Goal: Information Seeking & Learning: Learn about a topic

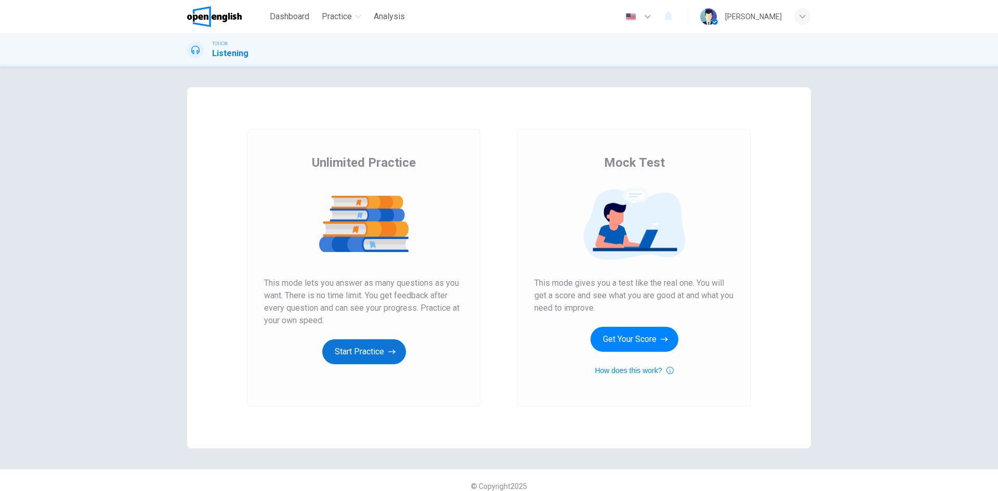
click at [374, 362] on button "Start Practice" at bounding box center [364, 351] width 84 height 25
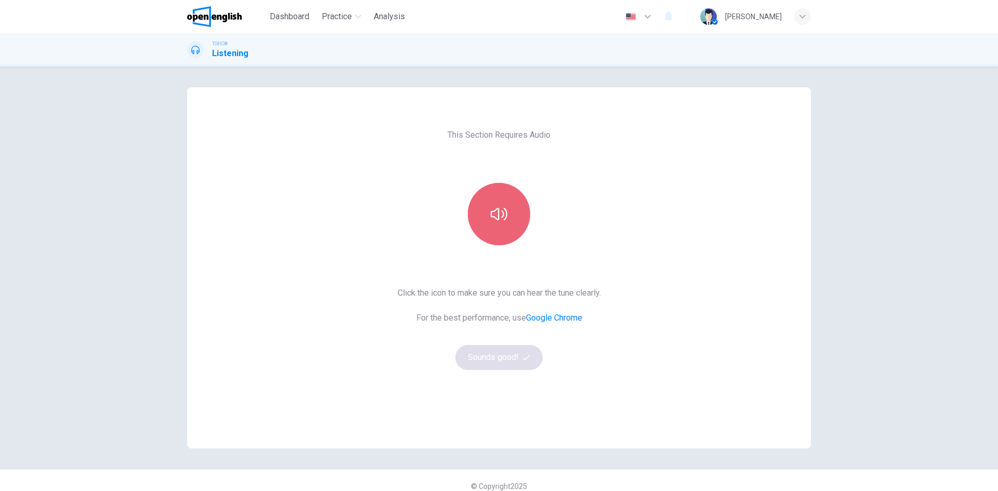
click at [500, 217] on icon "button" at bounding box center [499, 214] width 17 height 12
click at [502, 218] on icon "button" at bounding box center [499, 214] width 17 height 17
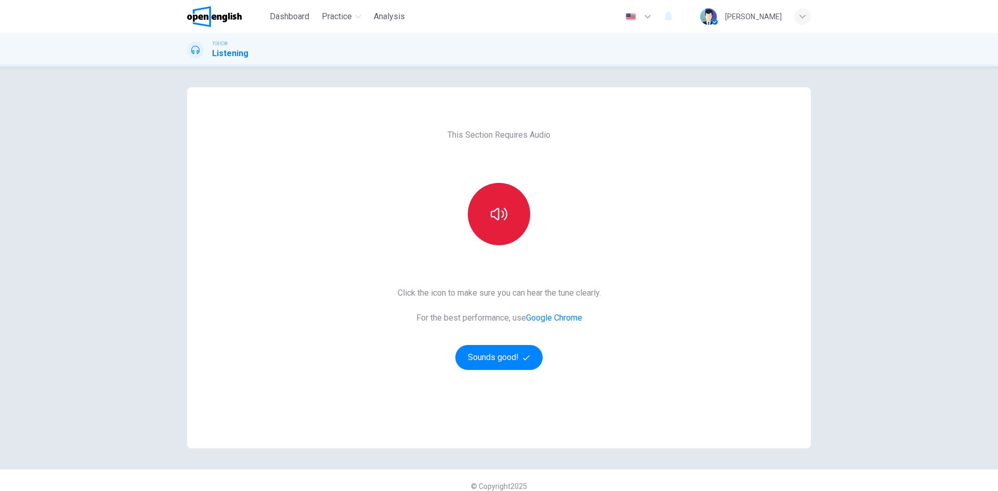
click at [502, 218] on icon "button" at bounding box center [499, 214] width 17 height 17
click at [498, 218] on icon "button" at bounding box center [499, 214] width 17 height 17
click at [504, 224] on button "button" at bounding box center [499, 214] width 62 height 62
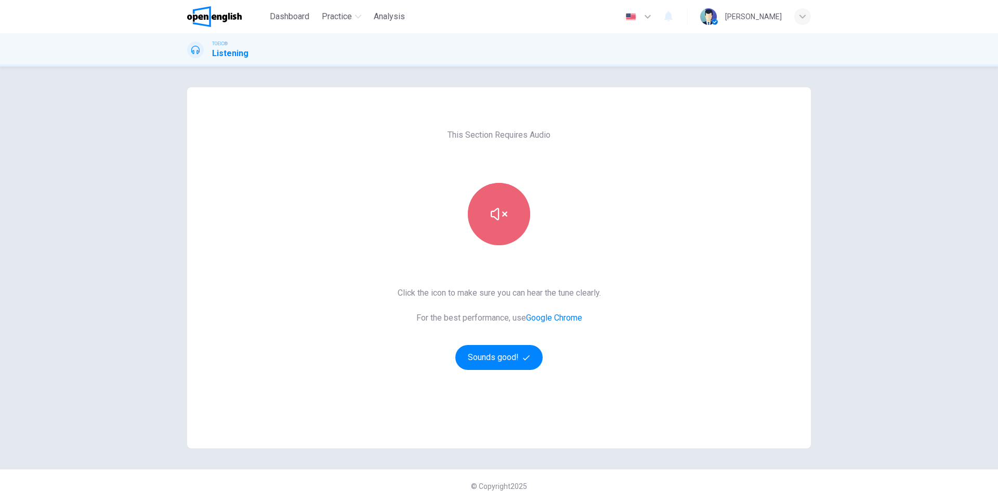
click at [504, 224] on button "button" at bounding box center [499, 214] width 62 height 62
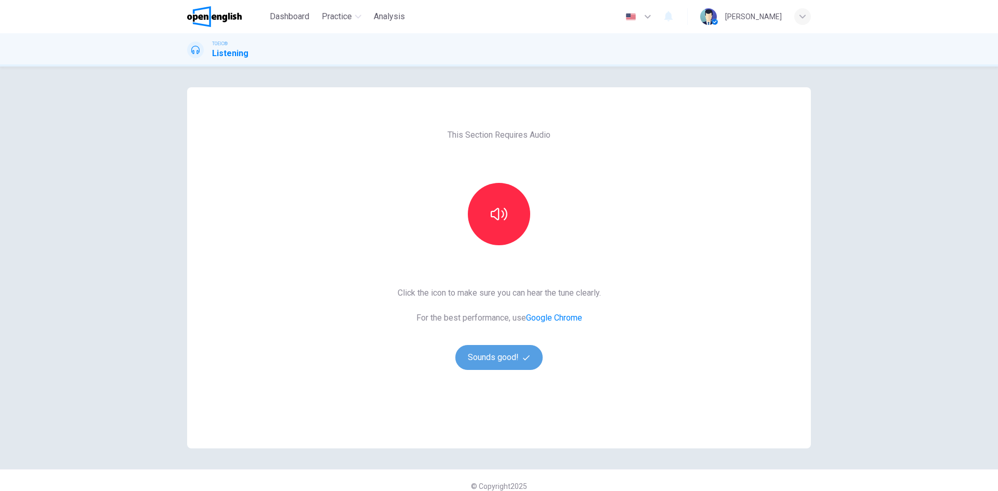
click at [505, 361] on button "Sounds good!" at bounding box center [498, 357] width 87 height 25
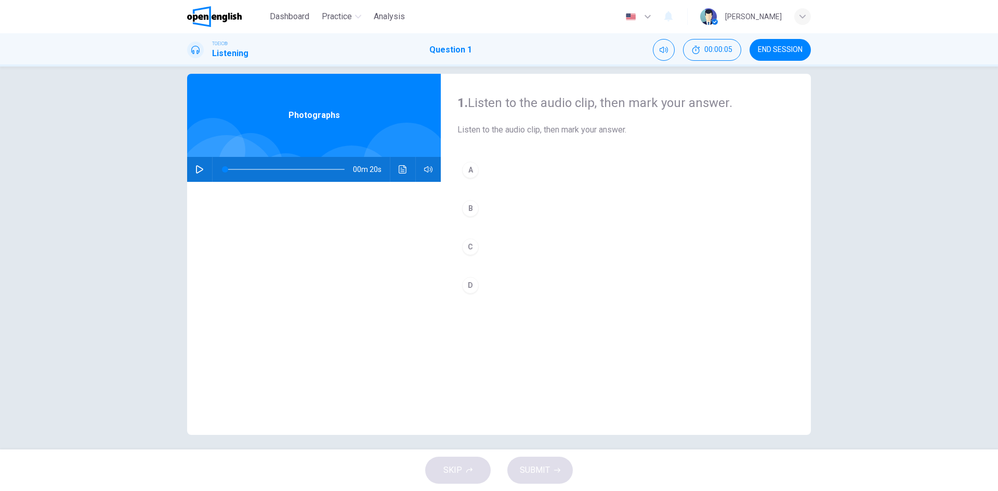
scroll to position [20, 0]
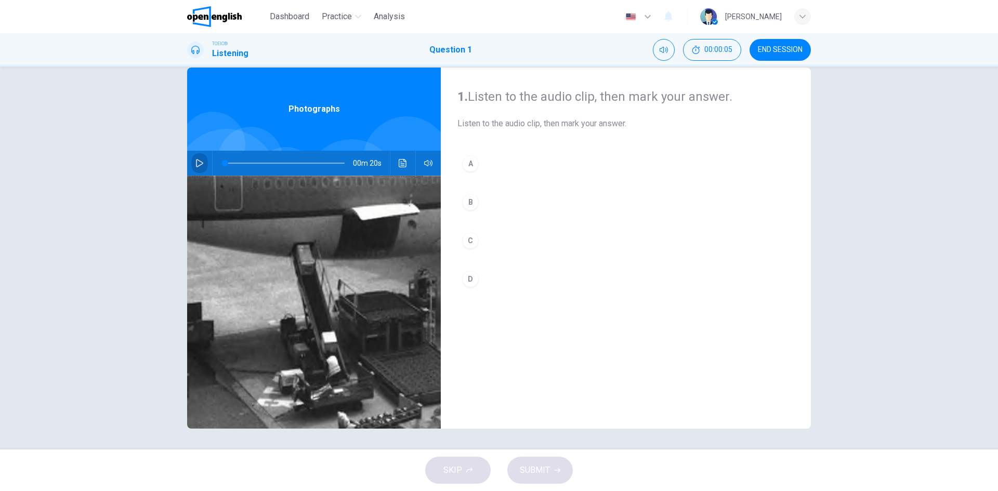
click at [195, 164] on icon "button" at bounding box center [199, 163] width 8 height 8
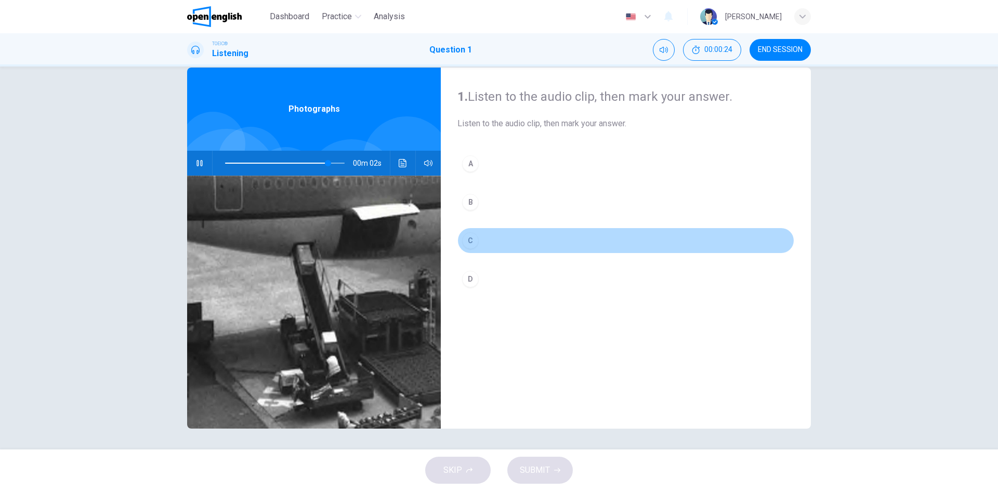
click at [469, 243] on div "C" at bounding box center [470, 240] width 17 height 17
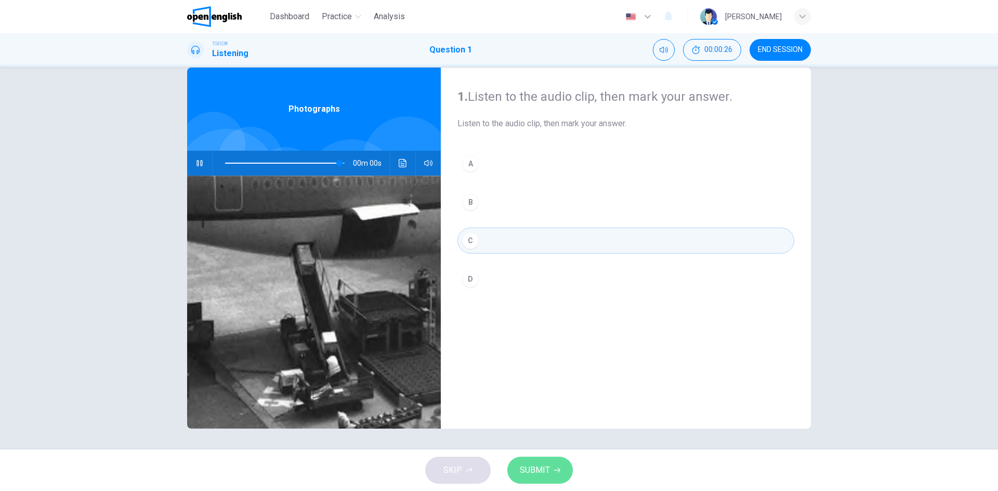
click at [559, 476] on button "SUBMIT" at bounding box center [540, 470] width 66 height 27
type input "*"
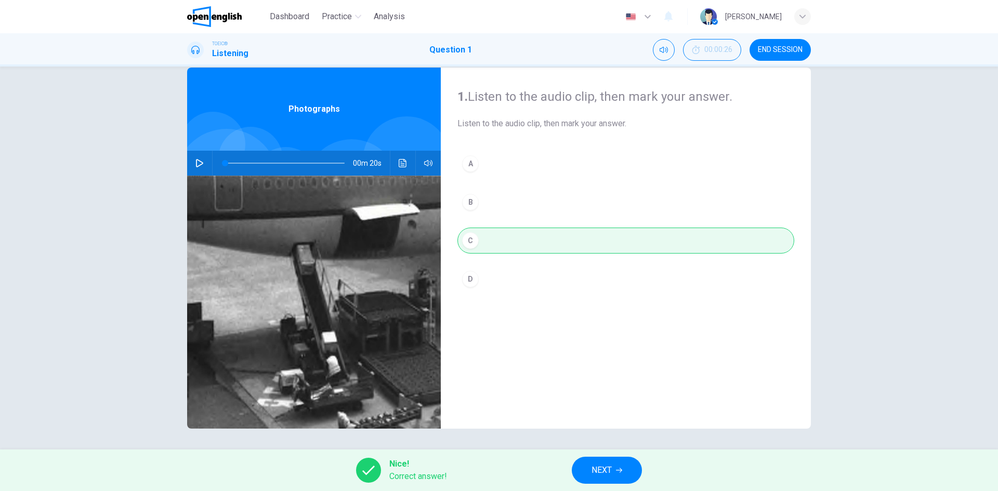
click at [598, 463] on span "NEXT" at bounding box center [602, 470] width 20 height 15
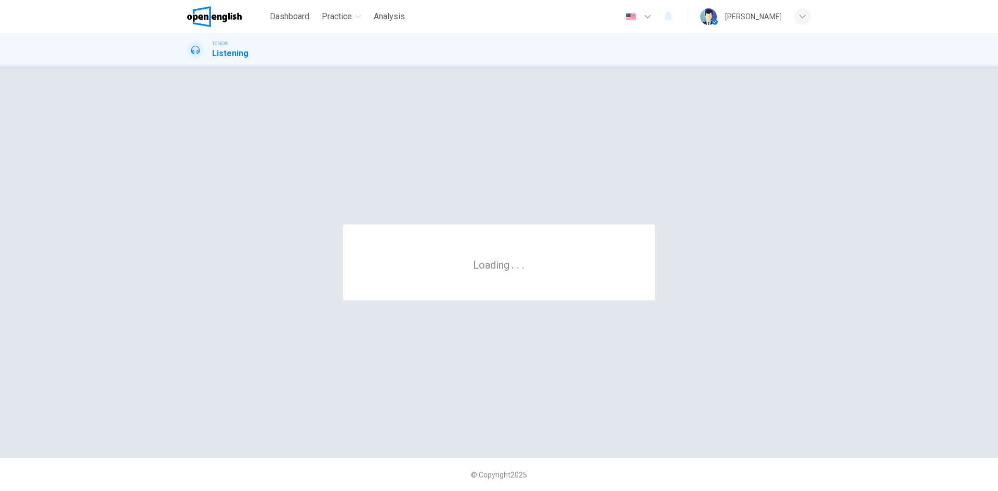
scroll to position [0, 0]
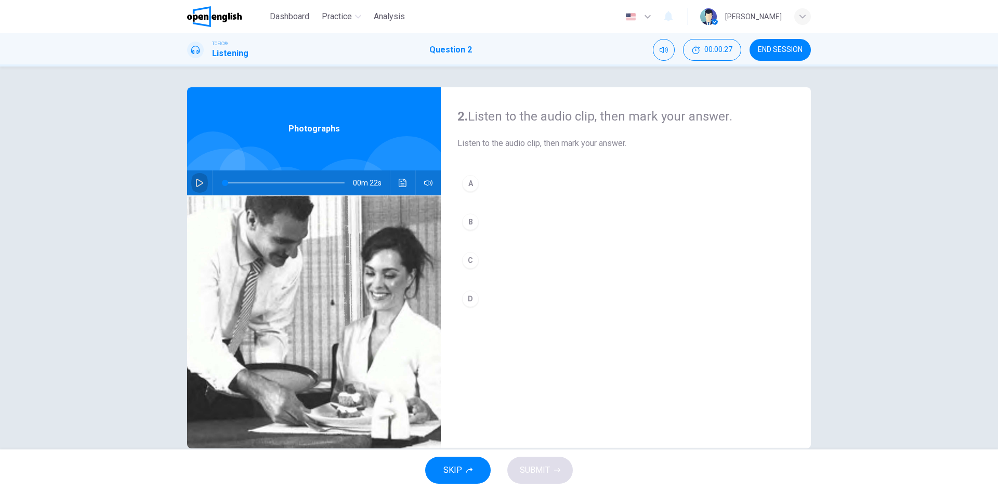
click at [198, 180] on icon "button" at bounding box center [199, 183] width 8 height 8
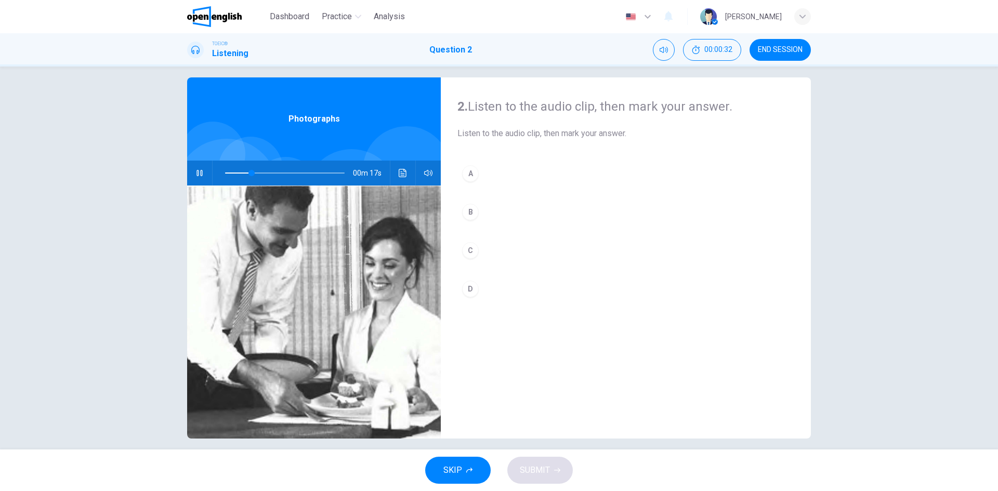
scroll to position [20, 0]
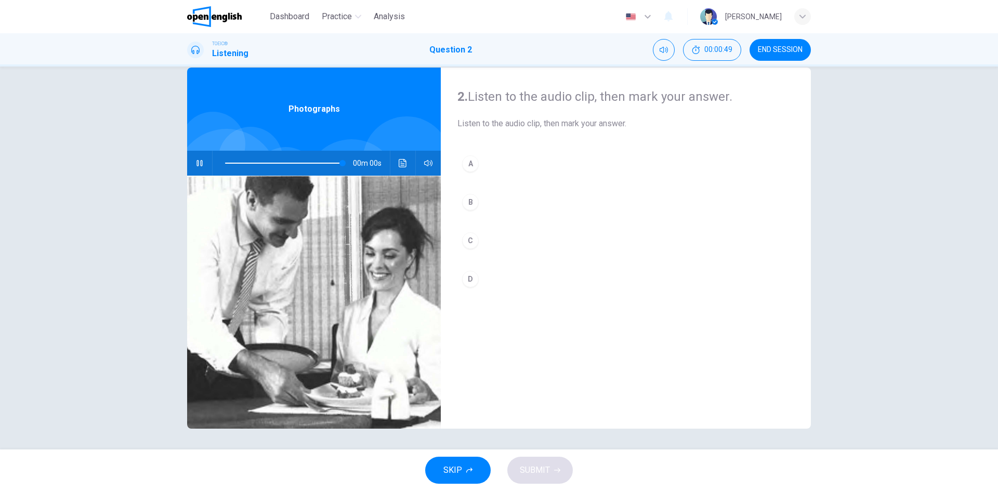
type input "*"
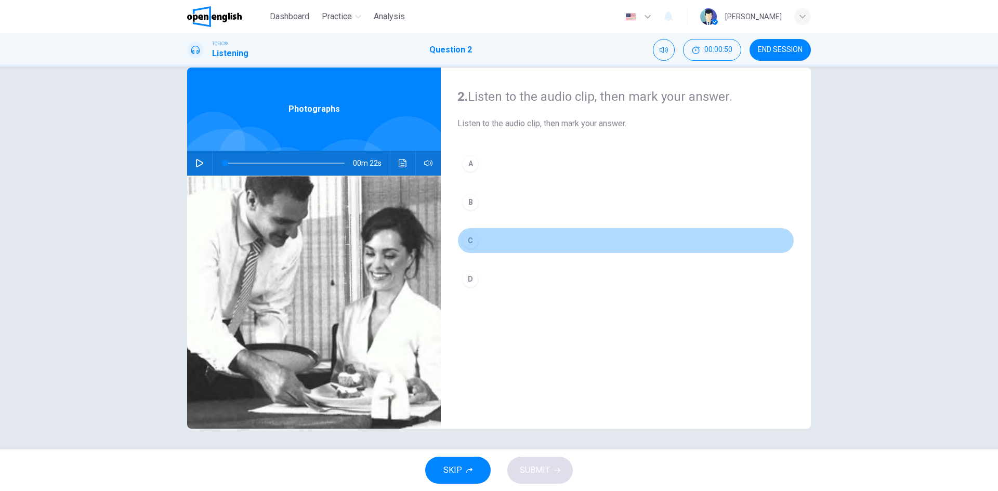
click at [461, 246] on button "C" at bounding box center [625, 241] width 337 height 26
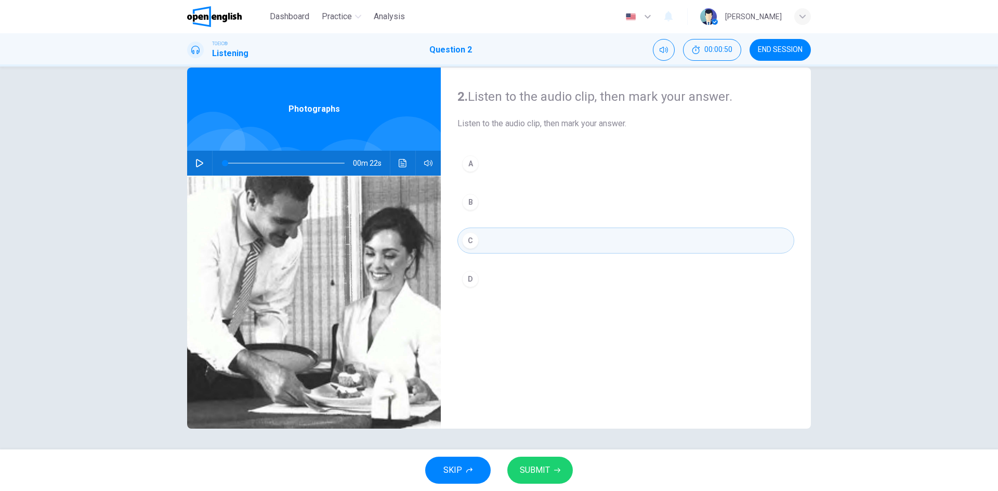
click at [535, 472] on span "SUBMIT" at bounding box center [535, 470] width 30 height 15
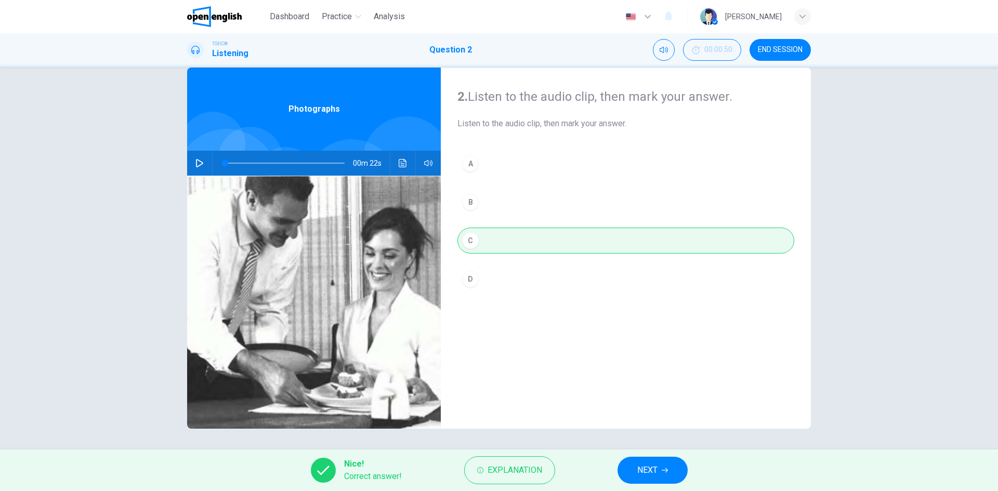
click at [638, 468] on span "NEXT" at bounding box center [647, 470] width 20 height 15
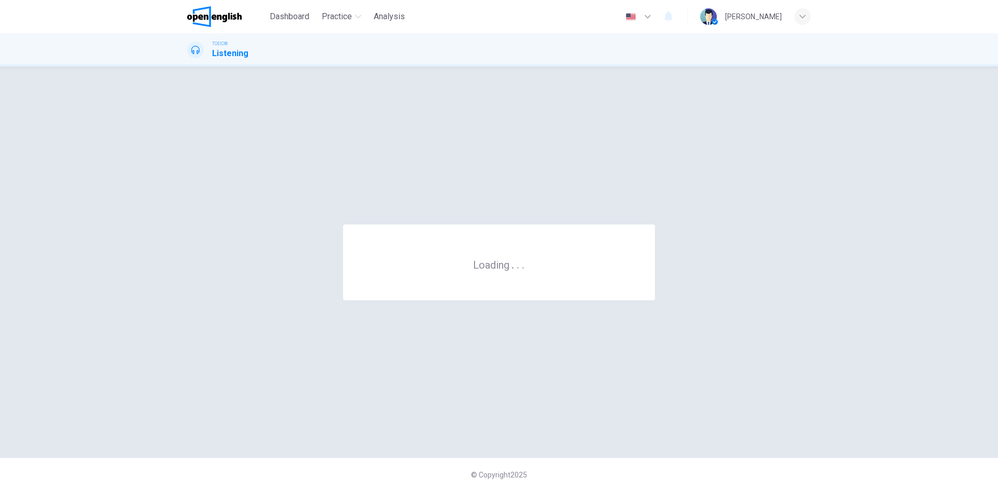
scroll to position [0, 0]
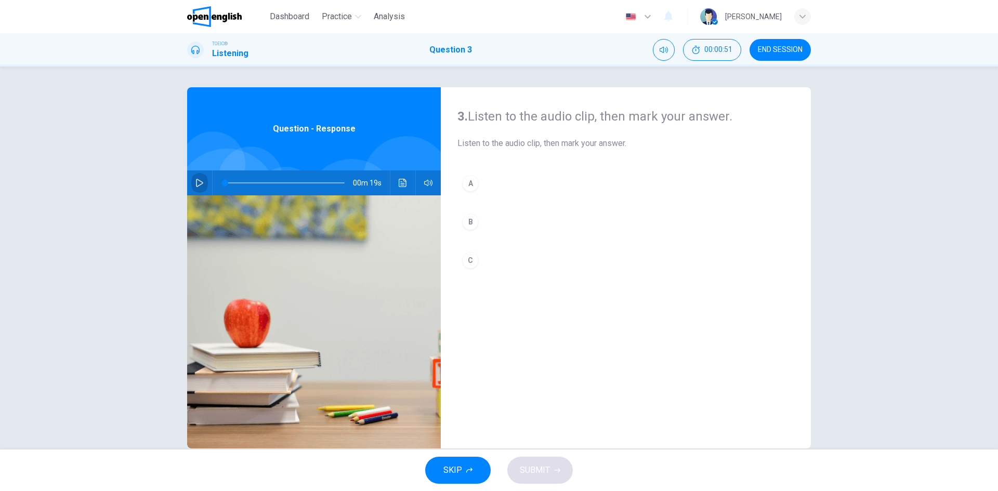
click at [196, 179] on icon "button" at bounding box center [199, 183] width 7 height 8
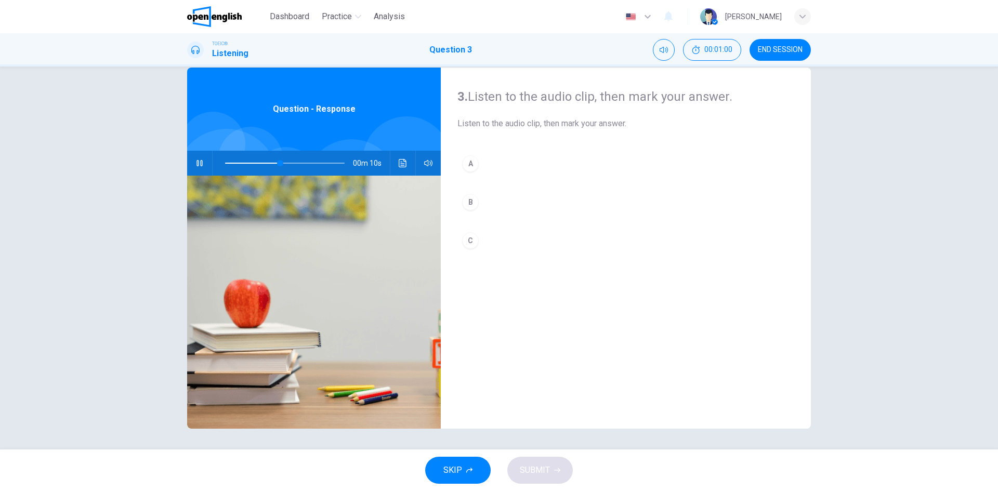
click at [771, 474] on div "SKIP SUBMIT" at bounding box center [499, 471] width 998 height 42
click at [474, 202] on div "B" at bounding box center [470, 202] width 17 height 17
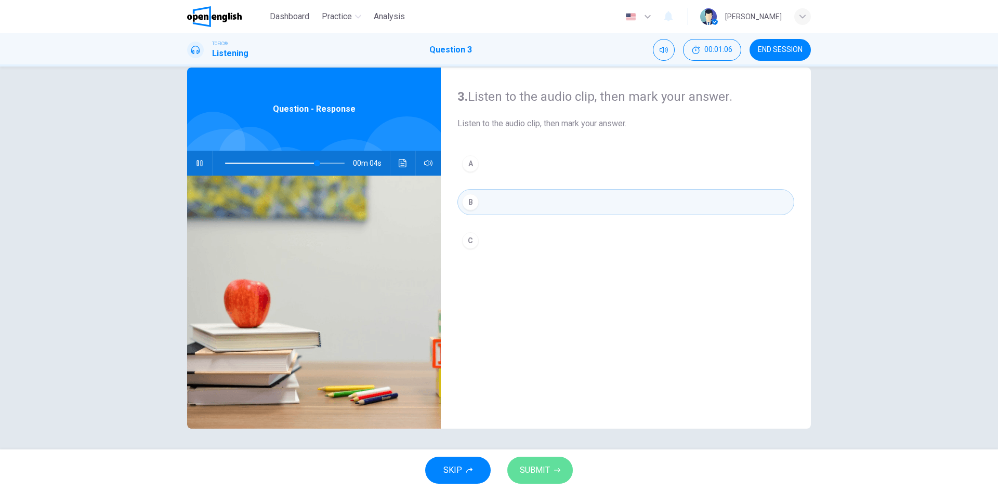
click at [543, 479] on button "SUBMIT" at bounding box center [540, 470] width 66 height 27
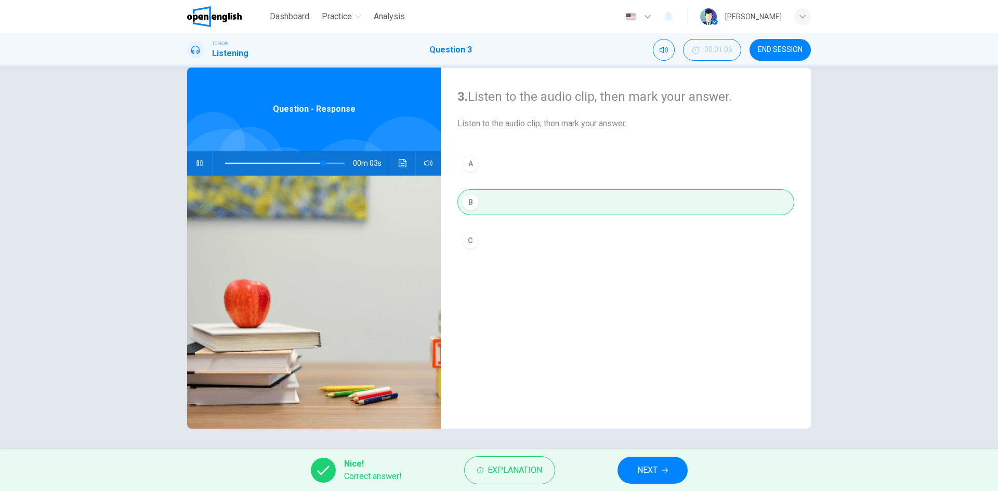
type input "**"
click at [664, 476] on button "NEXT" at bounding box center [653, 470] width 70 height 27
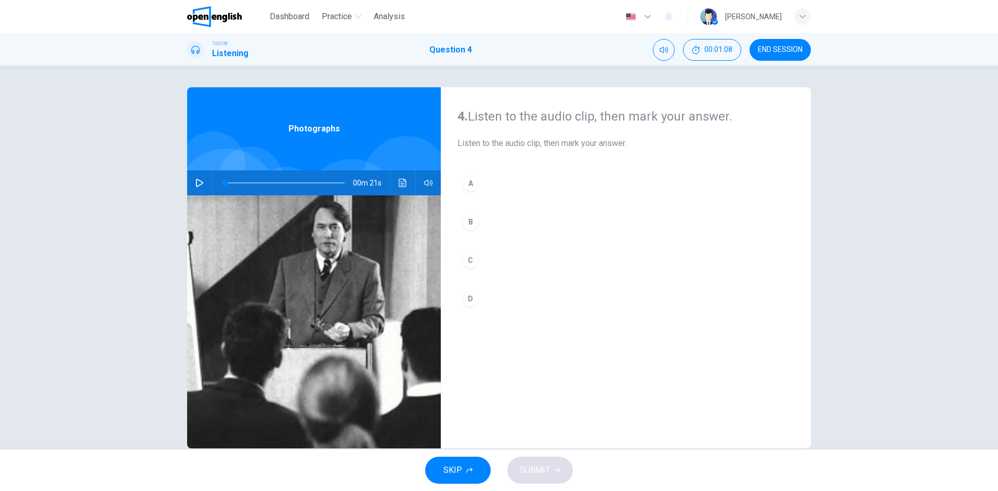
click at [199, 180] on icon "button" at bounding box center [199, 183] width 8 height 8
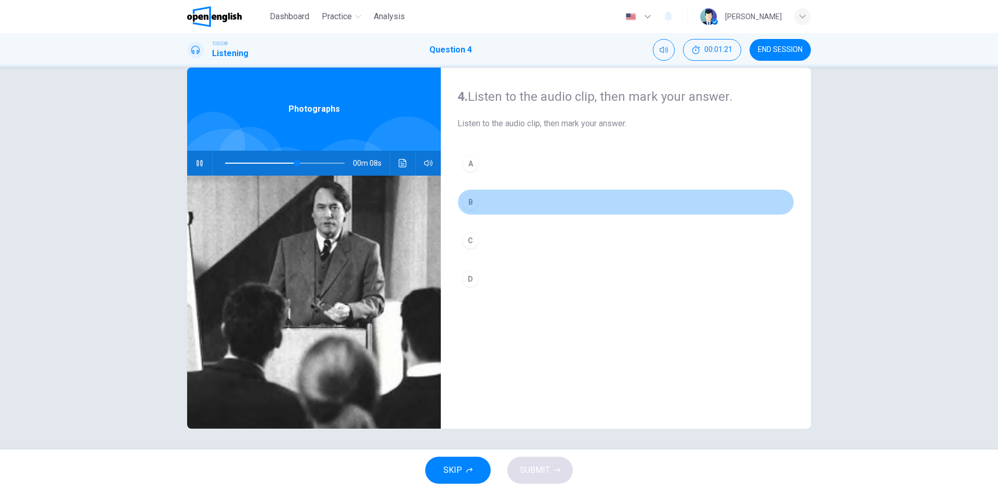
click at [472, 199] on div "B" at bounding box center [470, 202] width 17 height 17
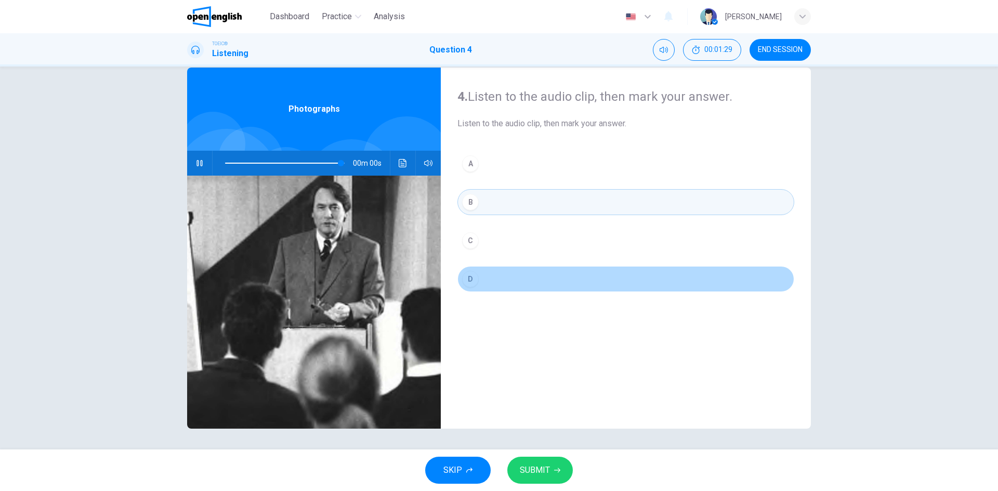
click at [470, 281] on div "D" at bounding box center [470, 279] width 17 height 17
type input "*"
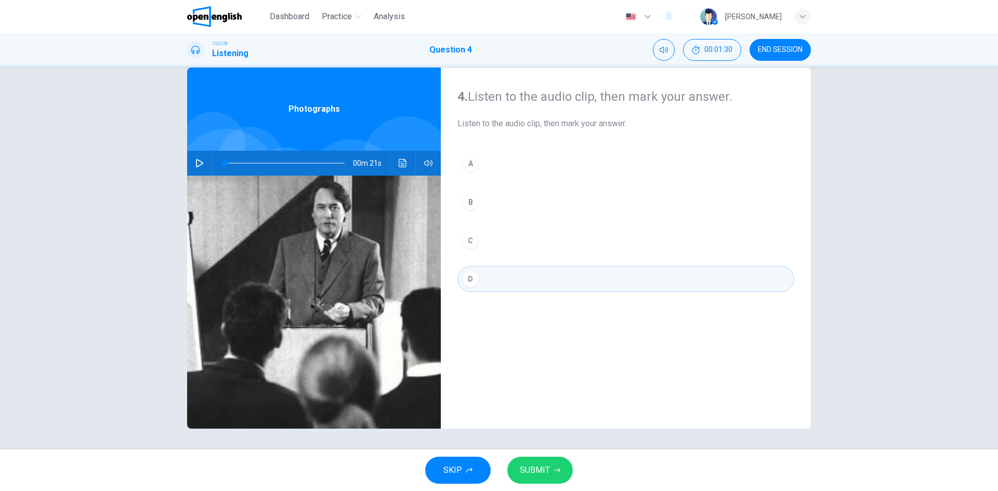
click at [553, 475] on button "SUBMIT" at bounding box center [540, 470] width 66 height 27
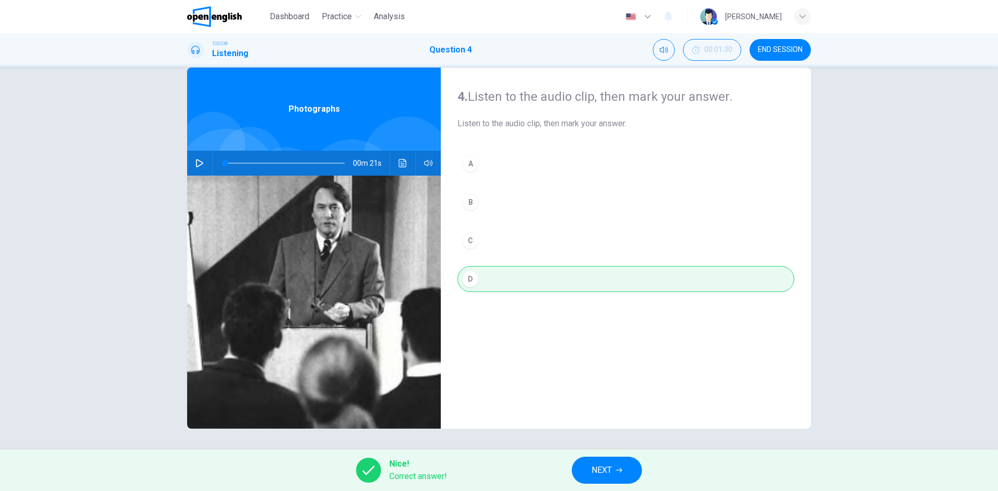
click at [605, 467] on span "NEXT" at bounding box center [602, 470] width 20 height 15
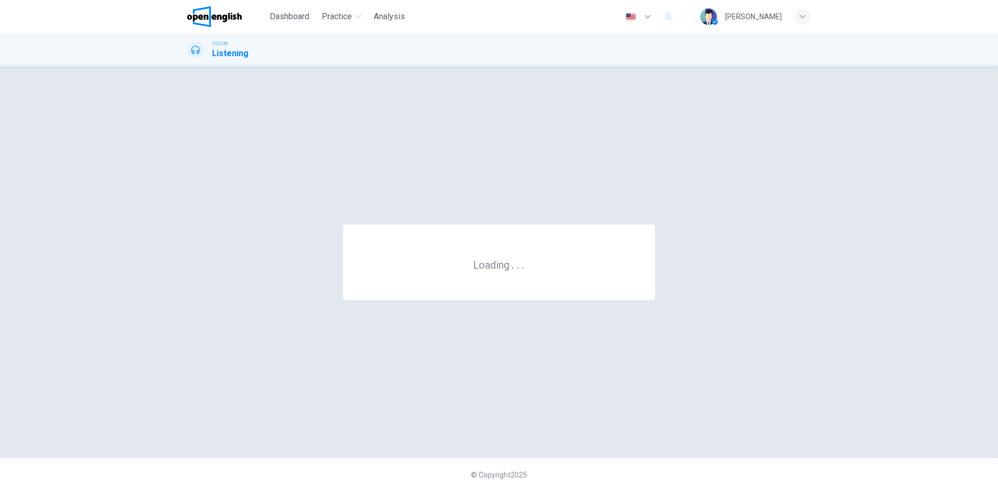
scroll to position [0, 0]
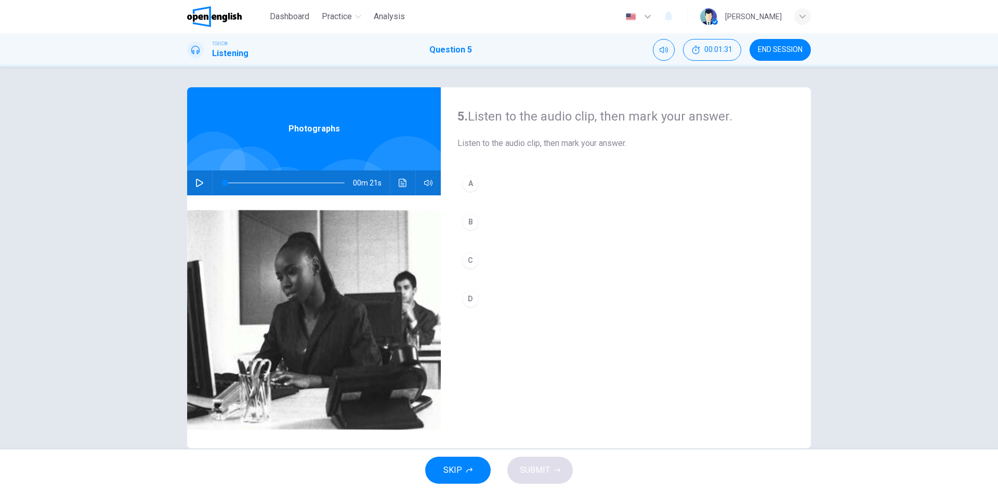
click at [200, 181] on icon "button" at bounding box center [199, 183] width 8 height 8
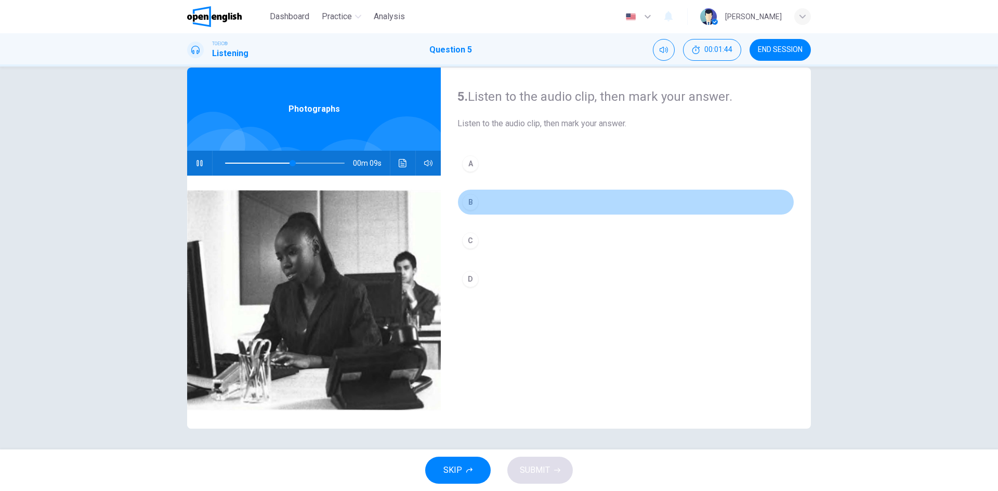
click at [469, 202] on div "B" at bounding box center [470, 202] width 17 height 17
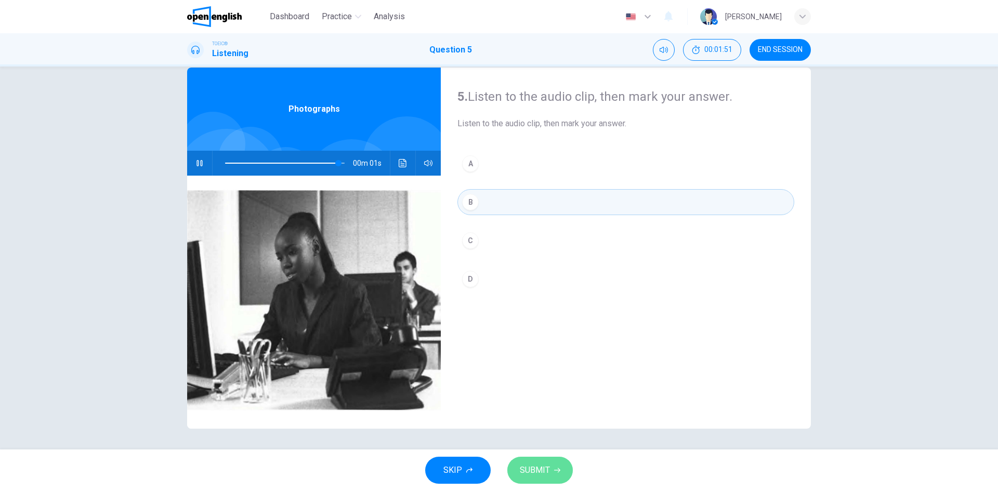
click at [548, 470] on span "SUBMIT" at bounding box center [535, 470] width 30 height 15
type input "*"
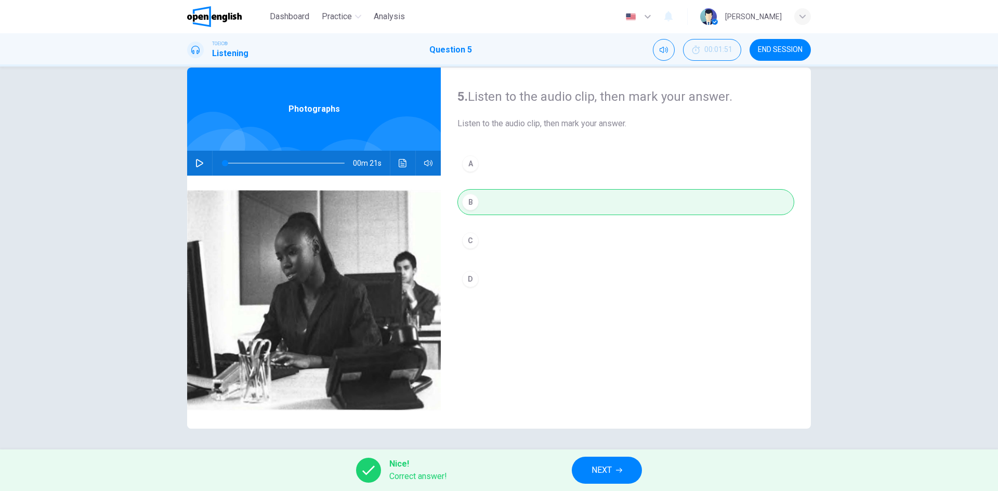
click at [593, 469] on span "NEXT" at bounding box center [602, 470] width 20 height 15
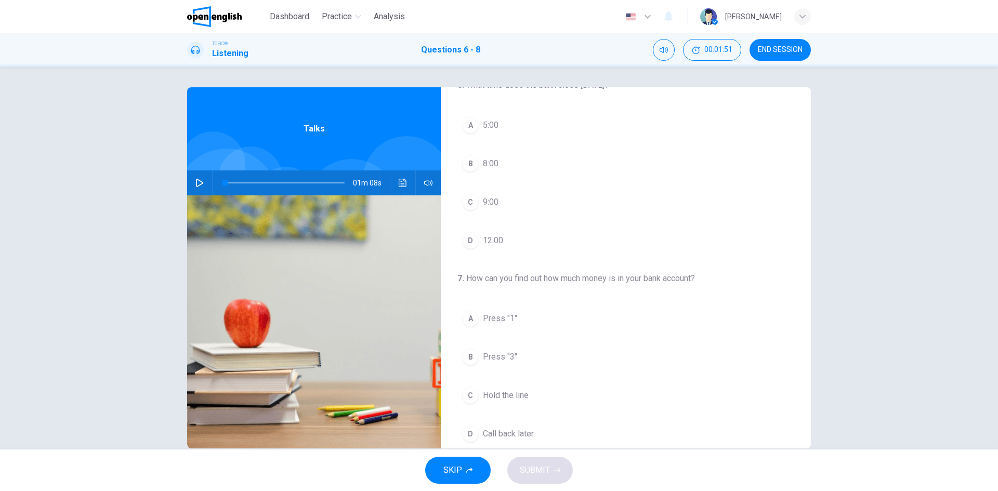
scroll to position [52, 0]
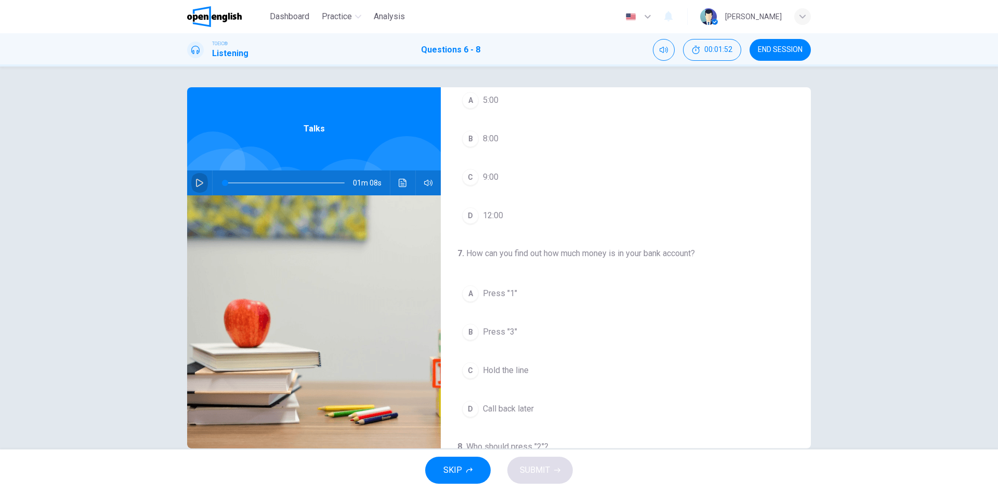
click at [191, 184] on button "button" at bounding box center [199, 183] width 17 height 25
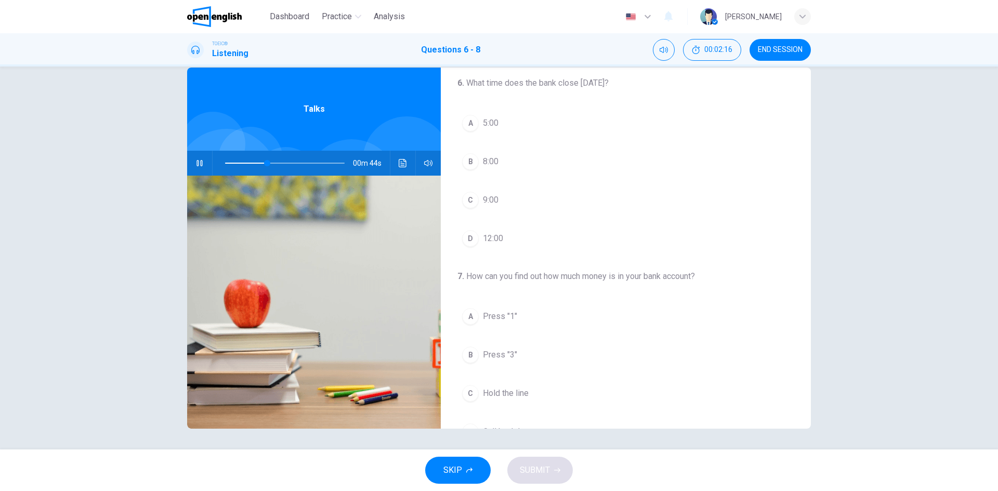
scroll to position [0, 0]
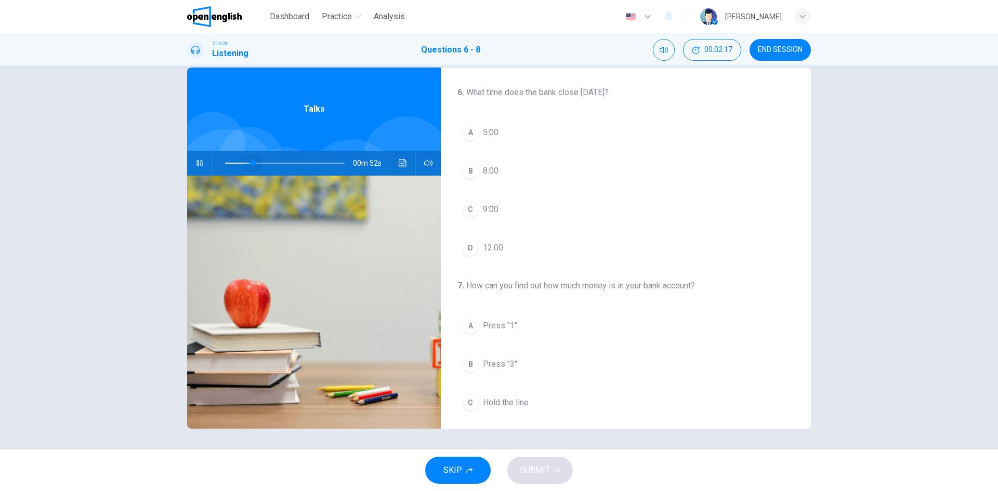
drag, startPoint x: 251, startPoint y: 161, endPoint x: 217, endPoint y: 161, distance: 33.8
click at [225, 161] on span at bounding box center [285, 163] width 120 height 15
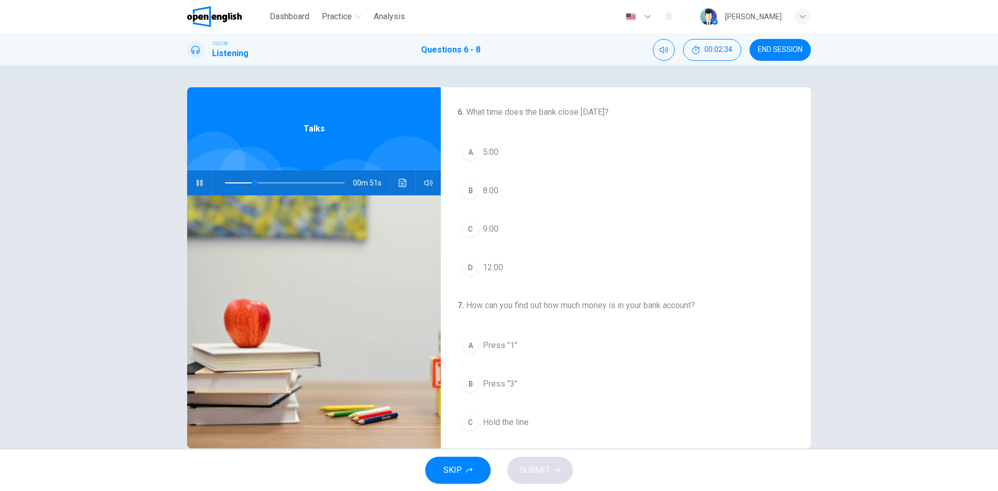
click at [469, 263] on div "D" at bounding box center [470, 267] width 17 height 17
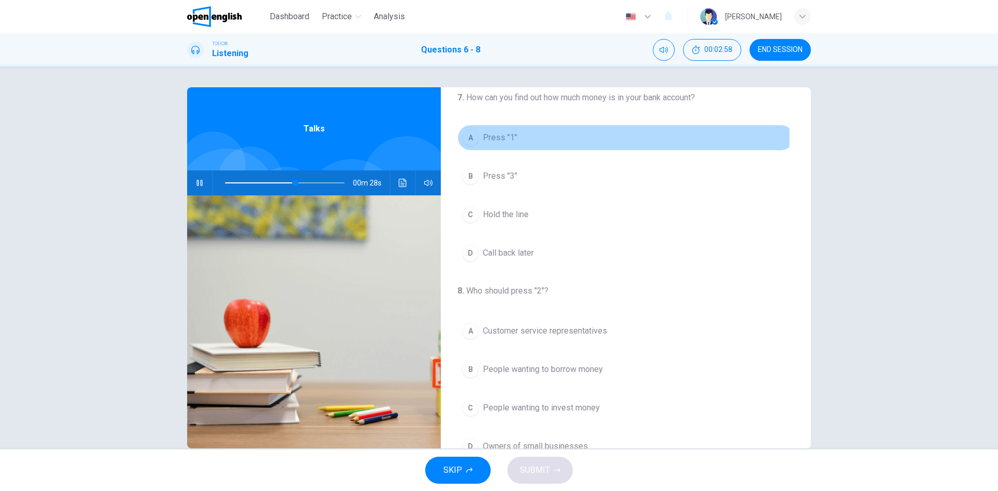
click at [498, 137] on span "Press "1"" at bounding box center [500, 138] width 34 height 12
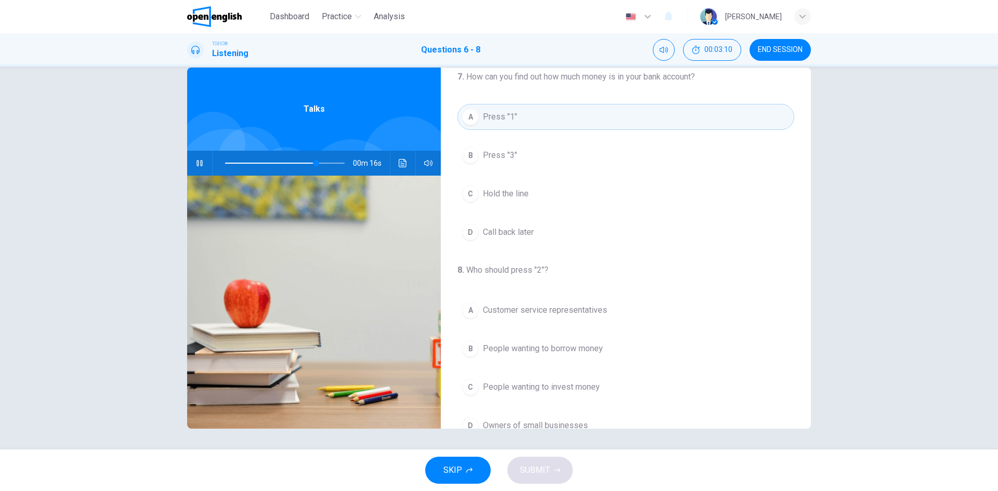
scroll to position [186, 0]
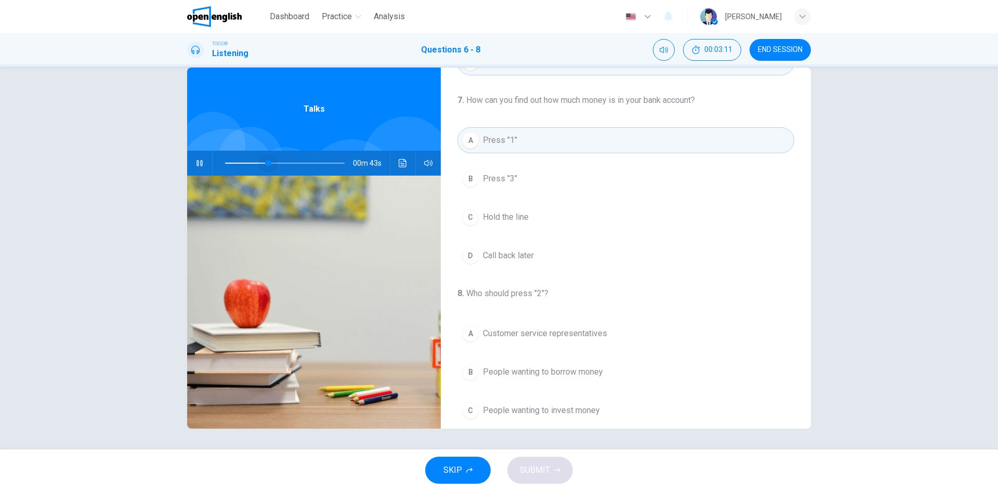
click at [265, 158] on span at bounding box center [285, 163] width 120 height 15
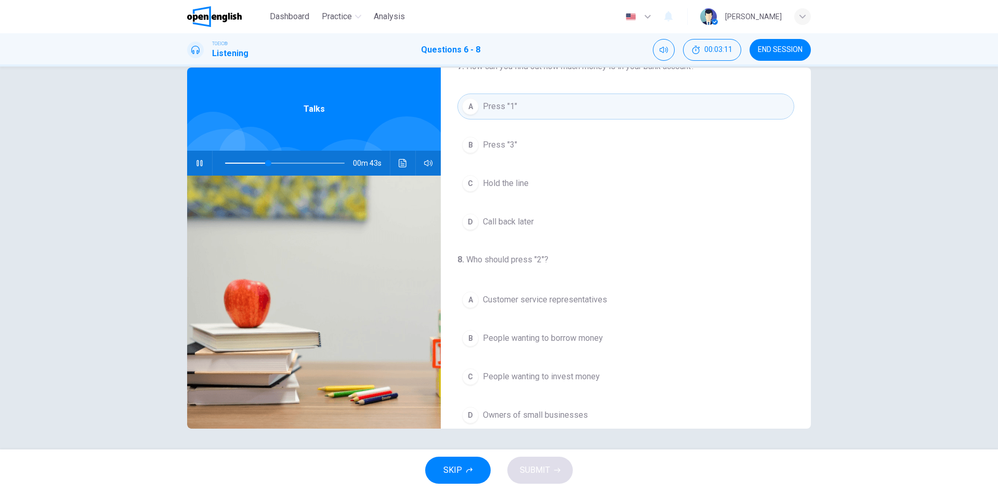
scroll to position [238, 0]
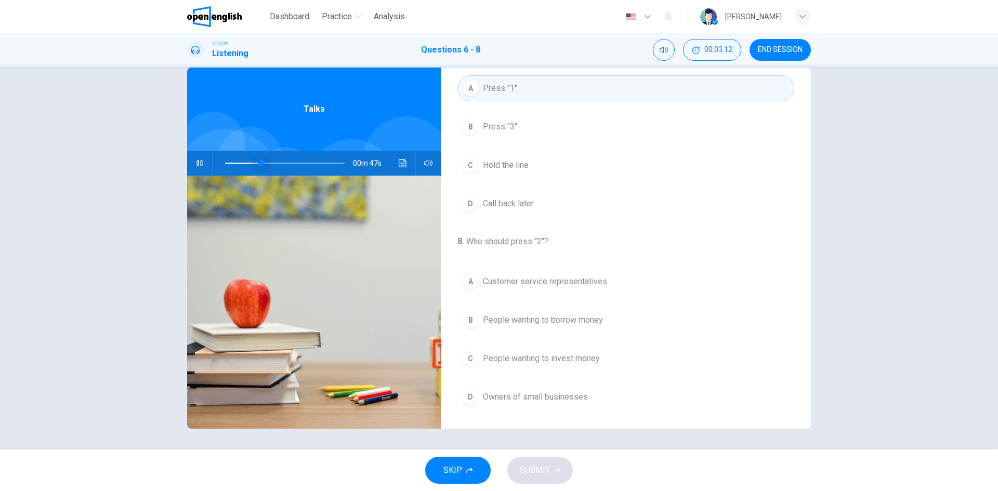
click at [258, 162] on span at bounding box center [261, 163] width 6 height 6
click at [245, 164] on span at bounding box center [285, 163] width 120 height 15
click at [256, 160] on span at bounding box center [259, 163] width 6 height 6
click at [202, 162] on button "button" at bounding box center [199, 163] width 17 height 25
click at [250, 164] on span at bounding box center [253, 163] width 6 height 6
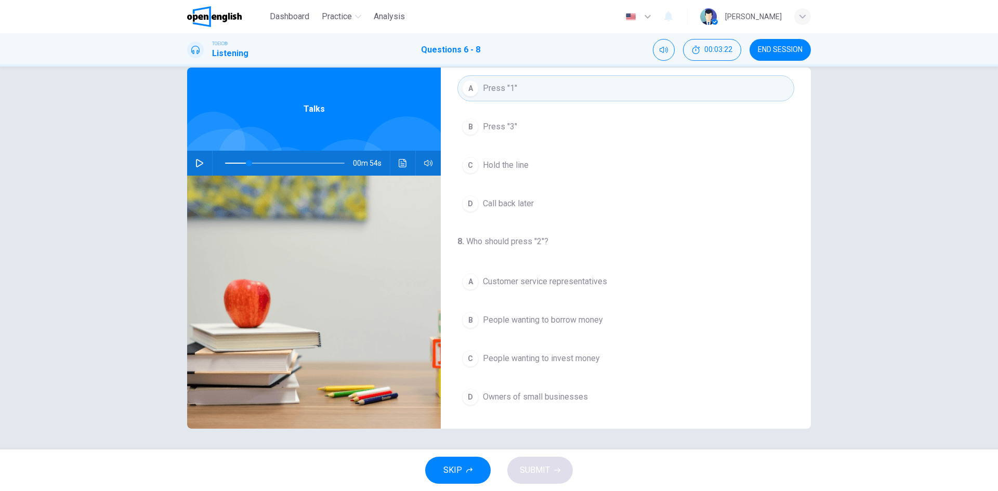
click at [196, 162] on icon "button" at bounding box center [199, 163] width 8 height 8
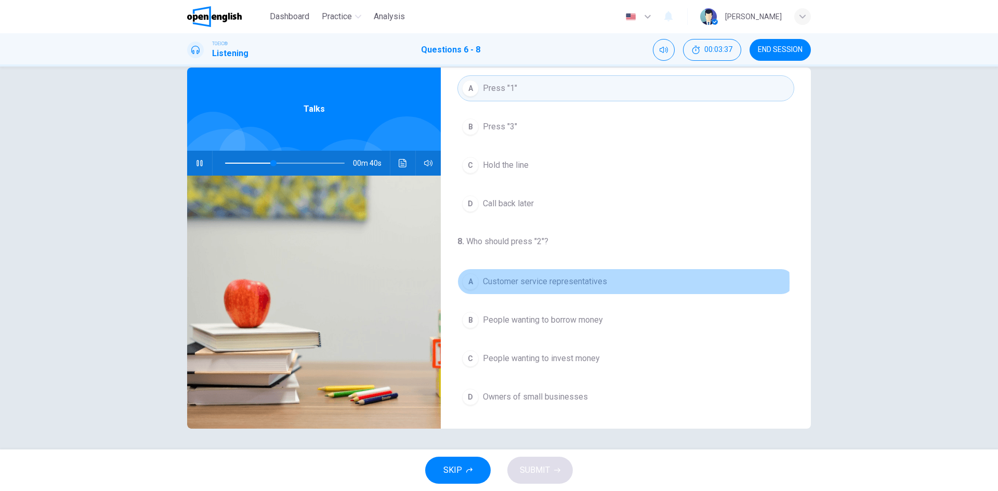
click at [509, 283] on span "Customer service representatives" at bounding box center [545, 282] width 124 height 12
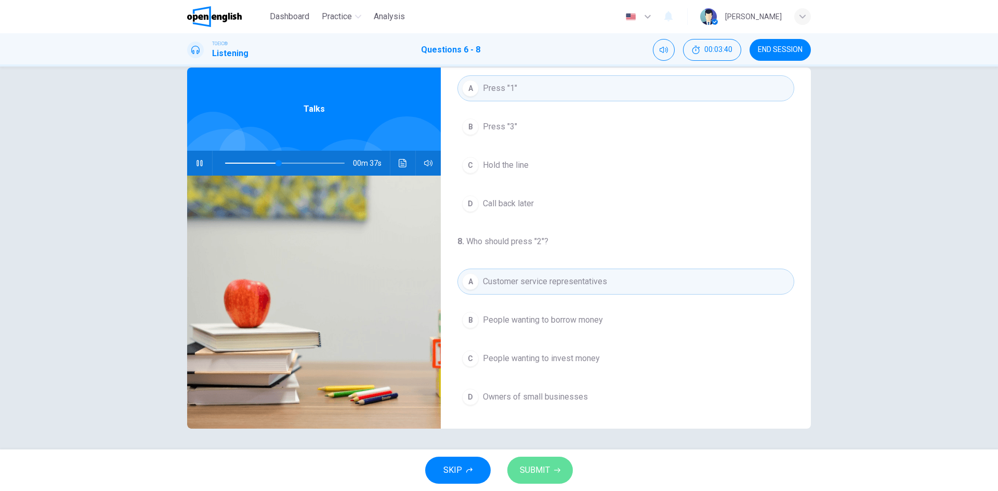
click at [547, 475] on span "SUBMIT" at bounding box center [535, 470] width 30 height 15
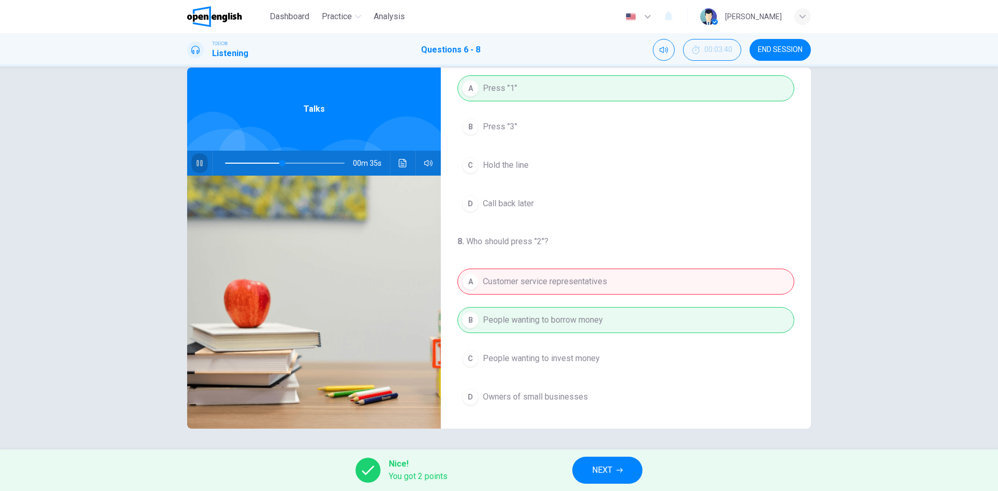
click at [197, 161] on icon "button" at bounding box center [200, 163] width 6 height 6
type input "**"
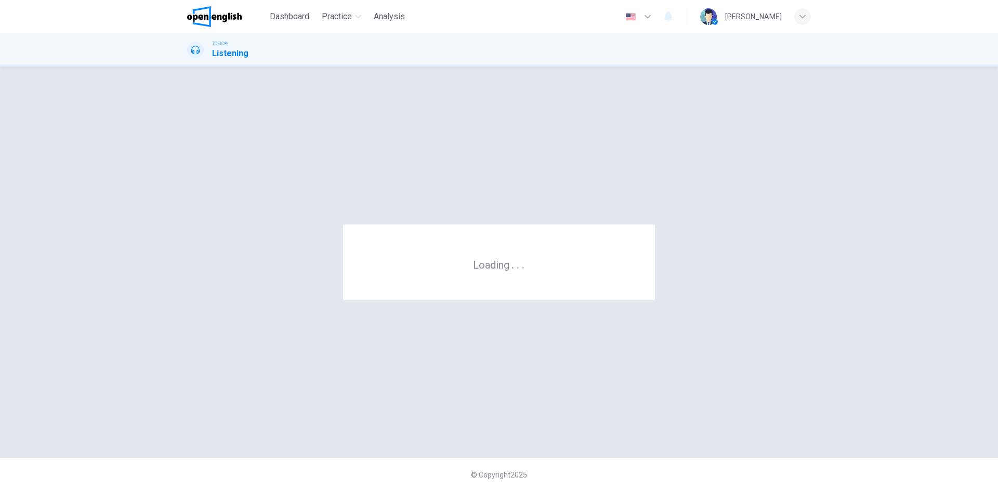
scroll to position [0, 0]
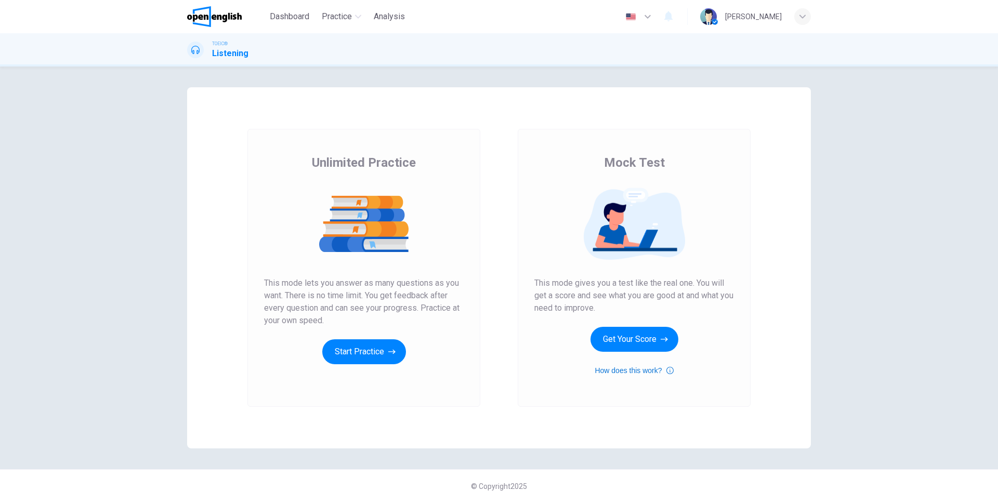
click at [645, 373] on button "How does this work?" at bounding box center [634, 370] width 78 height 12
click at [1, 491] on icon "button" at bounding box center [1, 500] width 0 height 0
click at [364, 358] on button "Start Practice" at bounding box center [364, 351] width 84 height 25
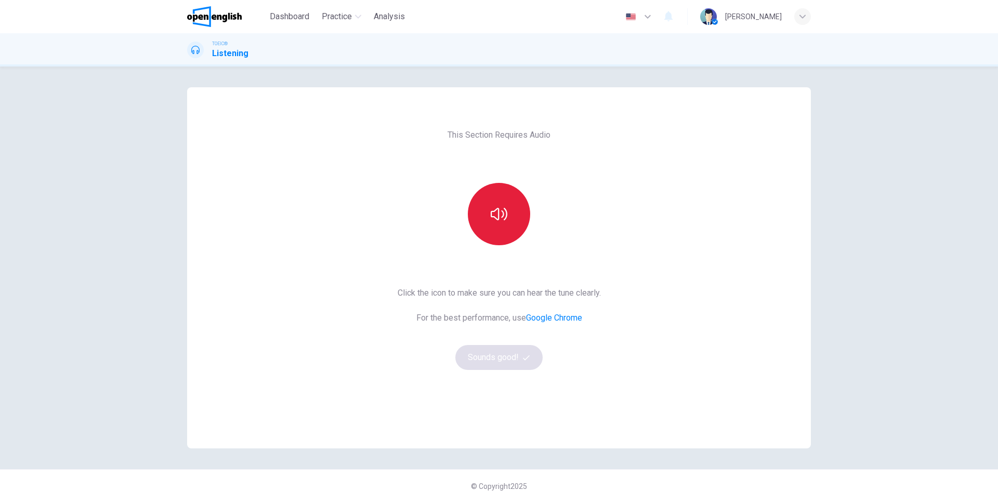
click at [488, 210] on button "button" at bounding box center [499, 214] width 62 height 62
click at [513, 363] on button "Sounds good!" at bounding box center [498, 357] width 87 height 25
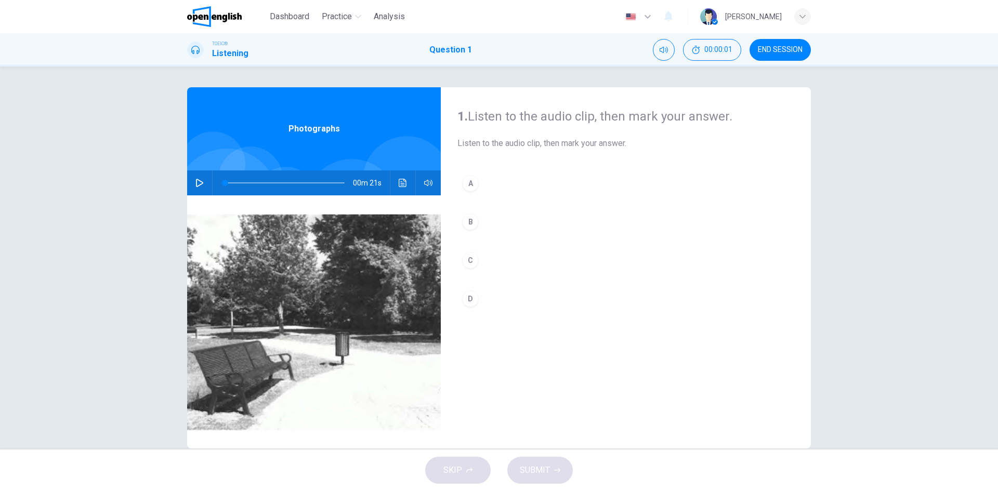
click at [196, 189] on button "button" at bounding box center [199, 183] width 17 height 25
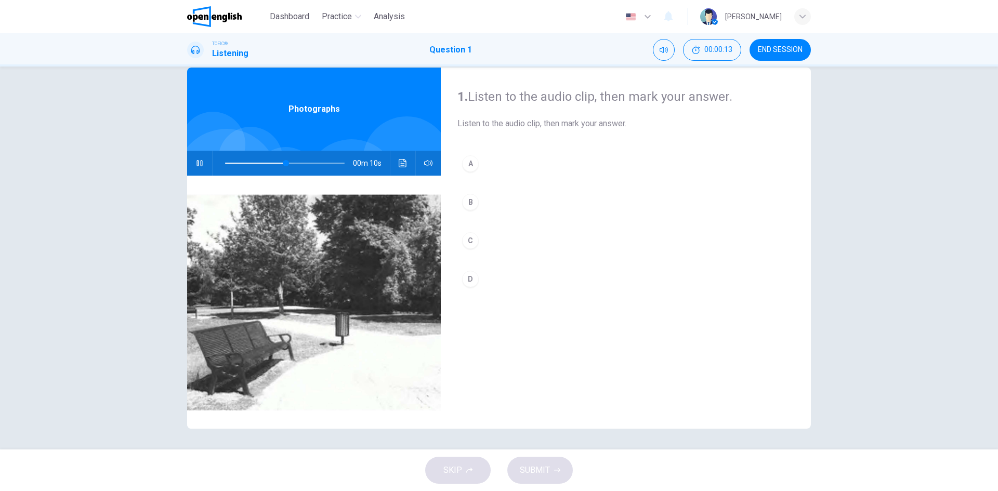
click at [467, 200] on div "B" at bounding box center [470, 202] width 17 height 17
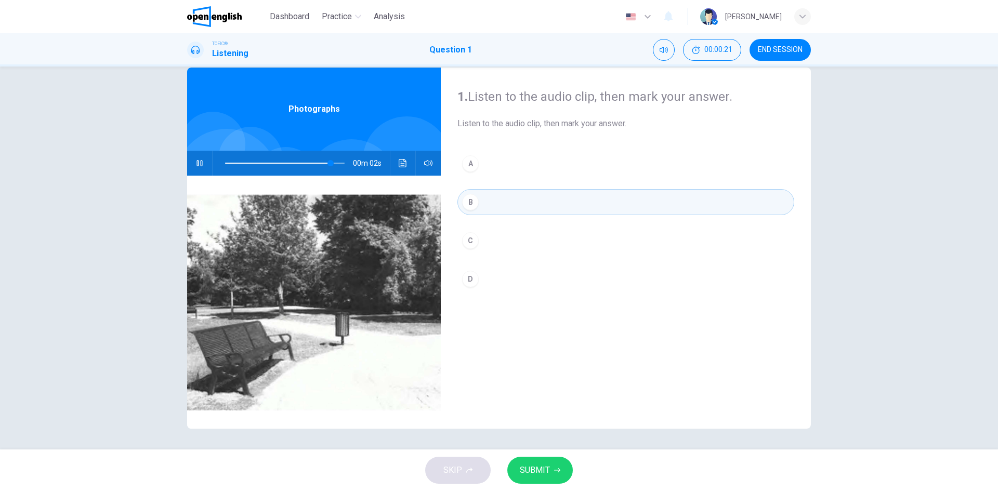
click at [541, 473] on span "SUBMIT" at bounding box center [535, 470] width 30 height 15
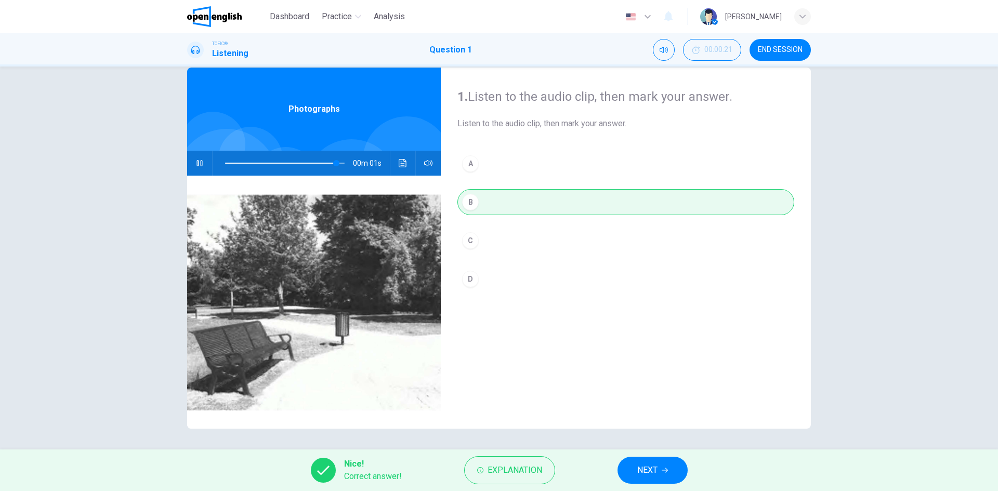
type input "**"
click at [676, 476] on button "NEXT" at bounding box center [653, 470] width 70 height 27
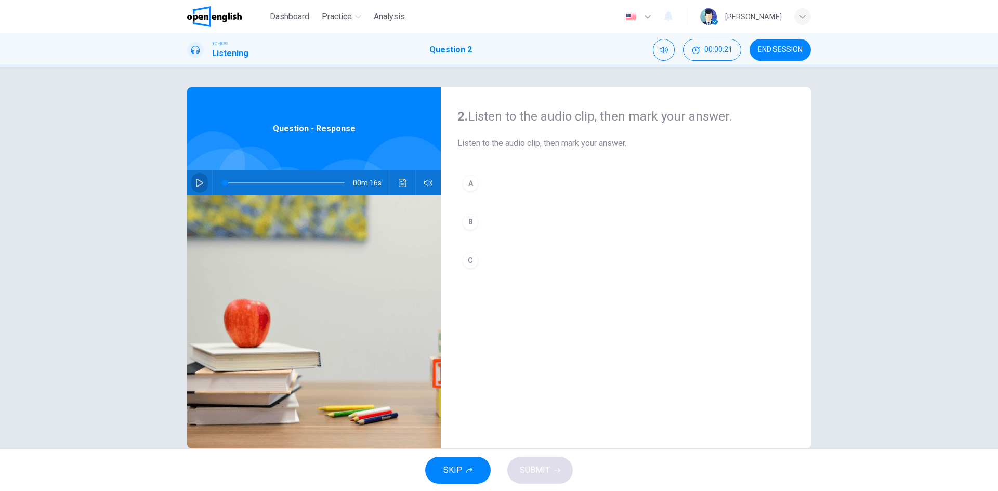
click at [195, 181] on icon "button" at bounding box center [199, 183] width 8 height 8
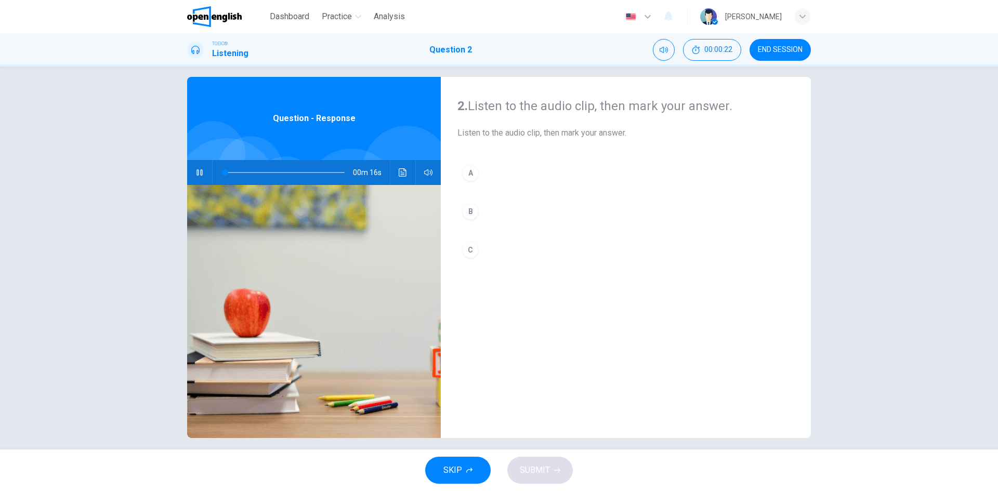
scroll to position [20, 0]
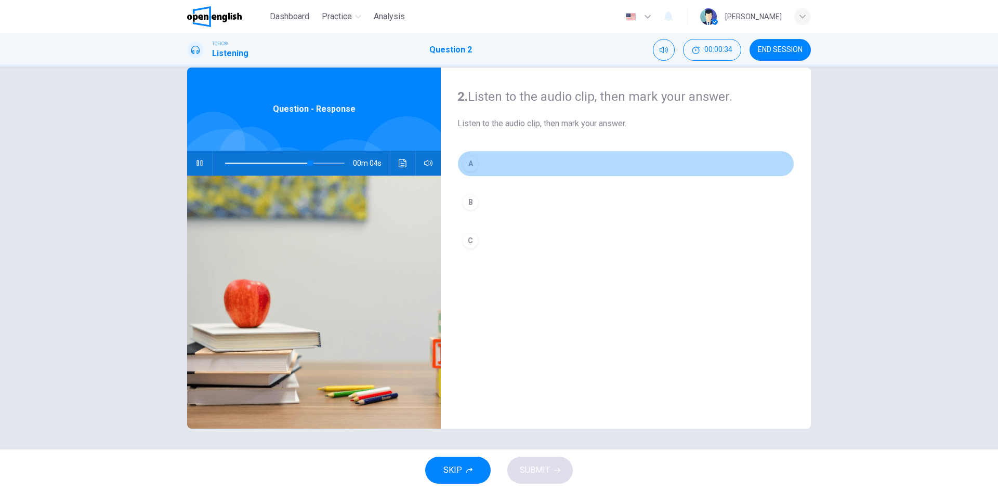
click at [470, 164] on div "A" at bounding box center [470, 163] width 17 height 17
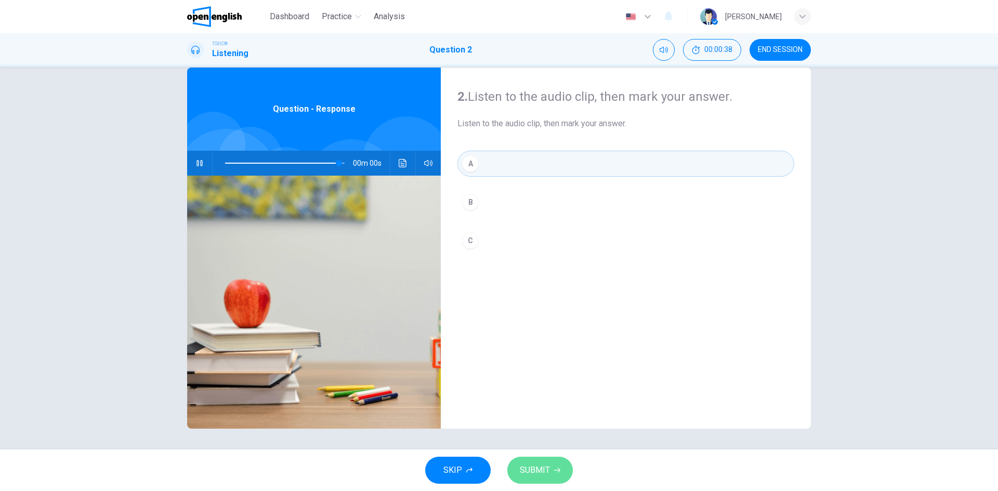
click at [550, 475] on button "SUBMIT" at bounding box center [540, 470] width 66 height 27
type input "*"
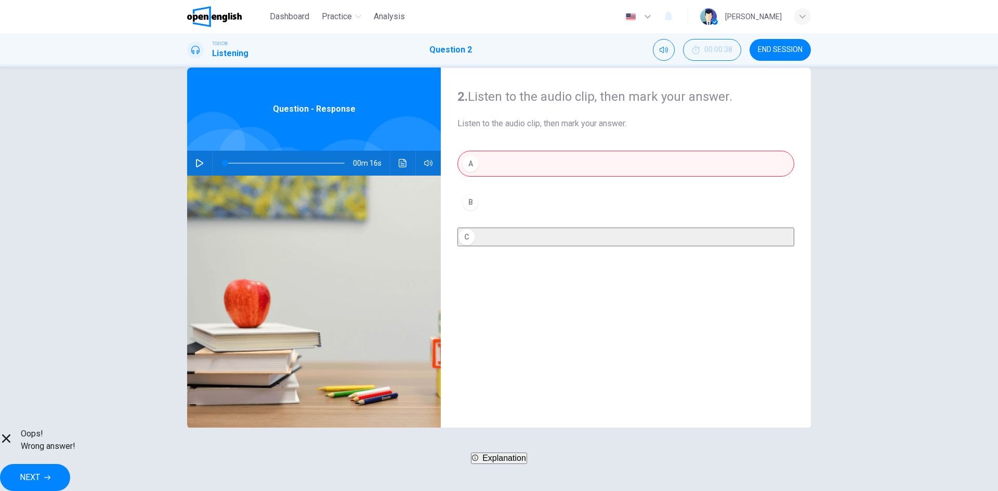
click at [527, 464] on button "Explanation" at bounding box center [499, 458] width 56 height 11
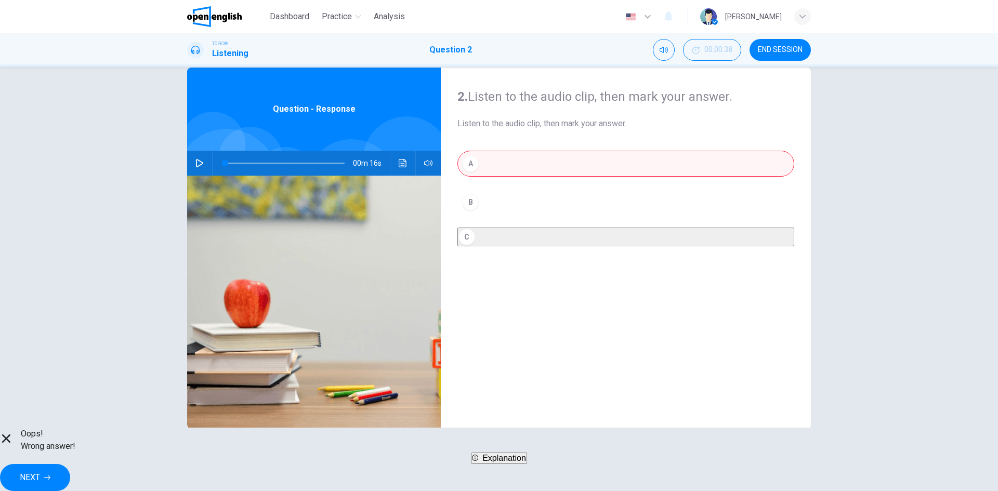
click at [40, 475] on span "NEXT" at bounding box center [30, 477] width 20 height 15
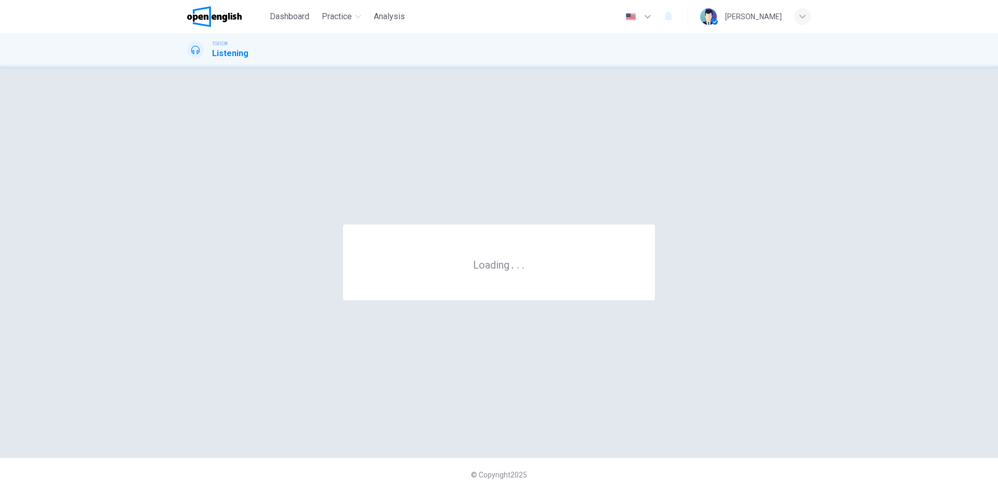
scroll to position [0, 0]
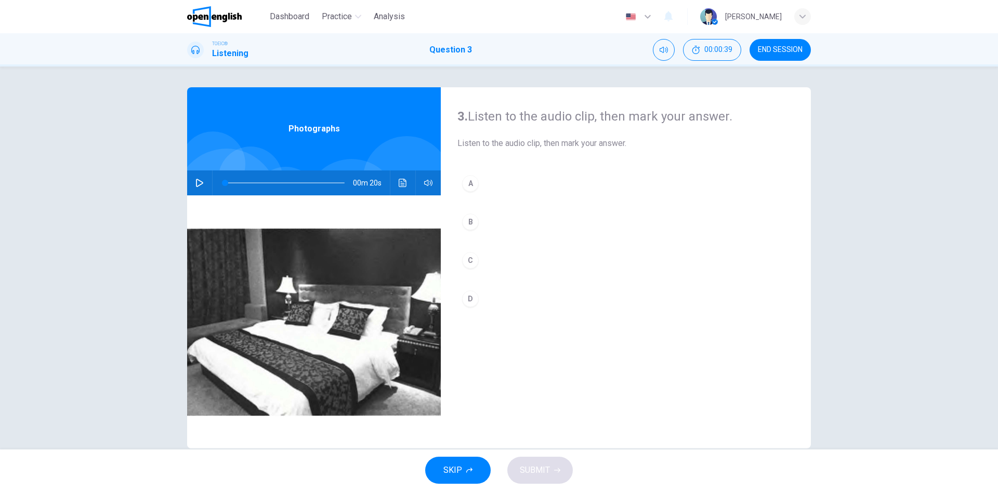
click at [200, 185] on icon "button" at bounding box center [199, 183] width 8 height 8
type input "*"
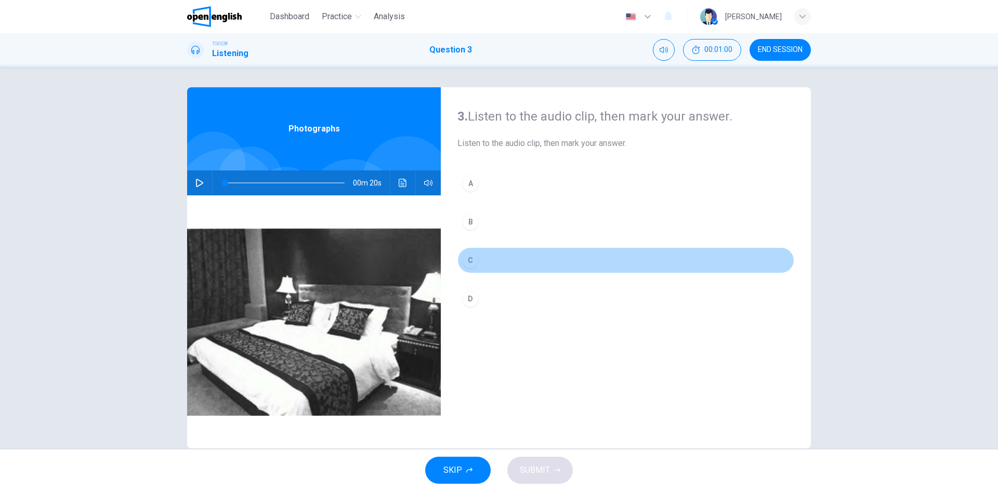
click at [474, 260] on div "C" at bounding box center [470, 260] width 17 height 17
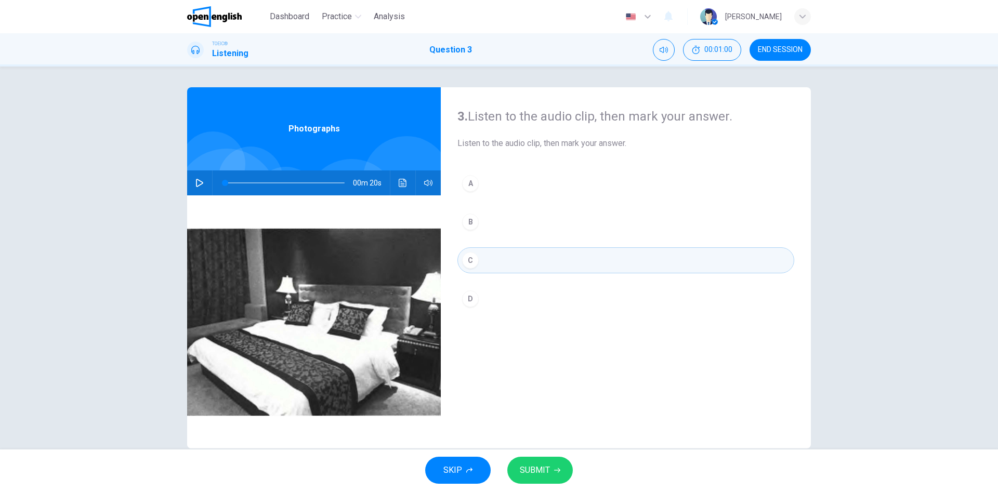
click at [539, 474] on span "SUBMIT" at bounding box center [535, 470] width 30 height 15
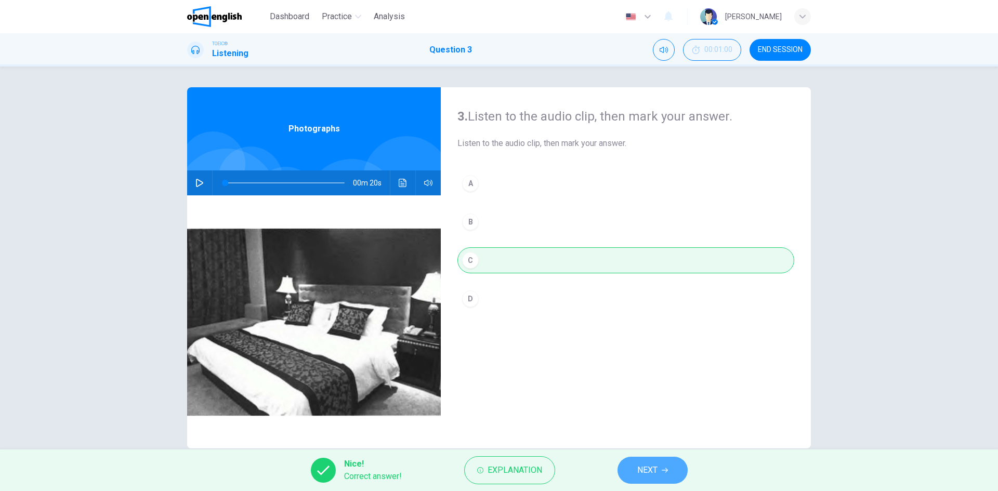
click at [655, 469] on span "NEXT" at bounding box center [647, 470] width 20 height 15
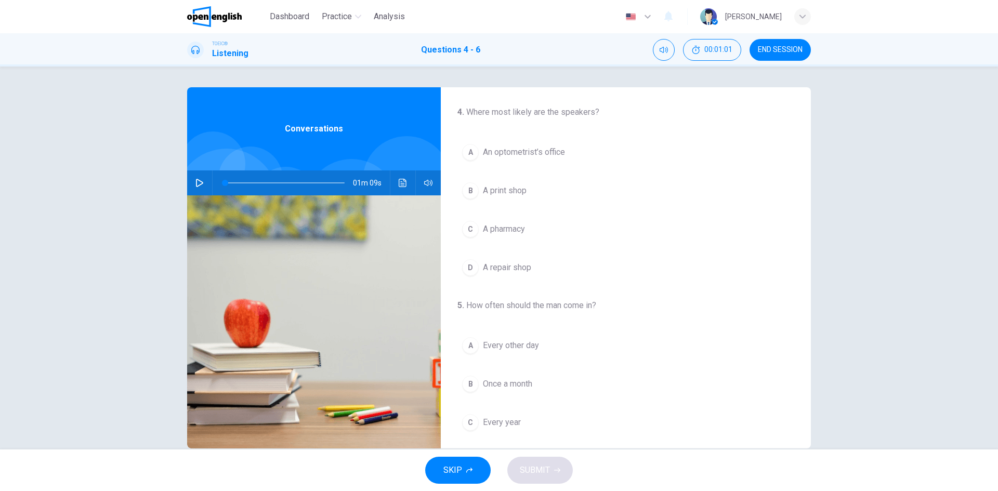
click at [192, 182] on button "button" at bounding box center [199, 183] width 17 height 25
click at [467, 154] on div "A" at bounding box center [470, 152] width 17 height 17
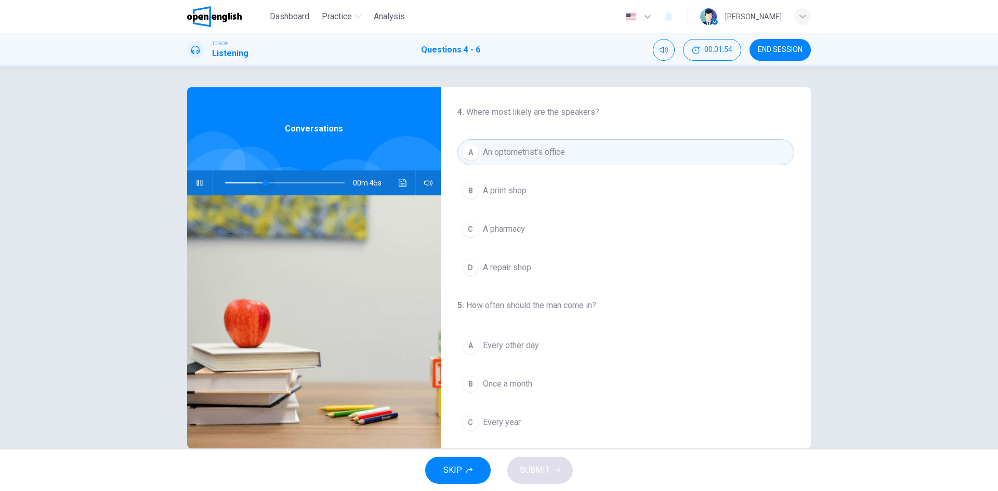
drag, startPoint x: 291, startPoint y: 180, endPoint x: 213, endPoint y: 184, distance: 78.6
click at [225, 184] on span at bounding box center [285, 183] width 120 height 15
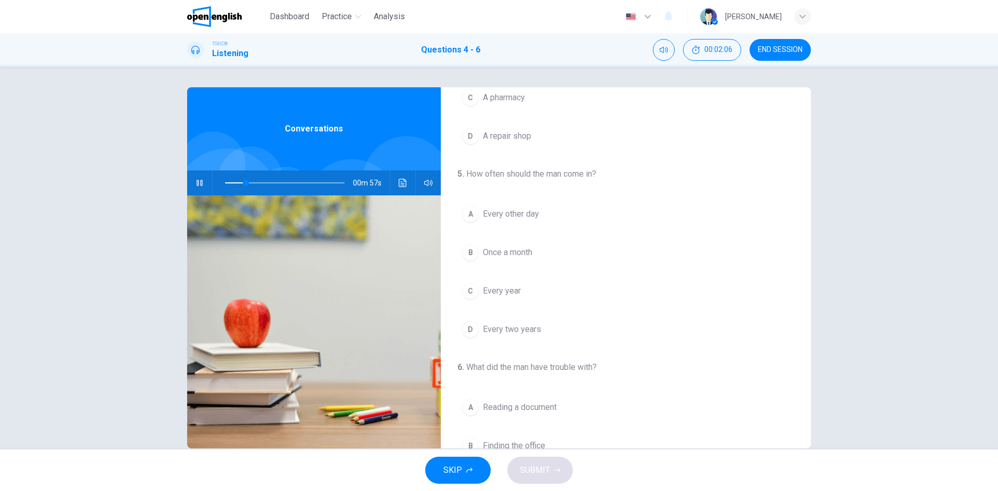
scroll to position [156, 0]
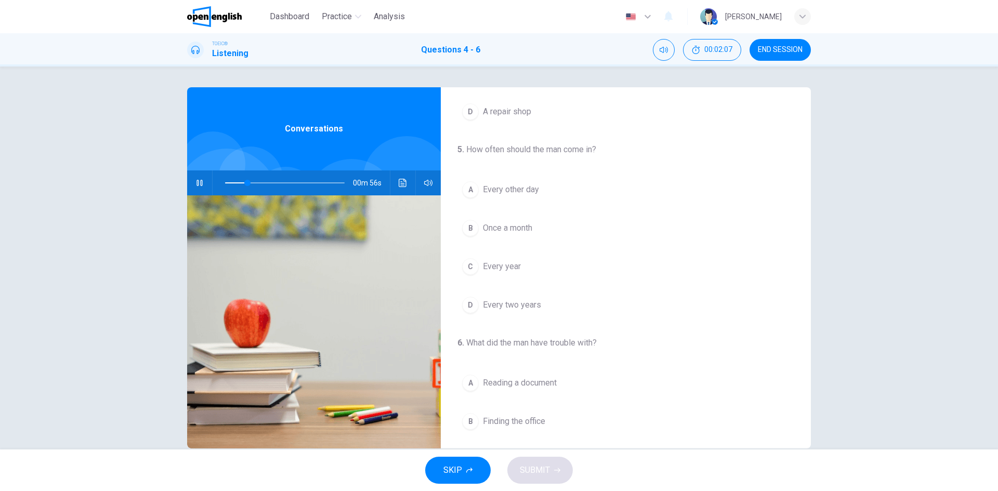
click at [527, 309] on span "Every two years" at bounding box center [512, 305] width 58 height 12
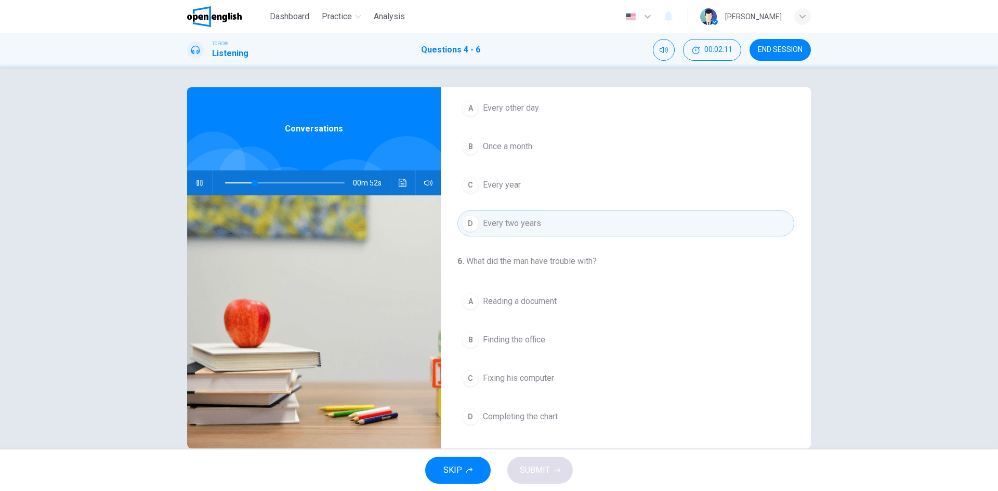
scroll to position [20, 0]
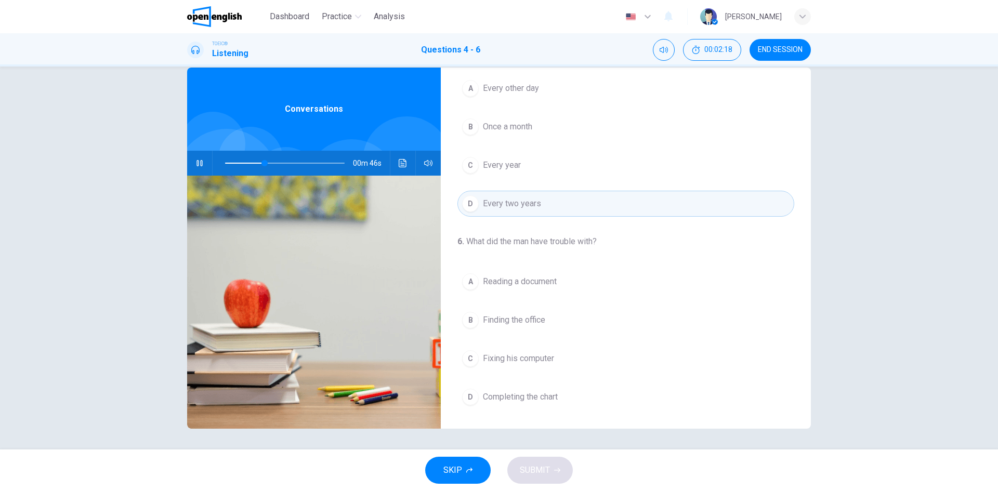
click at [532, 281] on span "Reading a document" at bounding box center [520, 282] width 74 height 12
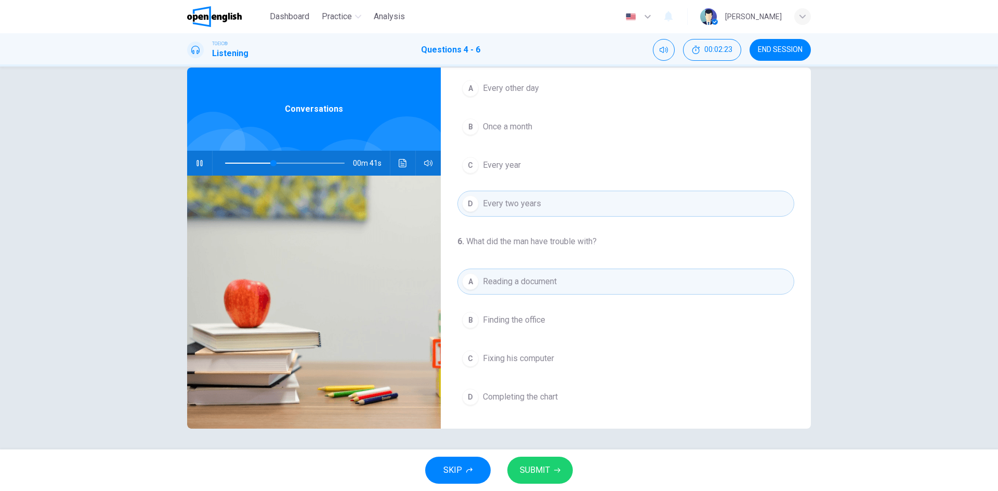
click at [541, 469] on span "SUBMIT" at bounding box center [535, 470] width 30 height 15
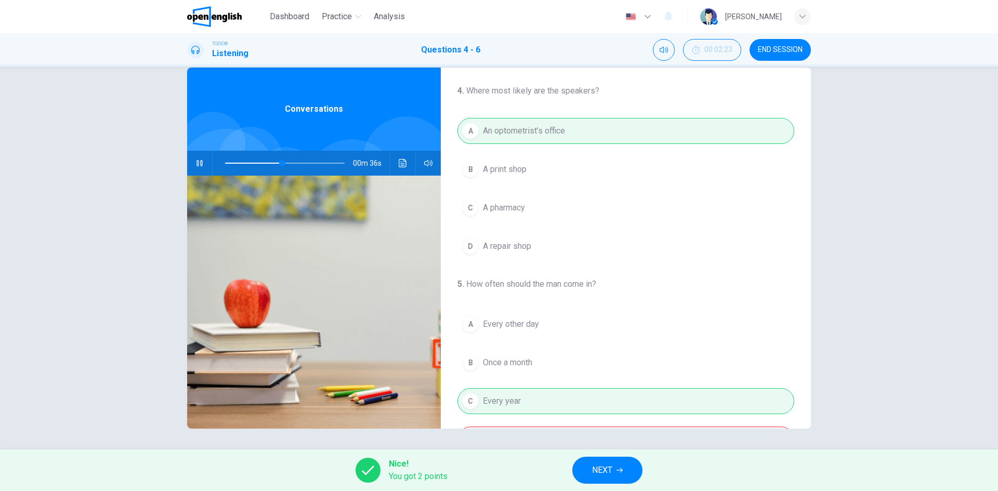
scroll to position [0, 0]
type input "**"
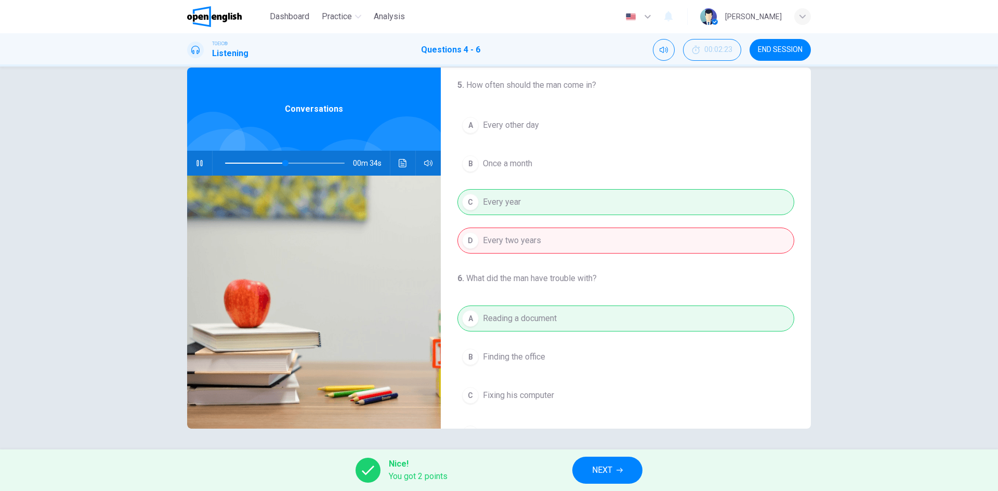
scroll to position [208, 0]
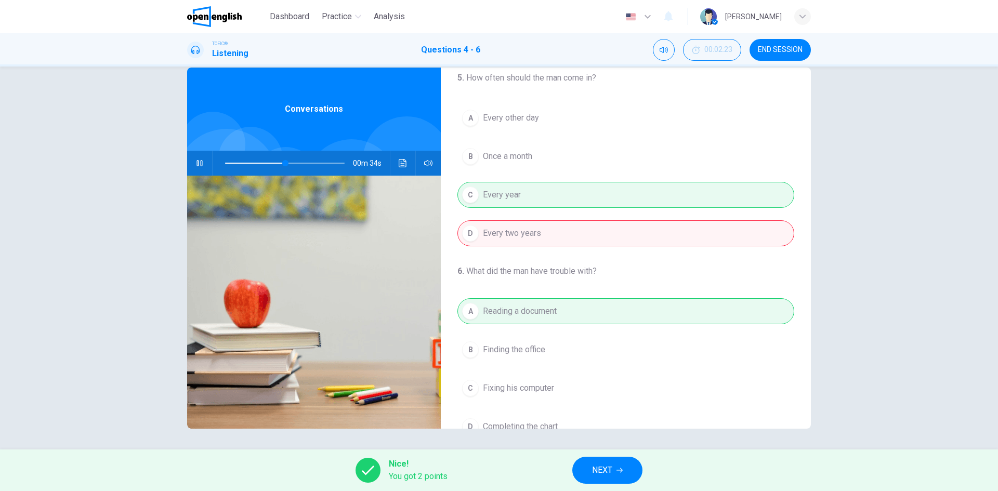
click at [596, 465] on span "NEXT" at bounding box center [602, 470] width 20 height 15
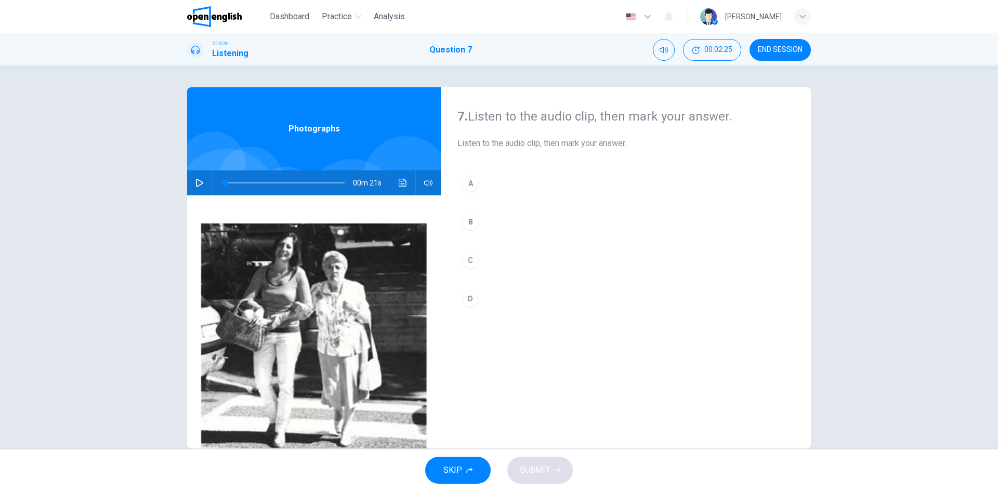
click at [191, 184] on button "button" at bounding box center [199, 183] width 17 height 25
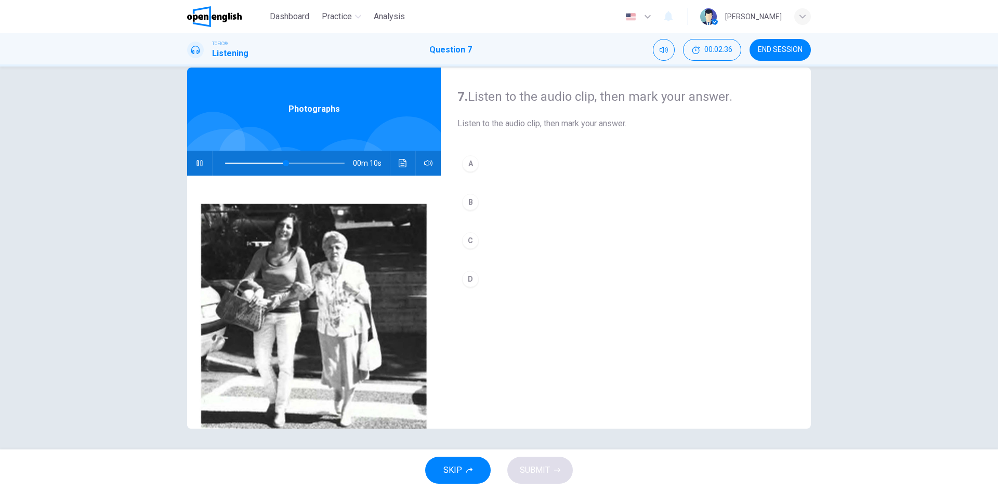
click at [463, 158] on div "A" at bounding box center [470, 163] width 17 height 17
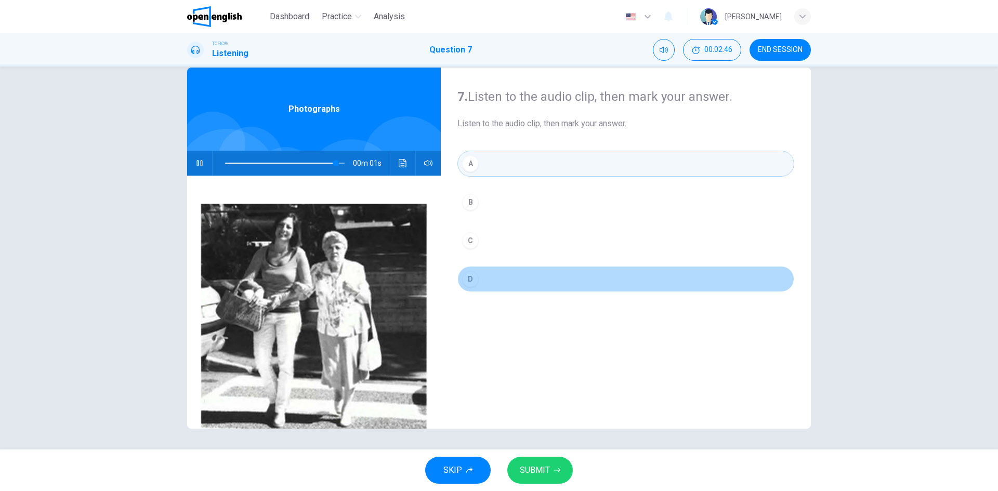
click at [471, 281] on div "D" at bounding box center [470, 279] width 17 height 17
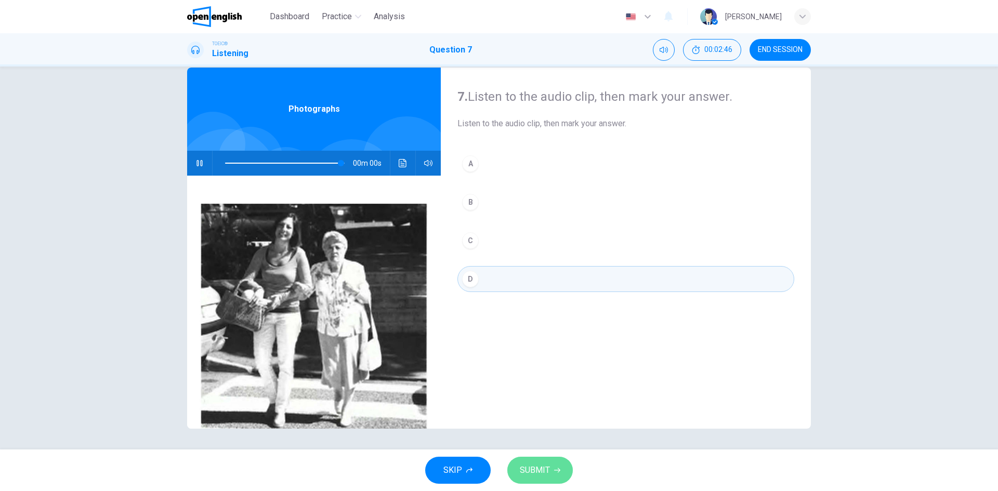
click at [561, 479] on button "SUBMIT" at bounding box center [540, 470] width 66 height 27
type input "*"
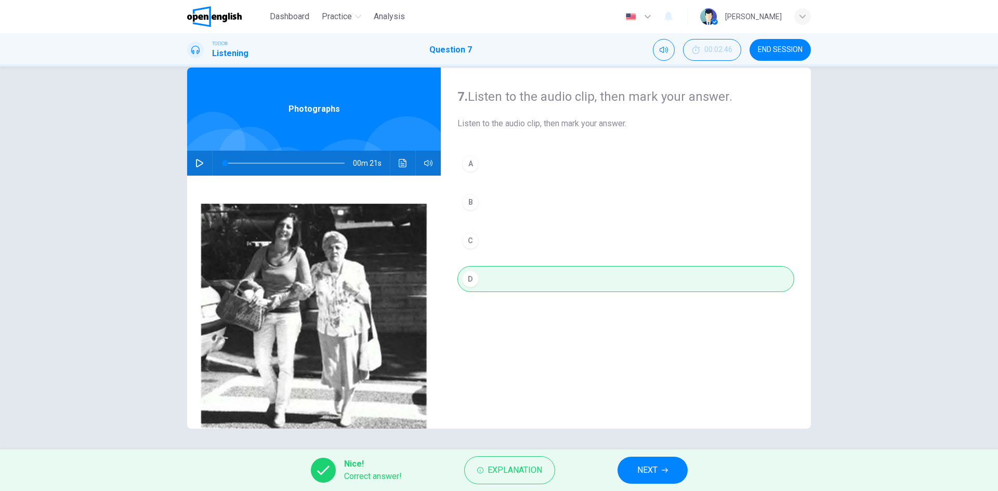
click at [641, 471] on span "NEXT" at bounding box center [647, 470] width 20 height 15
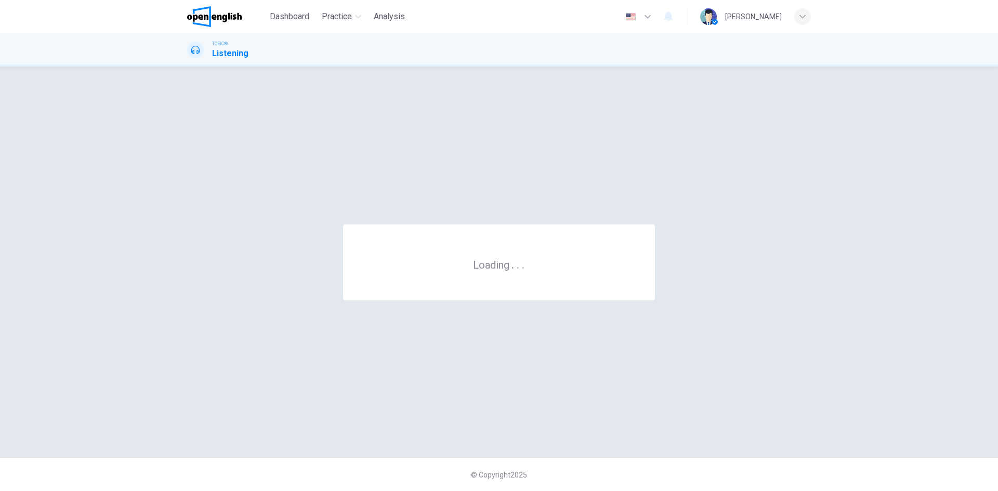
scroll to position [0, 0]
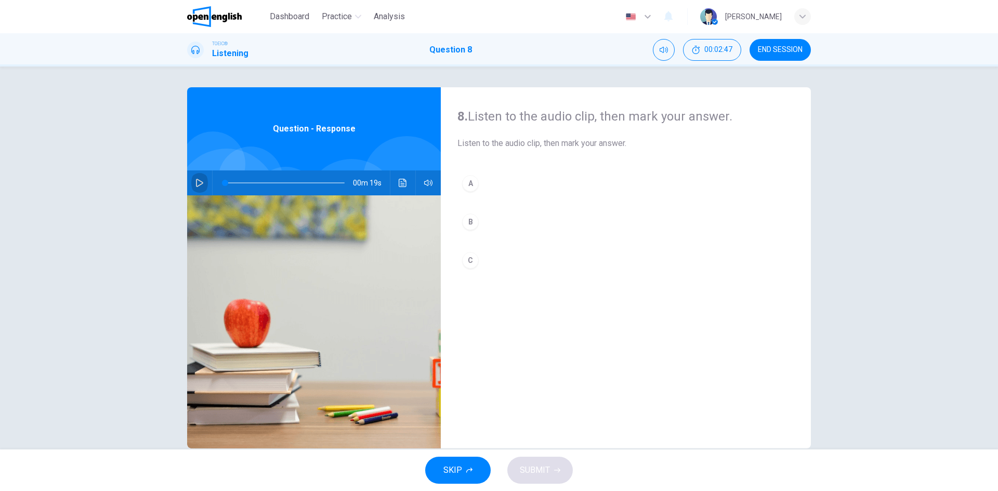
click at [196, 182] on icon "button" at bounding box center [199, 183] width 7 height 8
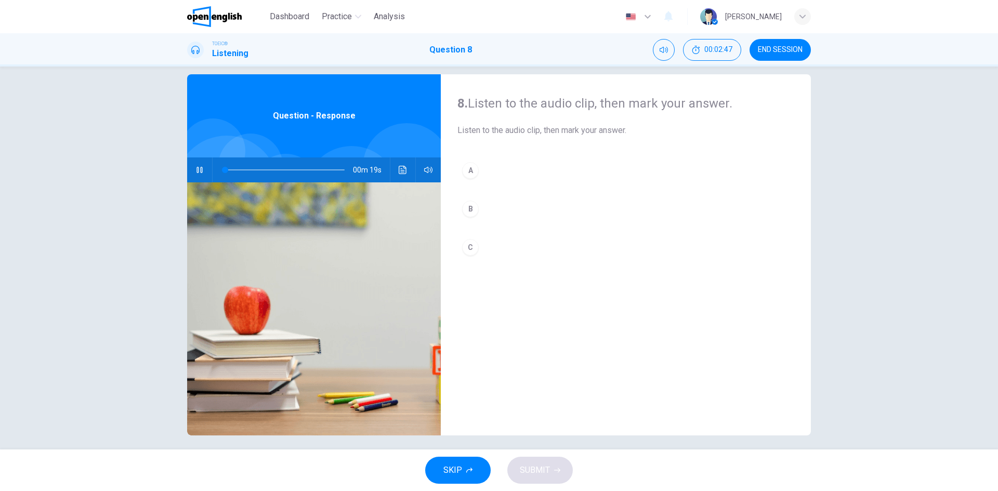
scroll to position [20, 0]
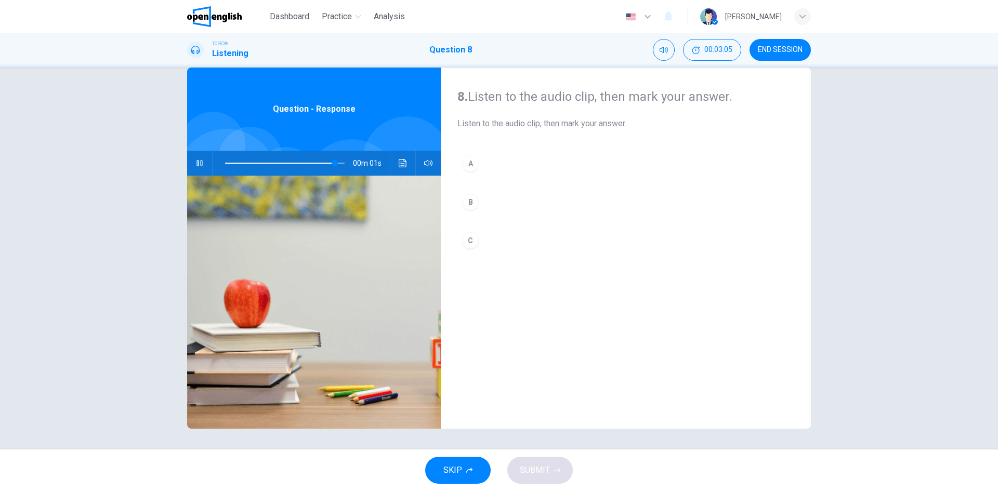
click at [469, 234] on div "C" at bounding box center [470, 240] width 17 height 17
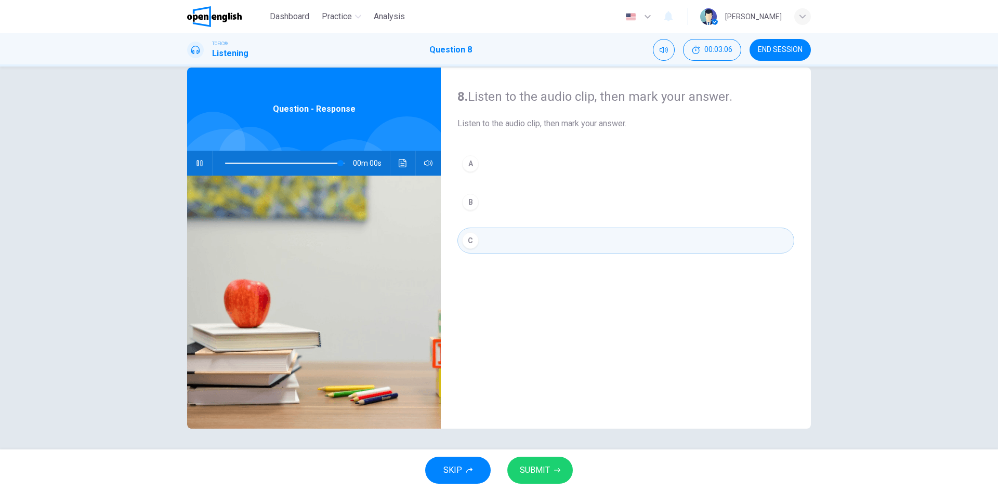
click at [541, 467] on span "SUBMIT" at bounding box center [535, 470] width 30 height 15
type input "*"
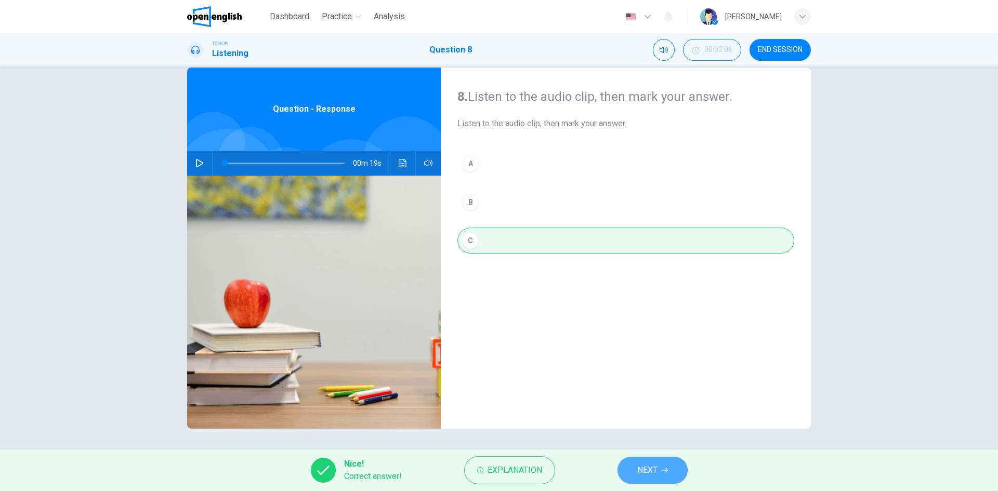
click at [650, 478] on button "NEXT" at bounding box center [653, 470] width 70 height 27
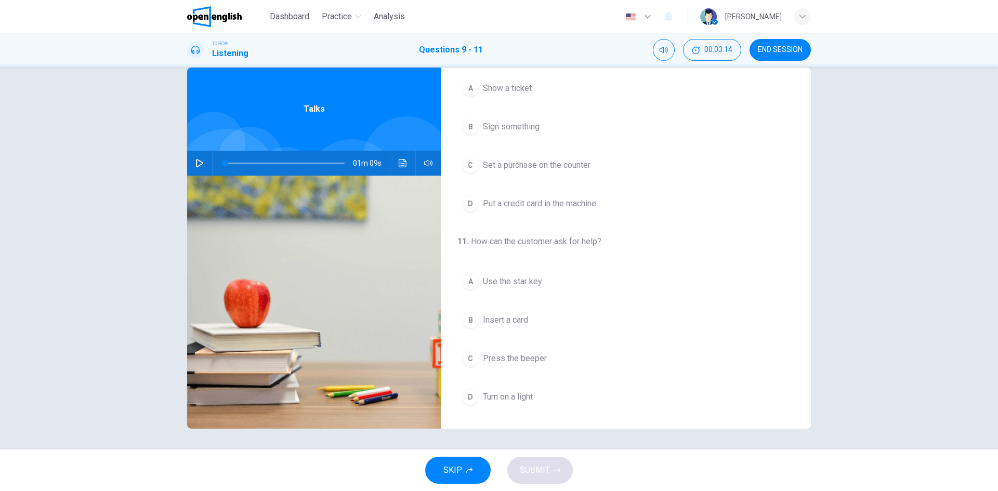
click at [187, 160] on div "01m 09s" at bounding box center [314, 163] width 254 height 25
click at [195, 163] on icon "button" at bounding box center [199, 163] width 8 height 8
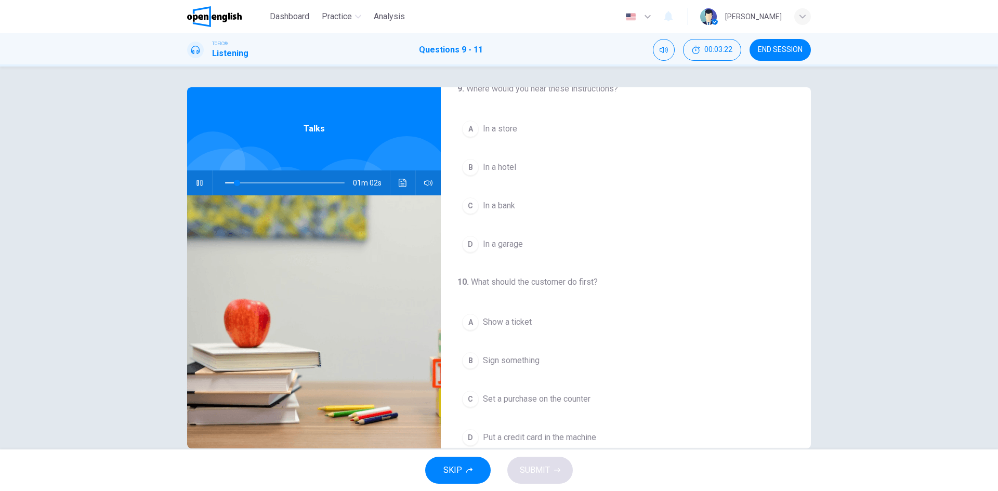
scroll to position [0, 0]
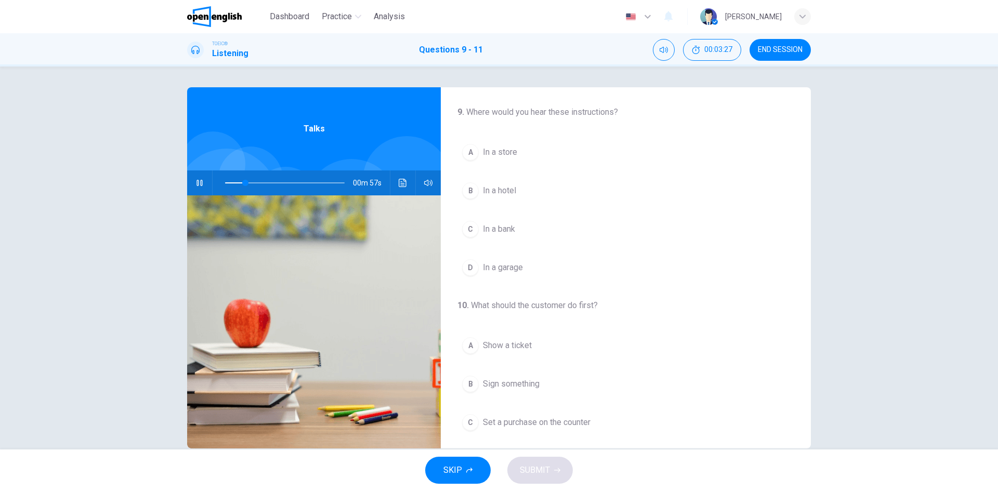
click at [499, 232] on span "In a bank" at bounding box center [499, 229] width 32 height 12
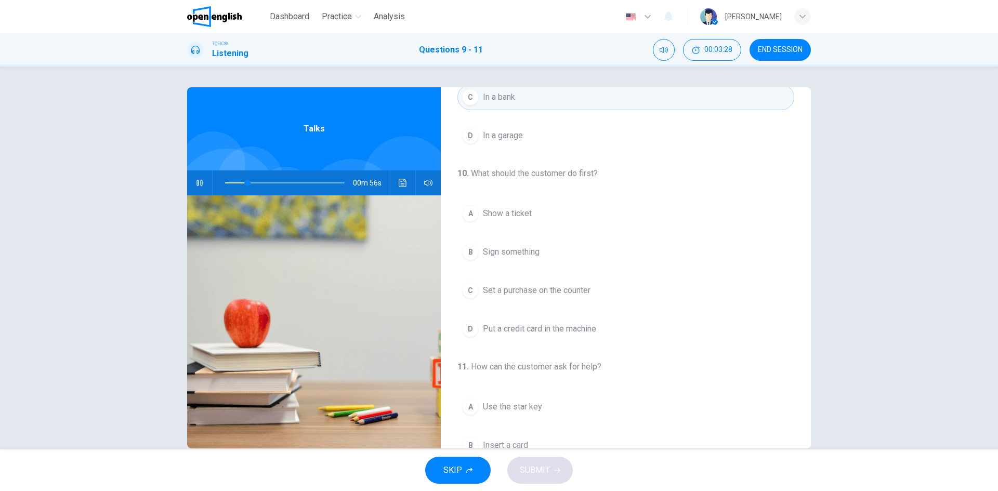
scroll to position [156, 0]
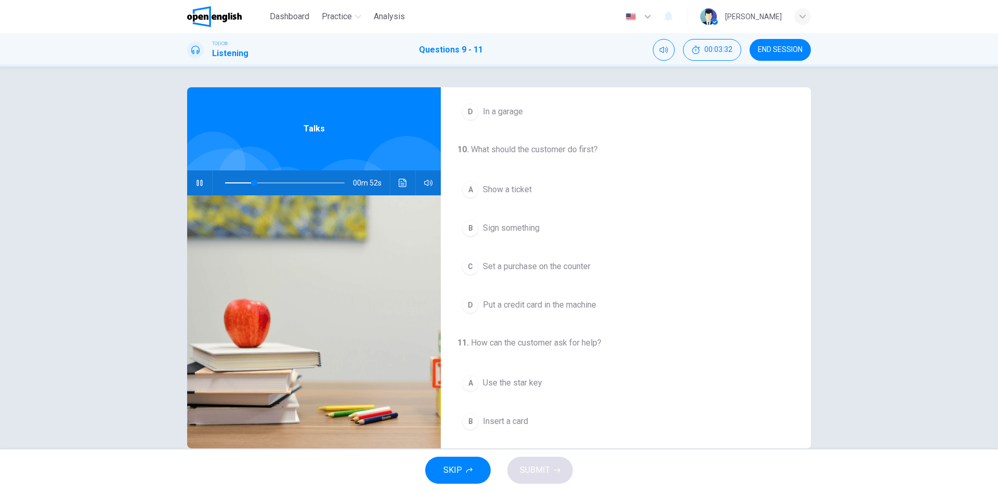
click at [529, 309] on span "Put a credit card in the machine" at bounding box center [539, 305] width 113 height 12
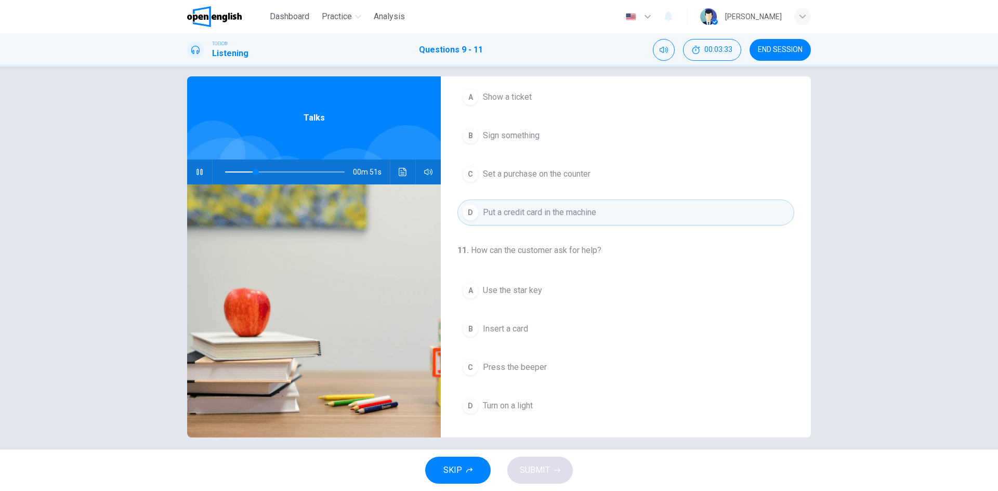
scroll to position [20, 0]
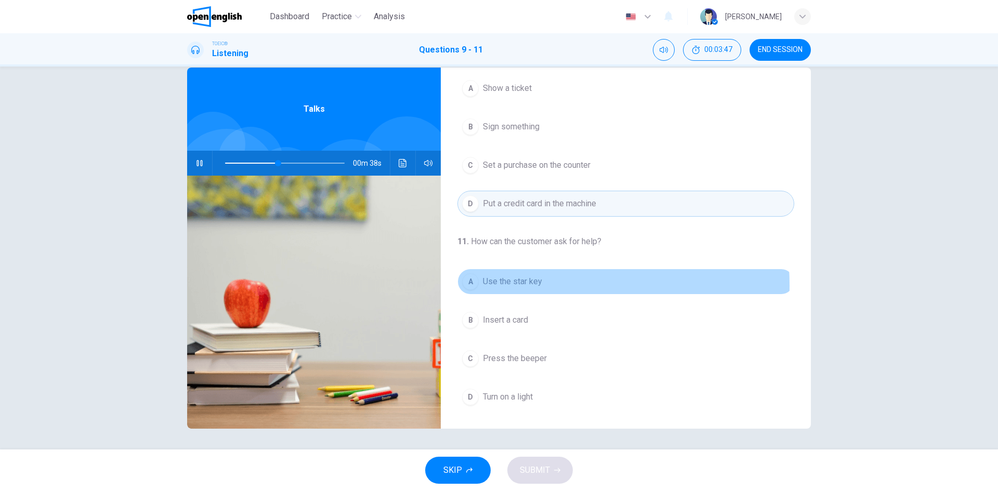
click at [504, 285] on span "Use the star key" at bounding box center [512, 282] width 59 height 12
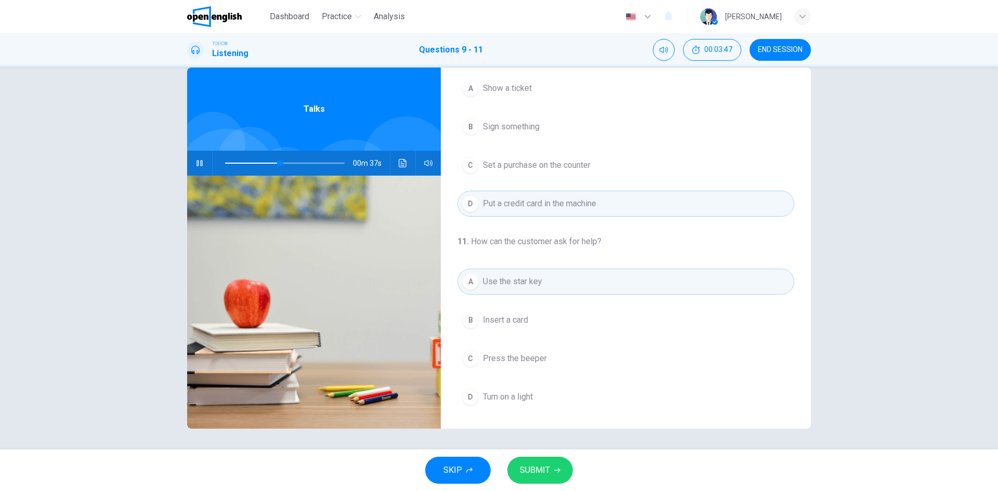
click at [556, 470] on icon "button" at bounding box center [557, 470] width 6 height 6
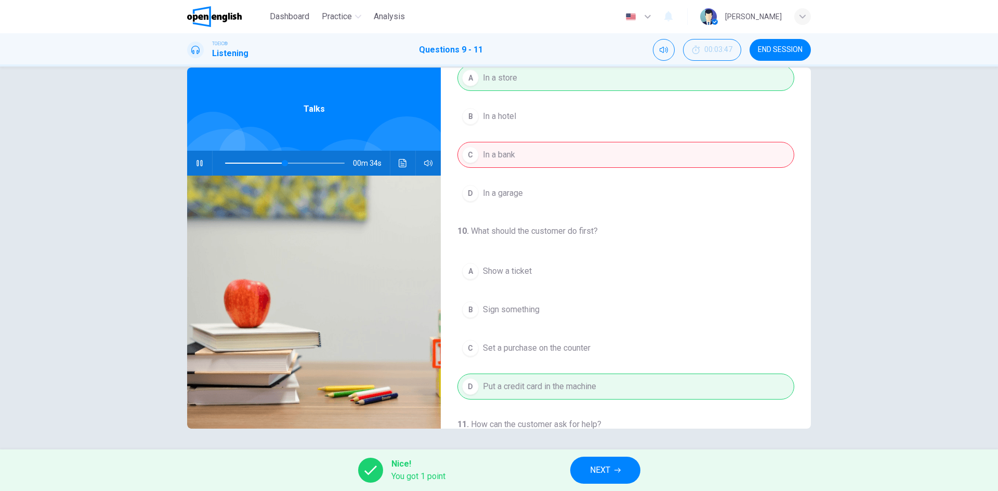
scroll to position [0, 0]
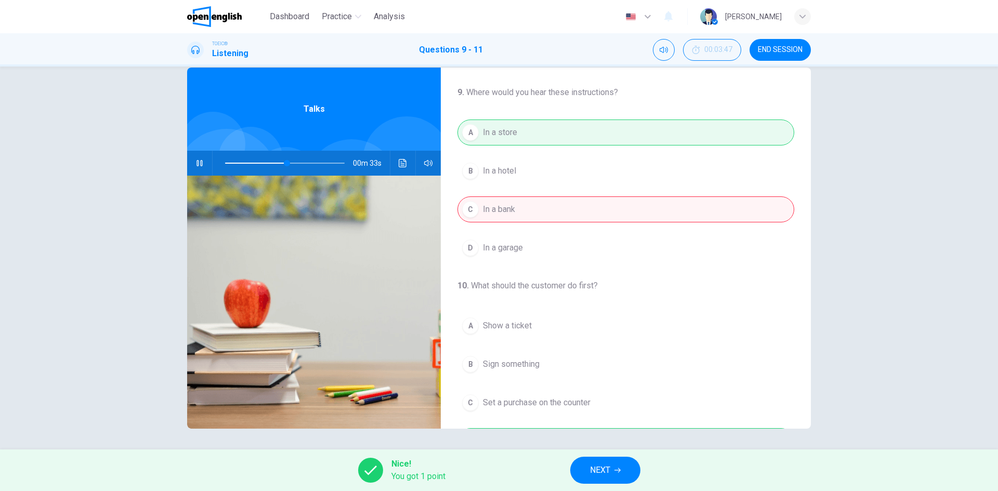
type input "**"
click at [607, 467] on span "NEXT" at bounding box center [600, 470] width 20 height 15
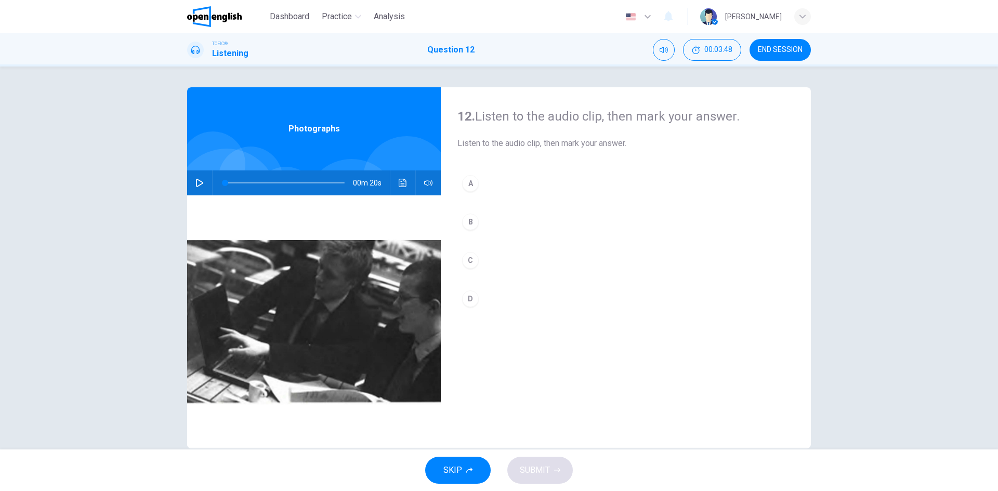
click at [200, 180] on icon "button" at bounding box center [199, 183] width 8 height 8
click at [466, 188] on div "A" at bounding box center [470, 183] width 17 height 17
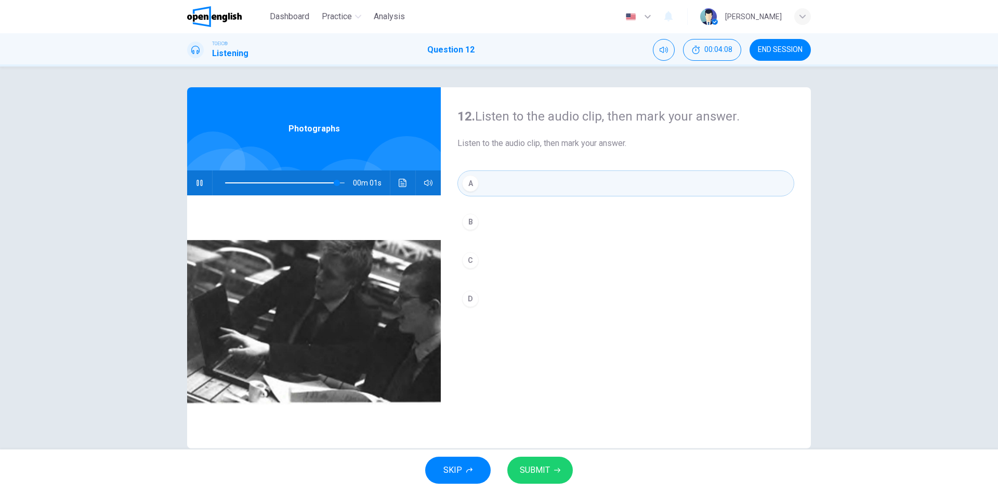
click at [543, 477] on span "SUBMIT" at bounding box center [535, 470] width 30 height 15
type input "*"
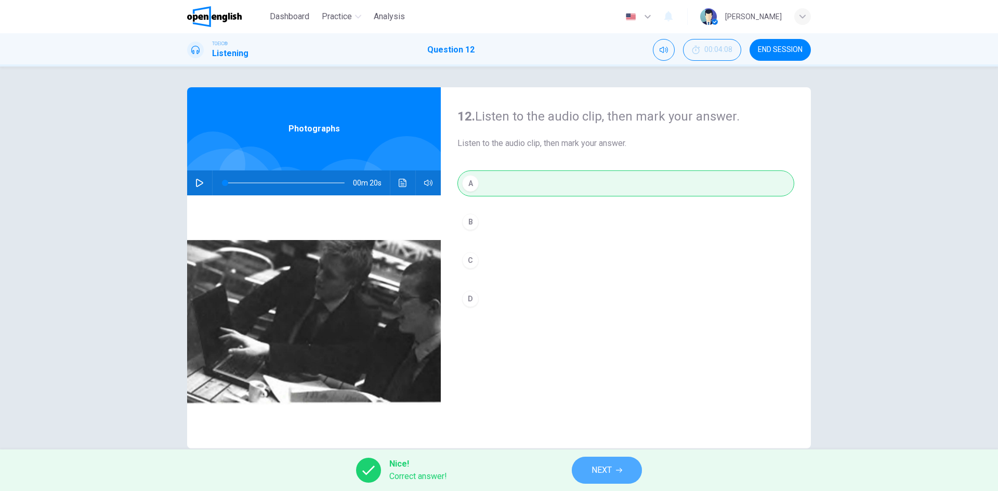
click at [614, 473] on button "NEXT" at bounding box center [607, 470] width 70 height 27
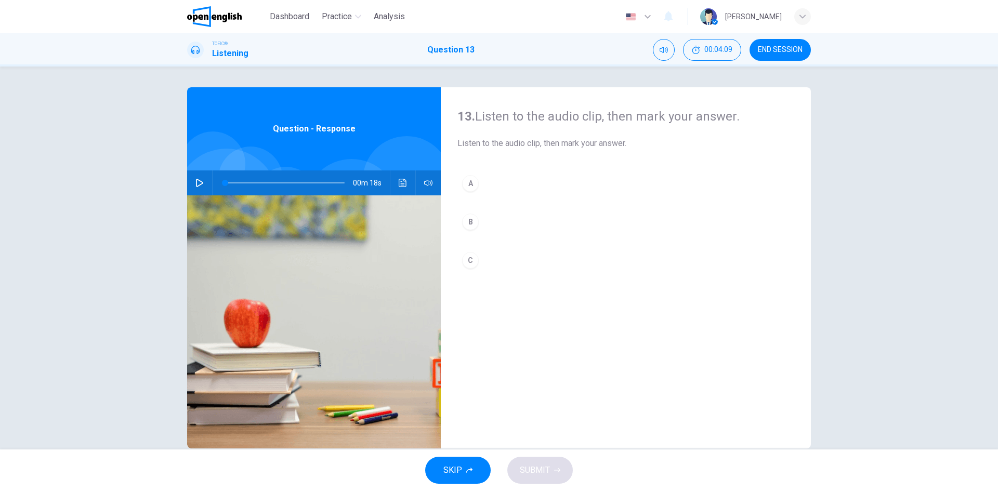
click at [197, 186] on icon "button" at bounding box center [199, 183] width 8 height 8
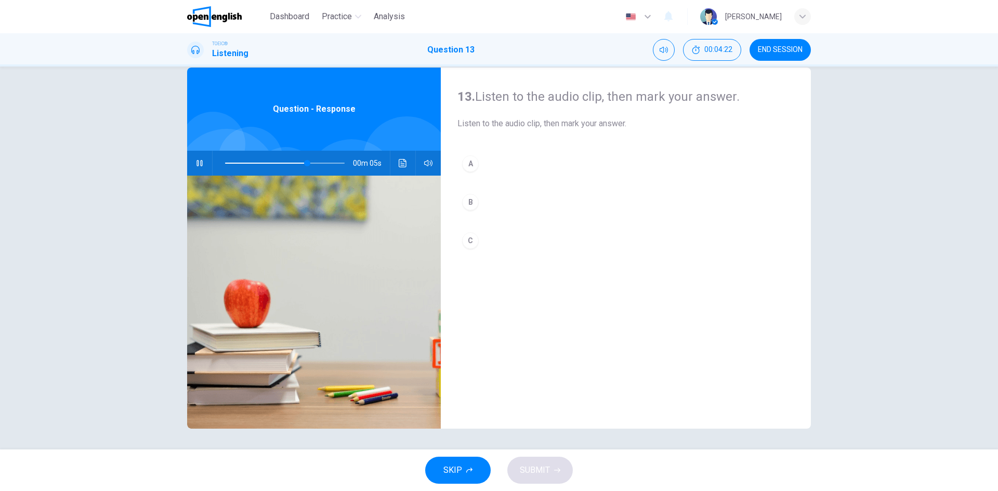
click at [465, 203] on div "B" at bounding box center [470, 202] width 17 height 17
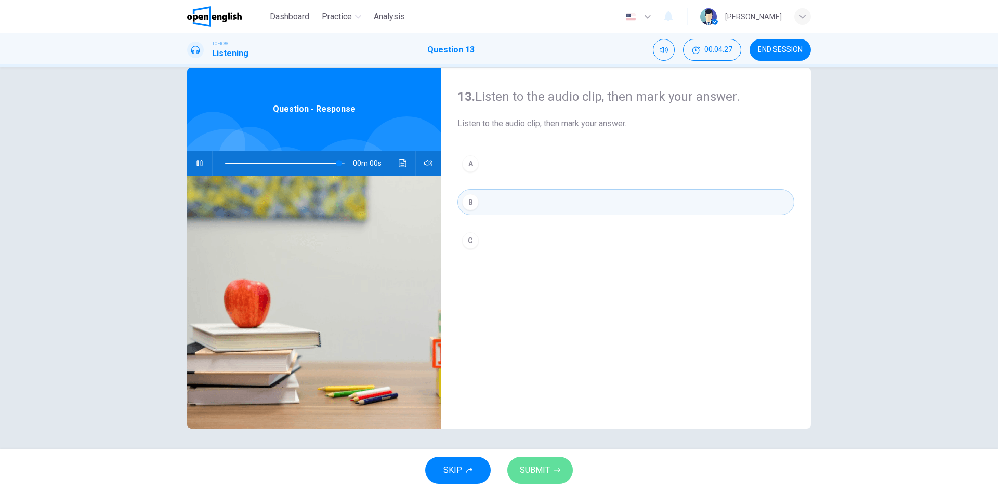
click at [536, 475] on span "SUBMIT" at bounding box center [535, 470] width 30 height 15
type input "*"
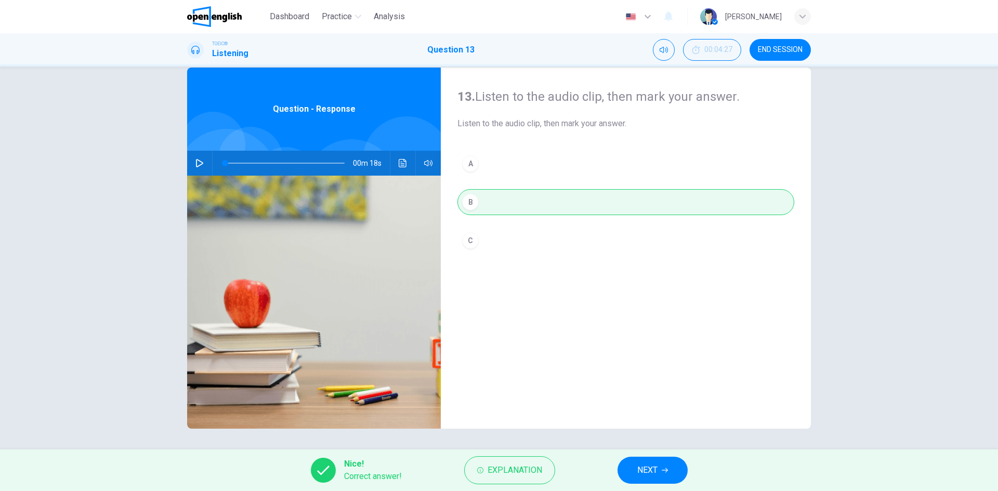
click at [662, 470] on icon "button" at bounding box center [665, 470] width 6 height 6
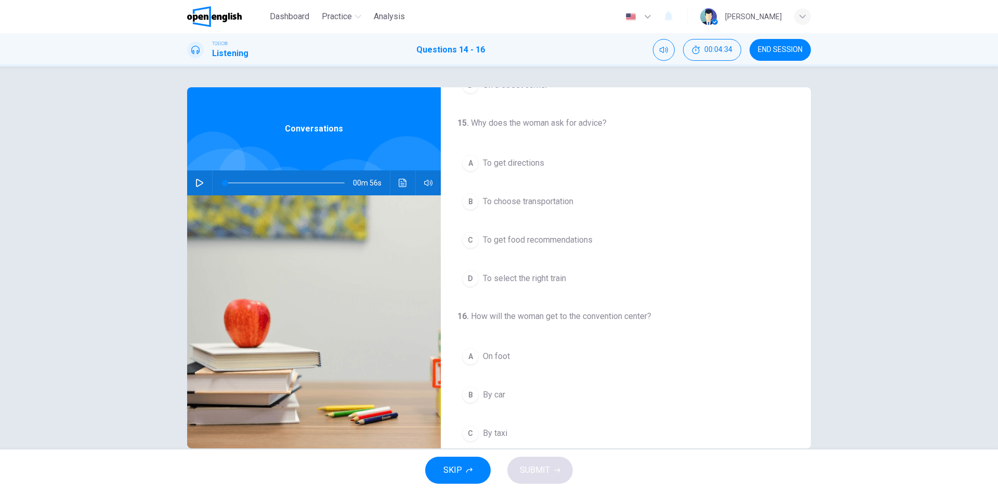
scroll to position [208, 0]
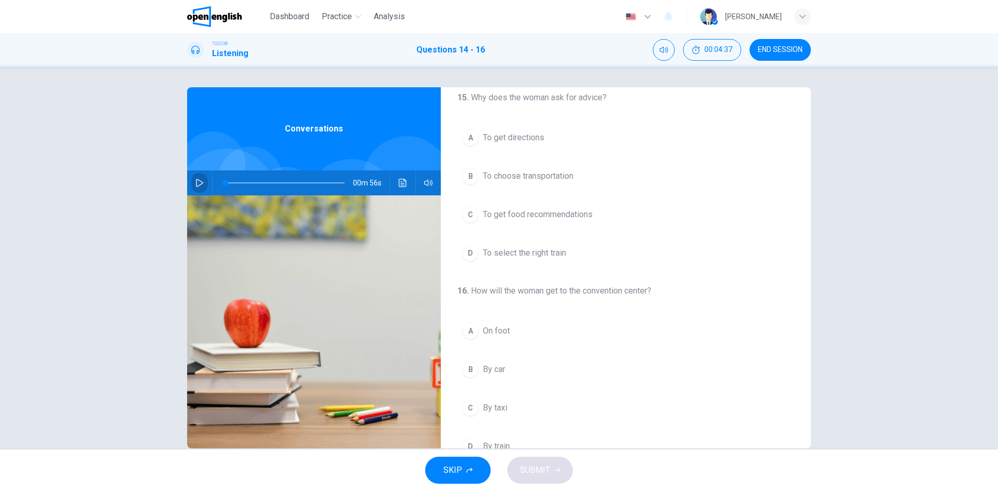
click at [199, 184] on icon "button" at bounding box center [199, 183] width 7 height 8
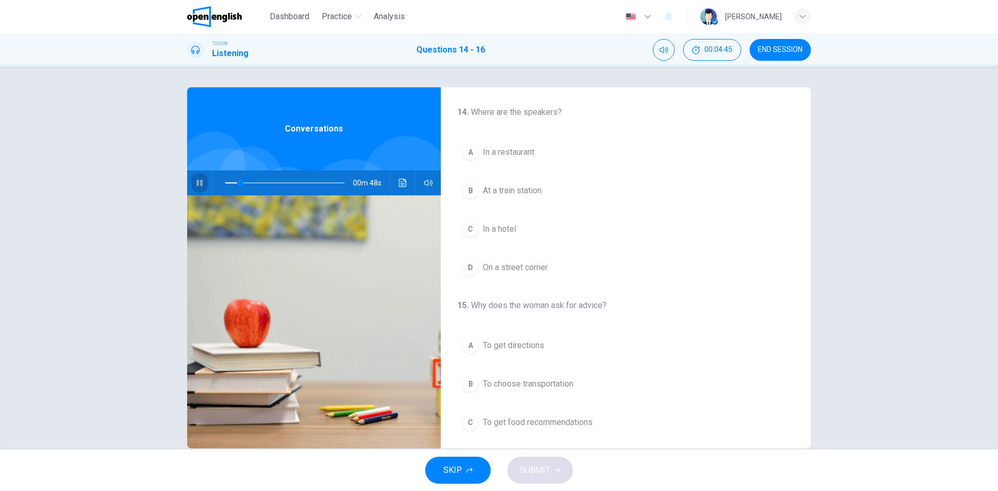
click at [195, 183] on icon "button" at bounding box center [199, 183] width 8 height 8
click at [502, 227] on span "In a hotel" at bounding box center [499, 229] width 33 height 12
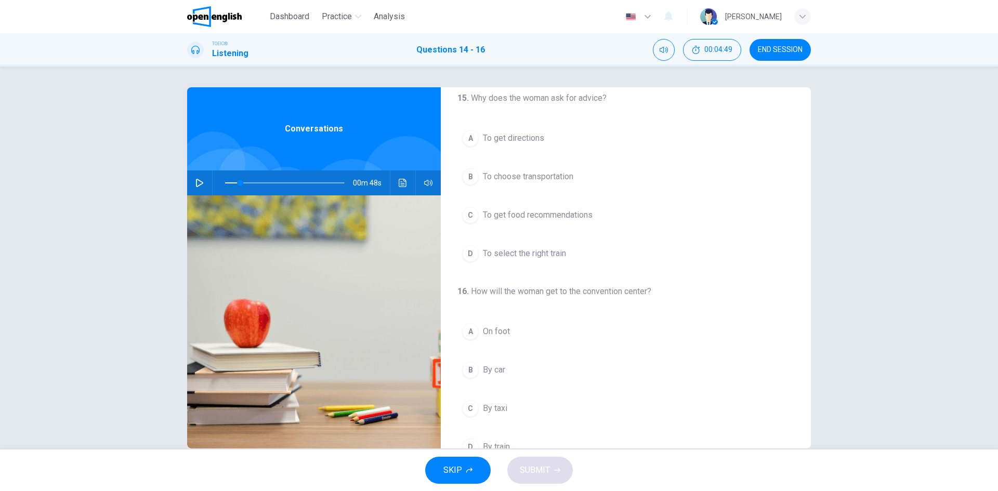
scroll to position [208, 0]
click at [196, 187] on icon "button" at bounding box center [199, 183] width 8 height 8
click at [197, 185] on icon "button" at bounding box center [199, 183] width 8 height 8
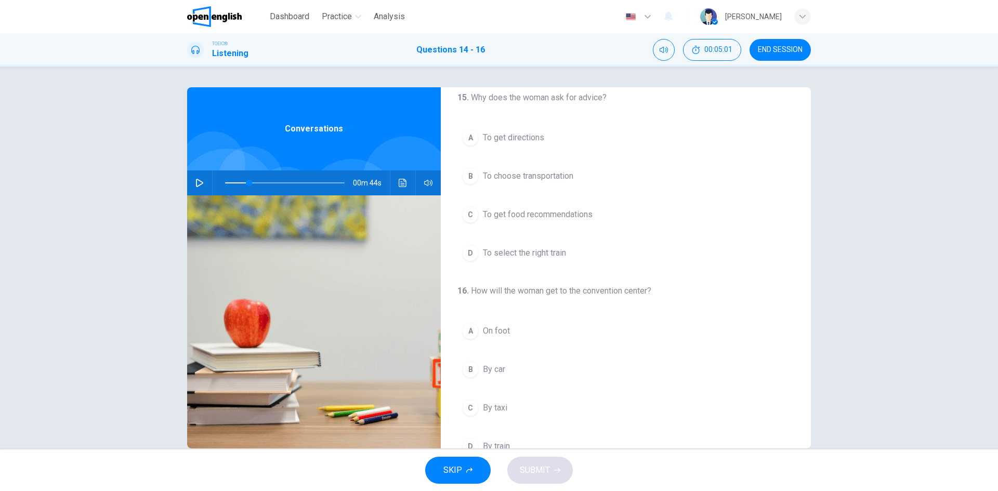
click at [197, 185] on icon "button" at bounding box center [199, 183] width 8 height 8
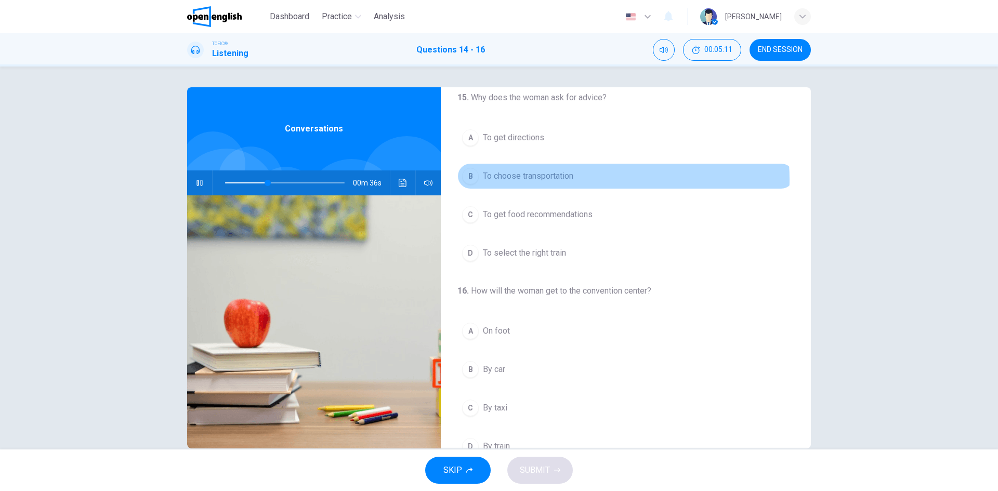
click at [590, 179] on button "B To choose transportation" at bounding box center [625, 176] width 337 height 26
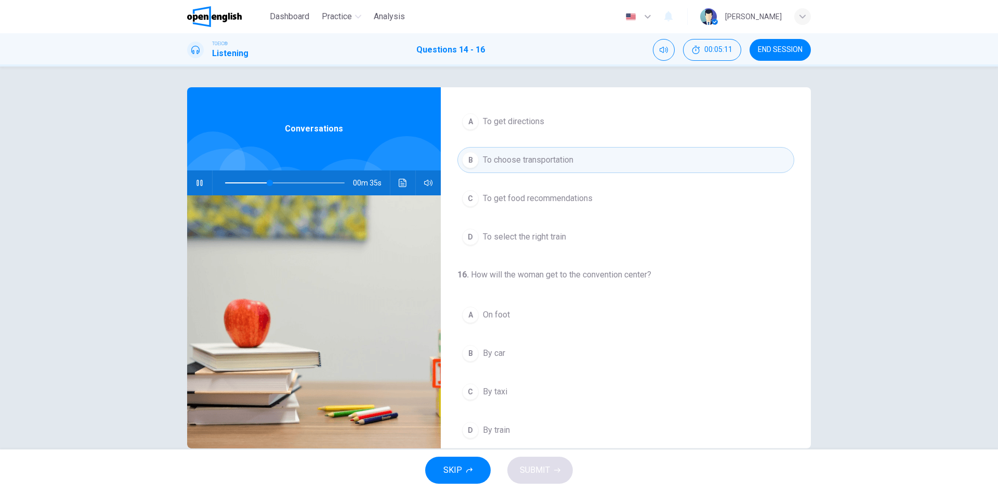
scroll to position [238, 0]
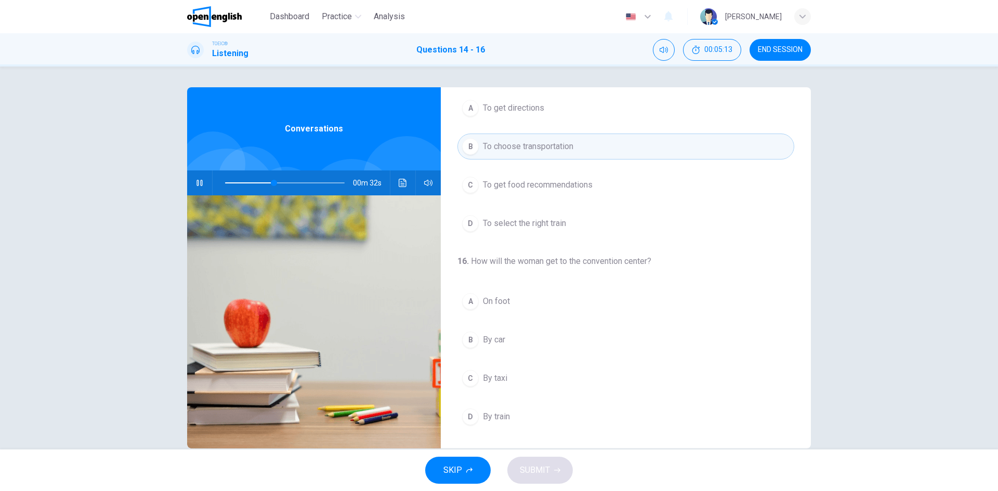
click at [513, 302] on button "A On foot" at bounding box center [625, 302] width 337 height 26
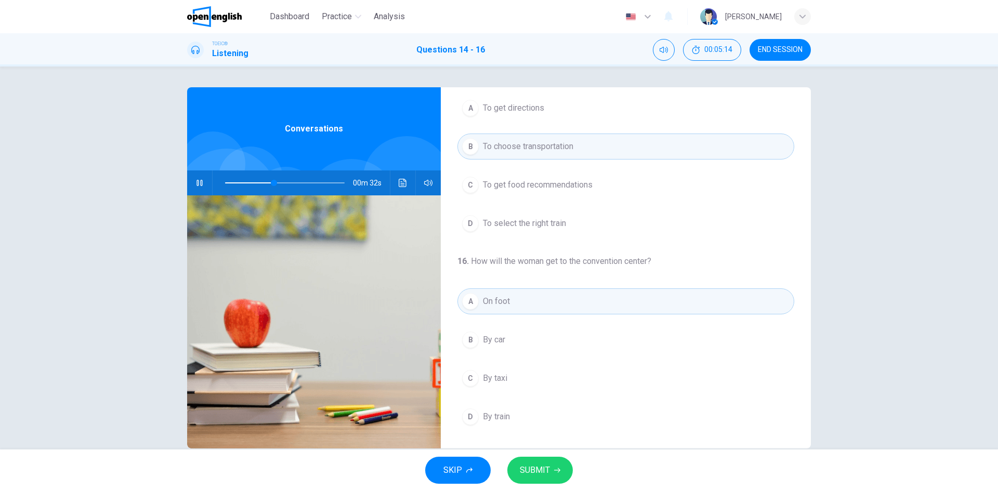
click at [549, 461] on button "SUBMIT" at bounding box center [540, 470] width 66 height 27
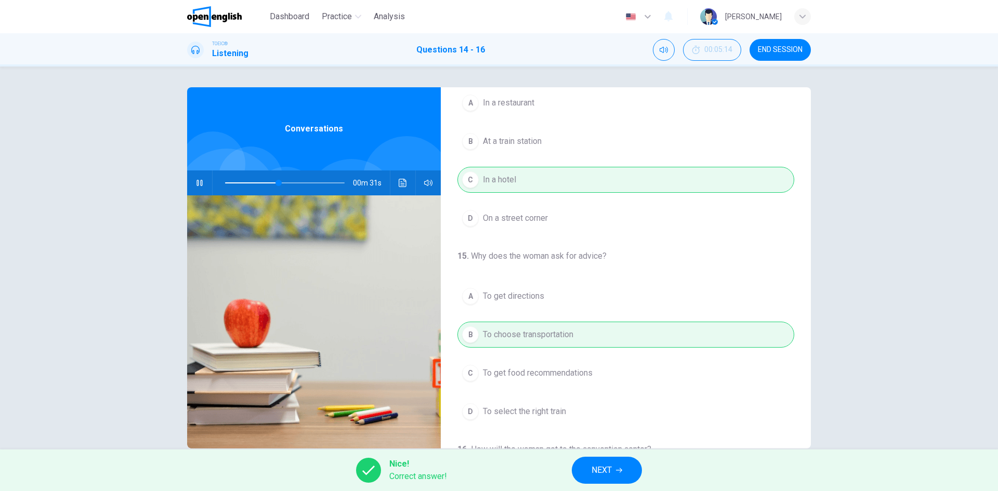
scroll to position [0, 0]
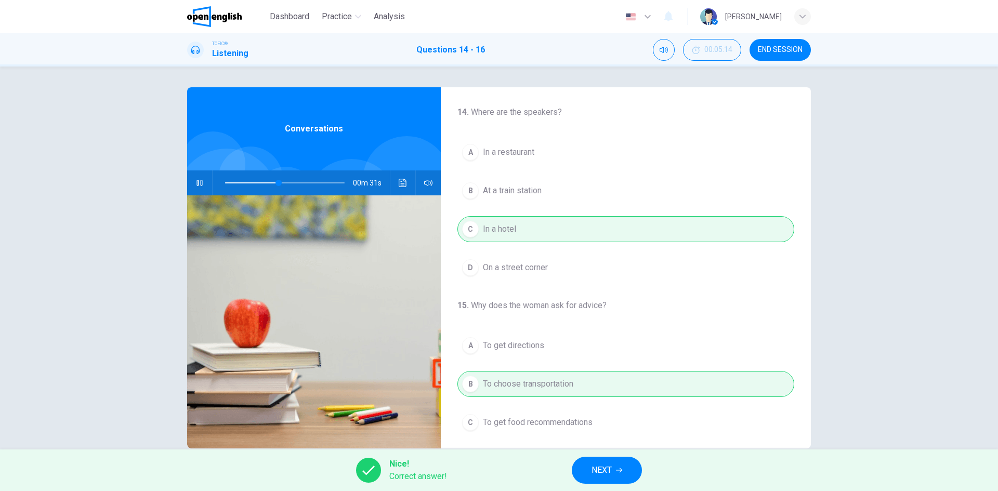
type input "**"
click at [601, 480] on button "NEXT" at bounding box center [607, 470] width 70 height 27
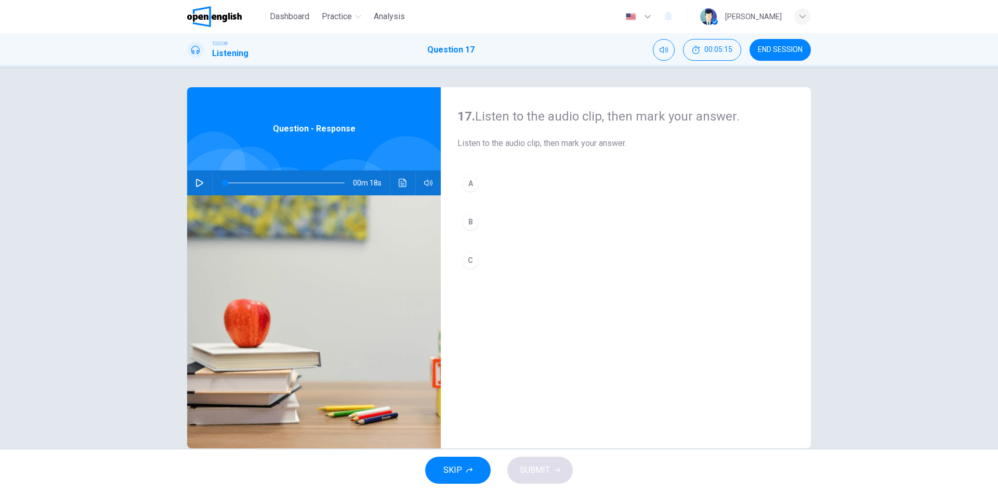
click at [187, 190] on div "00m 18s" at bounding box center [314, 183] width 254 height 25
click at [195, 186] on icon "button" at bounding box center [199, 183] width 8 height 8
click at [462, 223] on div "B" at bounding box center [470, 222] width 17 height 17
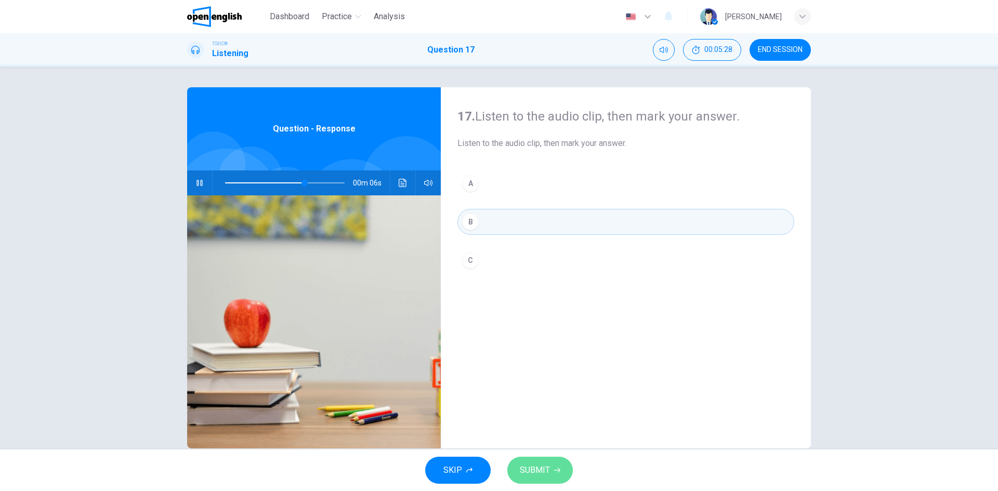
click at [530, 473] on span "SUBMIT" at bounding box center [535, 470] width 30 height 15
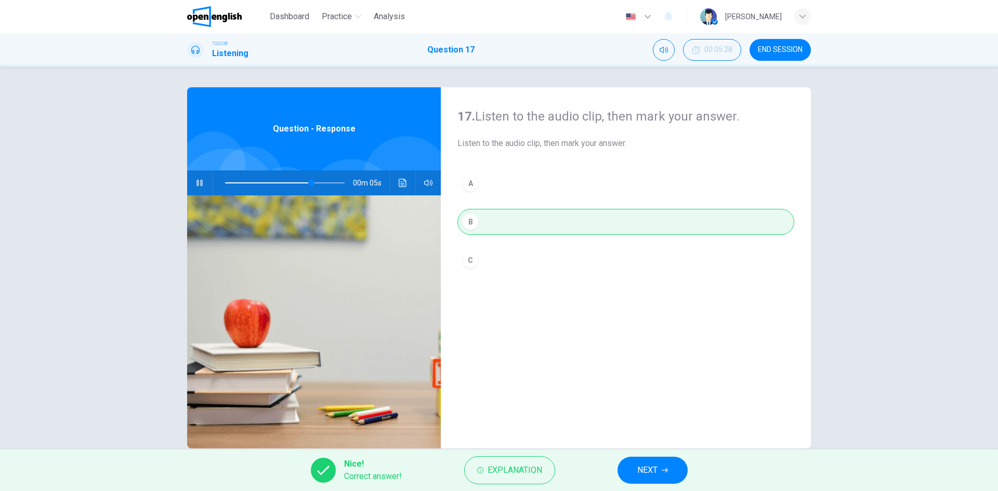
type input "**"
click at [627, 472] on button "NEXT" at bounding box center [653, 470] width 70 height 27
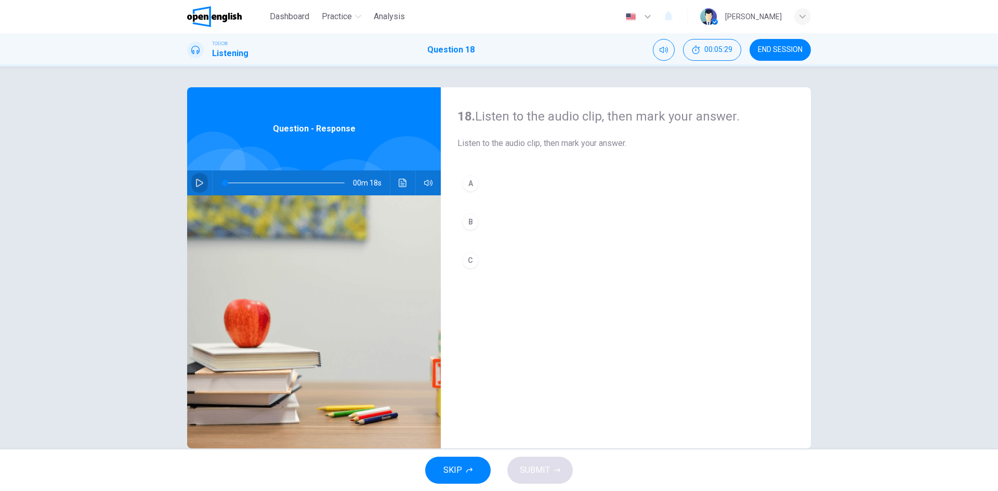
click at [198, 184] on icon "button" at bounding box center [199, 183] width 8 height 8
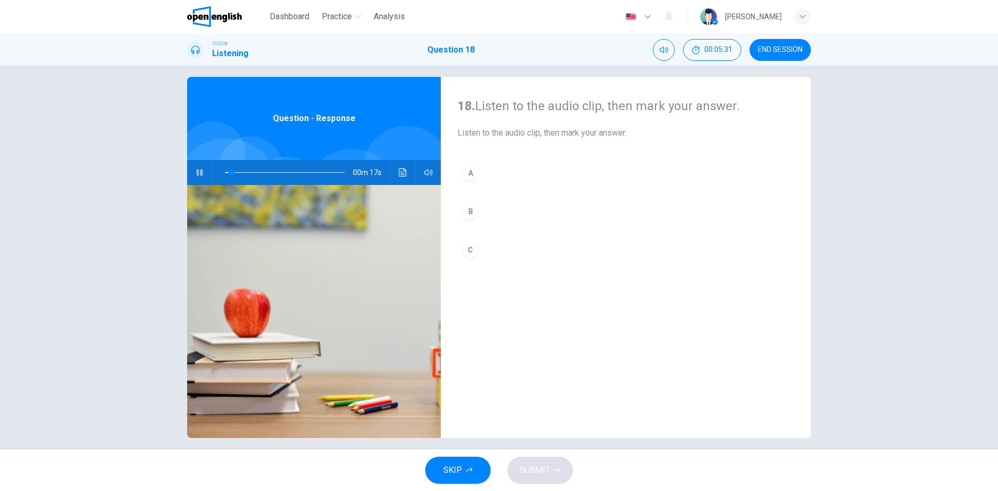
scroll to position [20, 0]
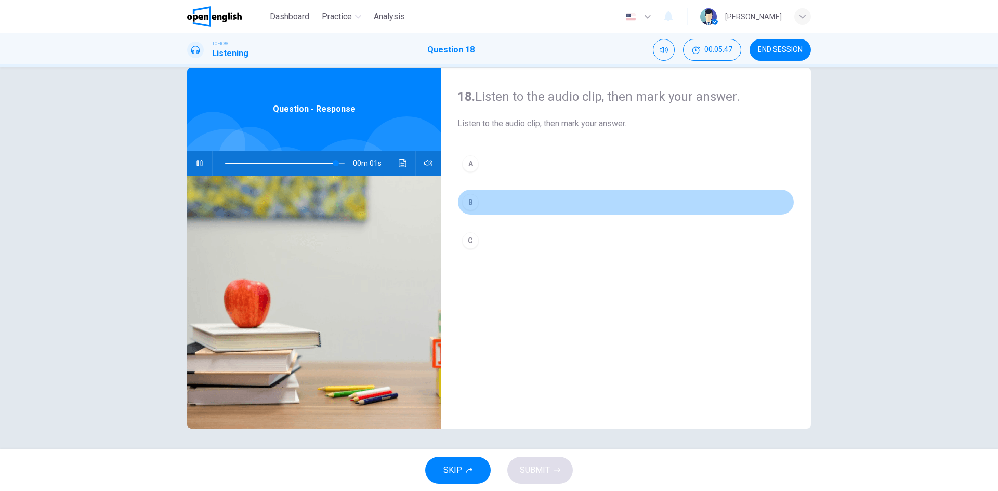
click at [467, 205] on div "B" at bounding box center [470, 202] width 17 height 17
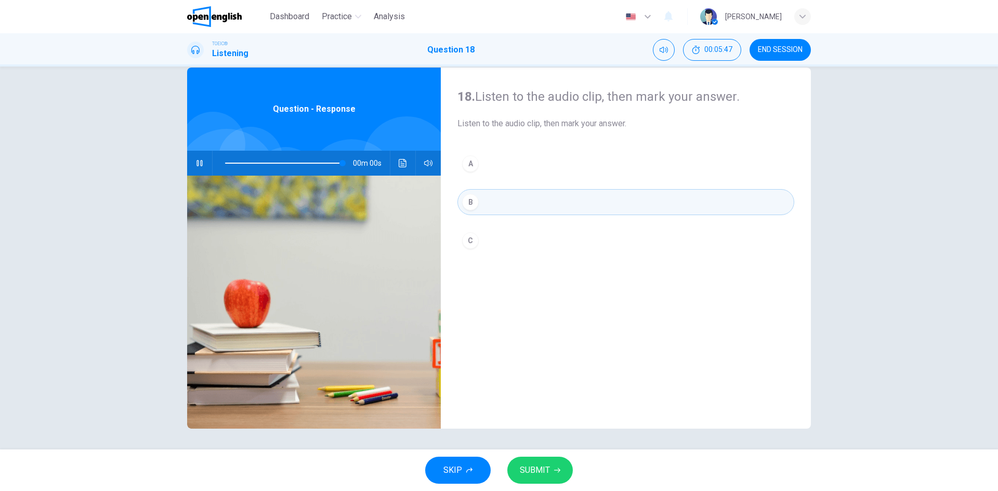
type input "*"
click at [540, 480] on button "SUBMIT" at bounding box center [540, 470] width 66 height 27
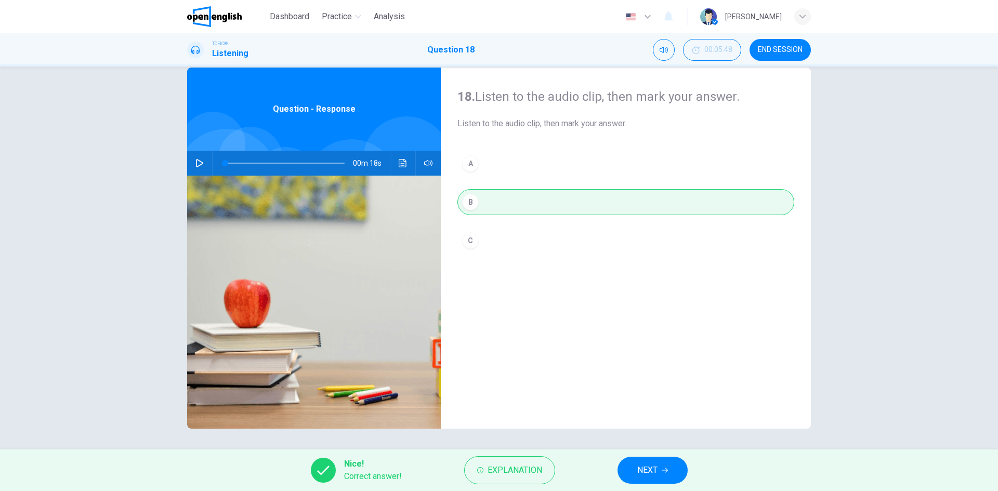
click at [655, 475] on span "NEXT" at bounding box center [647, 470] width 20 height 15
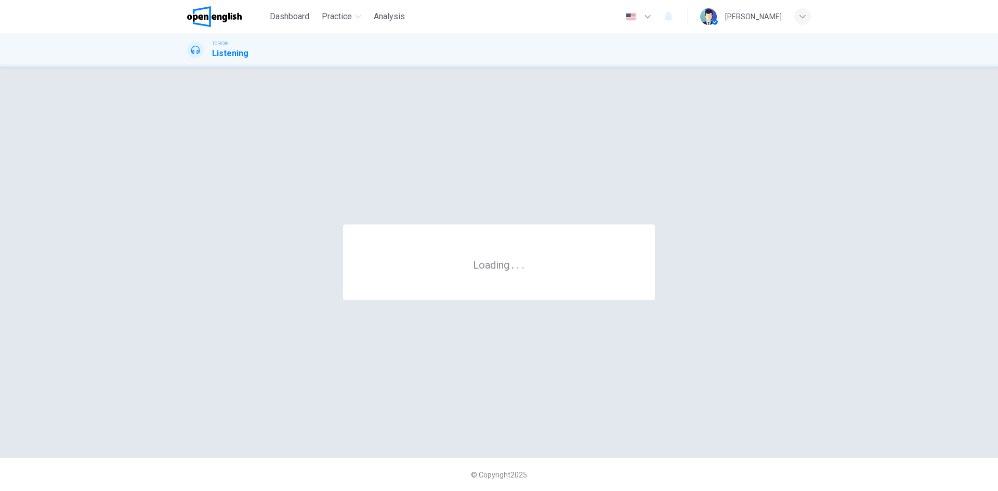
scroll to position [0, 0]
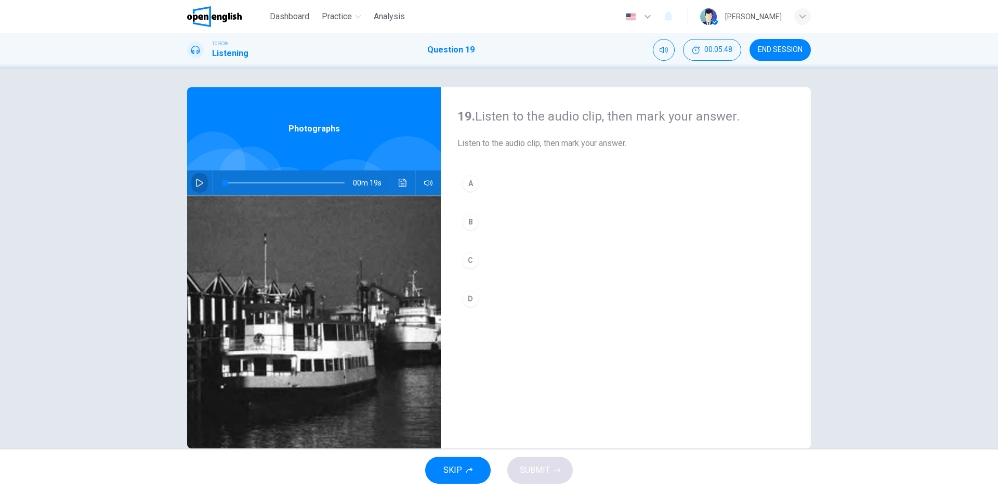
click at [197, 183] on icon "button" at bounding box center [199, 183] width 8 height 8
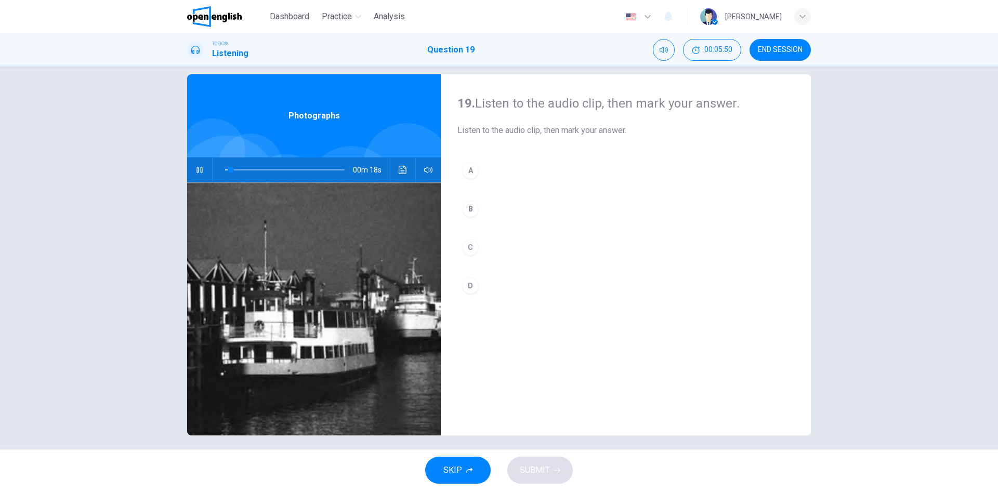
scroll to position [20, 0]
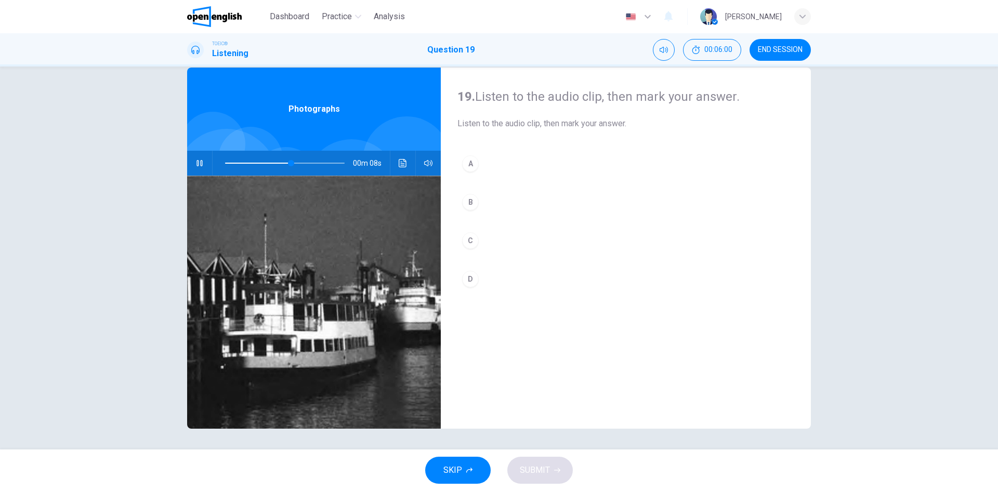
click at [472, 157] on div "A" at bounding box center [470, 163] width 17 height 17
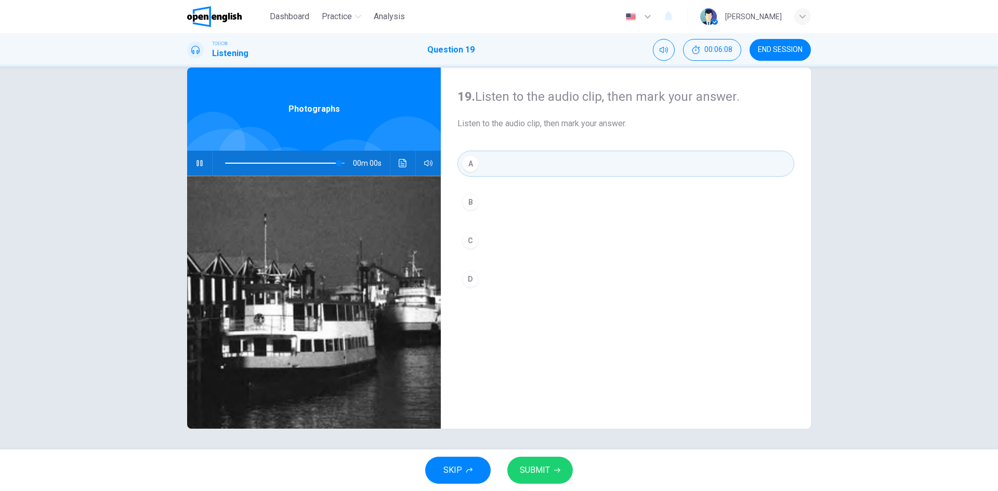
type input "*"
click at [527, 467] on span "SUBMIT" at bounding box center [535, 470] width 30 height 15
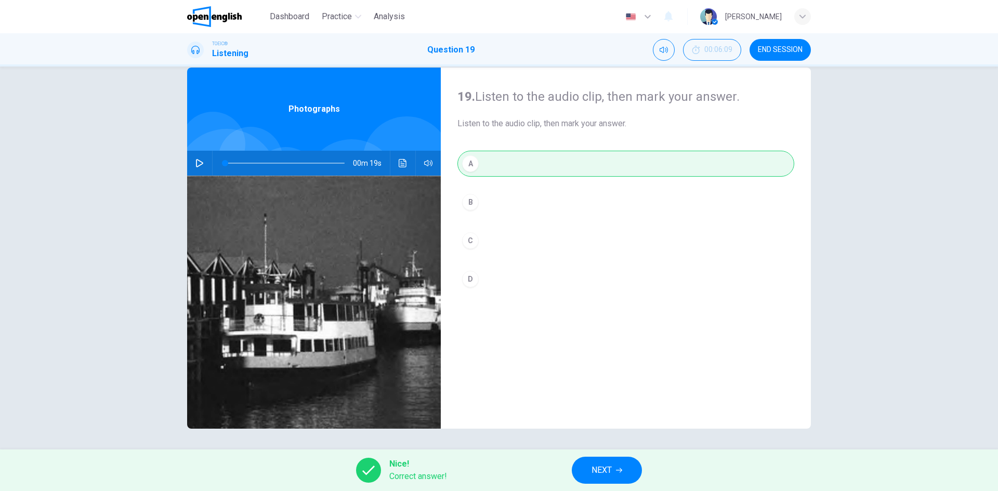
click at [622, 466] on button "NEXT" at bounding box center [607, 470] width 70 height 27
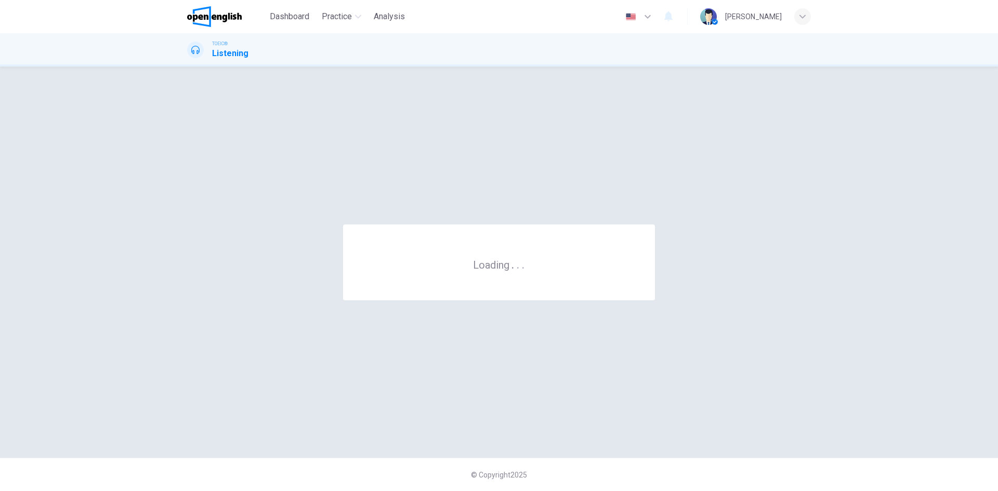
scroll to position [0, 0]
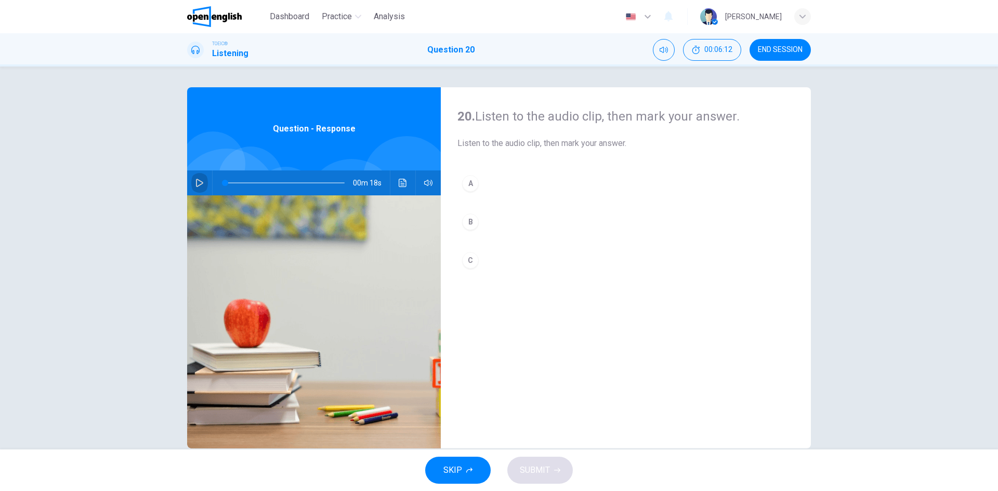
click at [195, 181] on icon "button" at bounding box center [199, 183] width 8 height 8
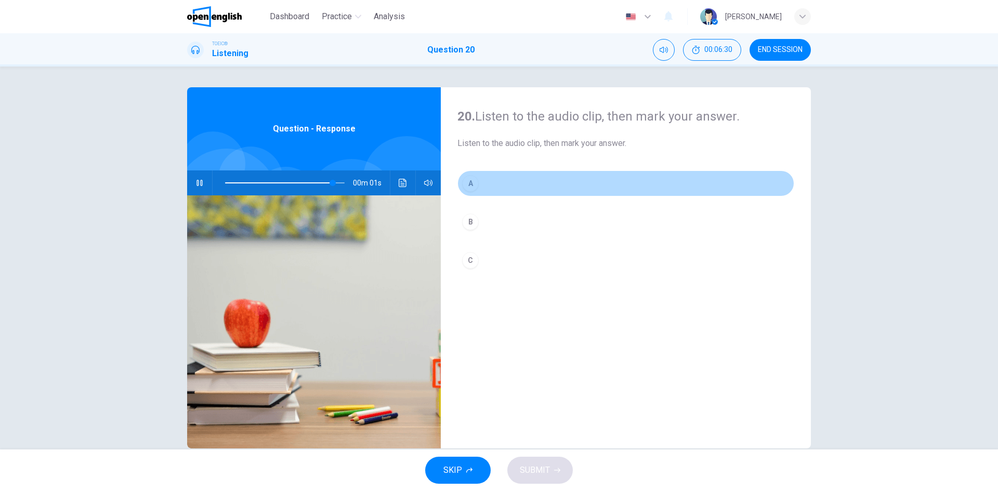
click at [468, 185] on div "A" at bounding box center [470, 183] width 17 height 17
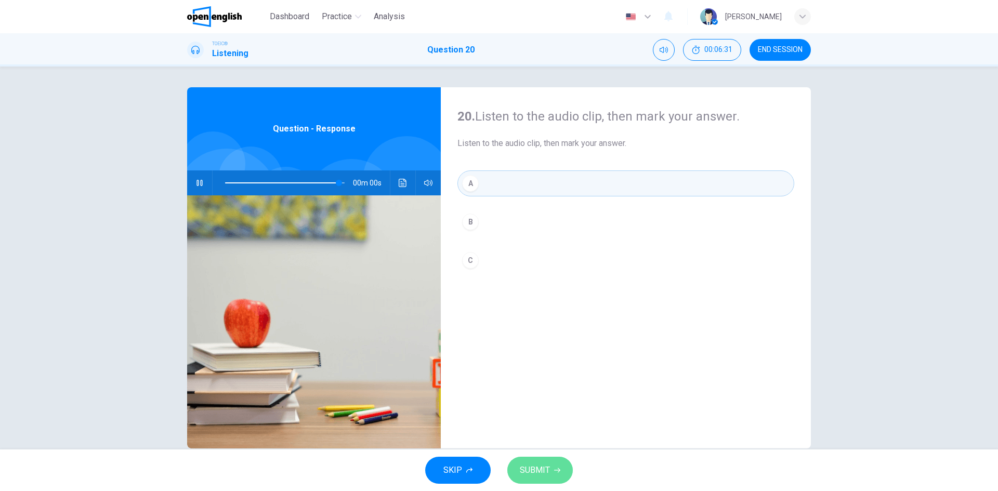
click at [551, 468] on button "SUBMIT" at bounding box center [540, 470] width 66 height 27
type input "*"
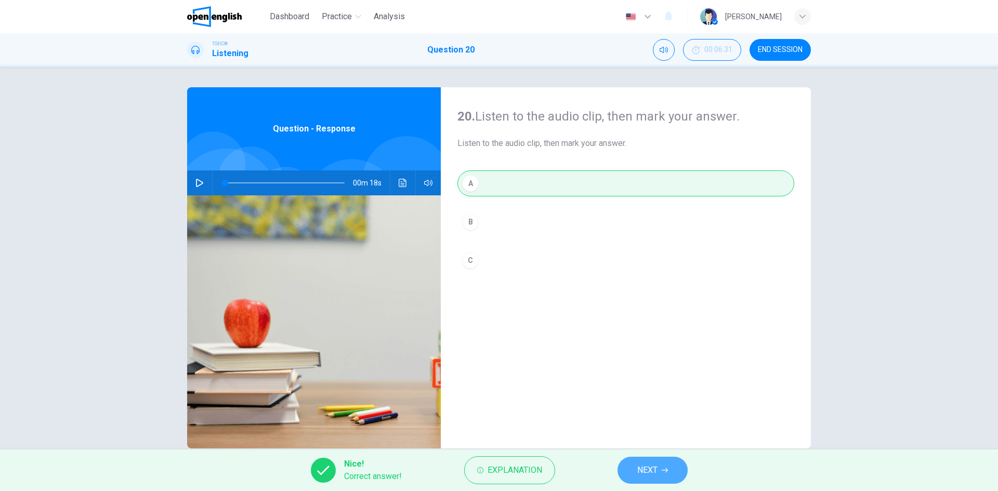
click at [671, 461] on button "NEXT" at bounding box center [653, 470] width 70 height 27
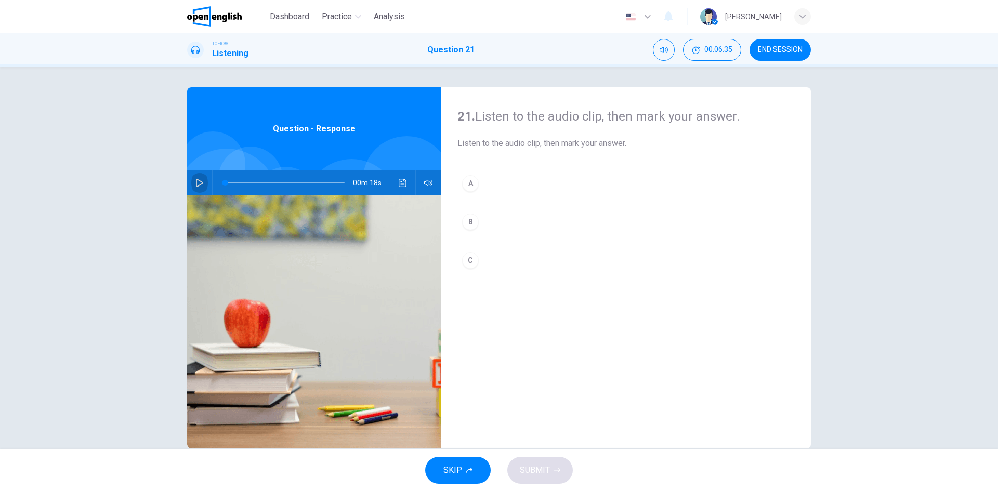
click at [195, 184] on icon "button" at bounding box center [199, 183] width 8 height 8
drag, startPoint x: 226, startPoint y: 182, endPoint x: 219, endPoint y: 188, distance: 9.3
click at [225, 188] on span at bounding box center [285, 183] width 120 height 15
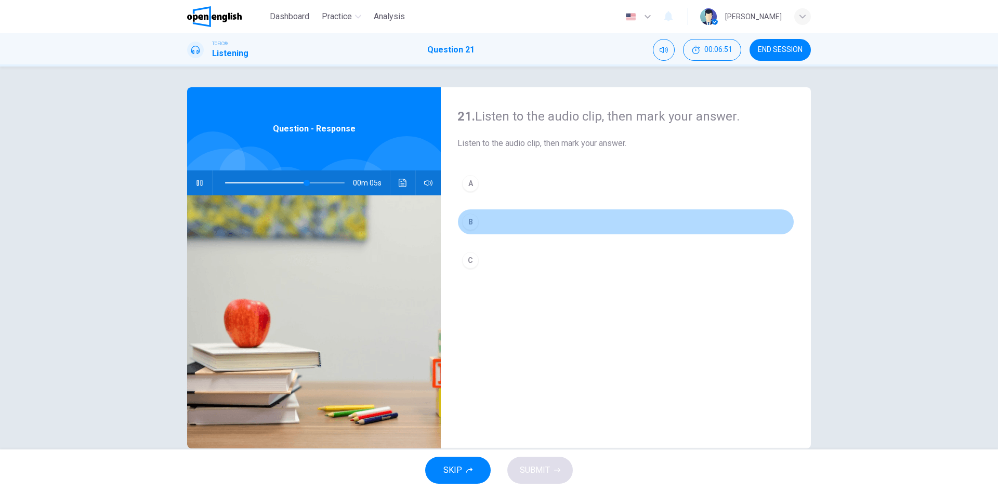
click at [470, 223] on div "B" at bounding box center [470, 222] width 17 height 17
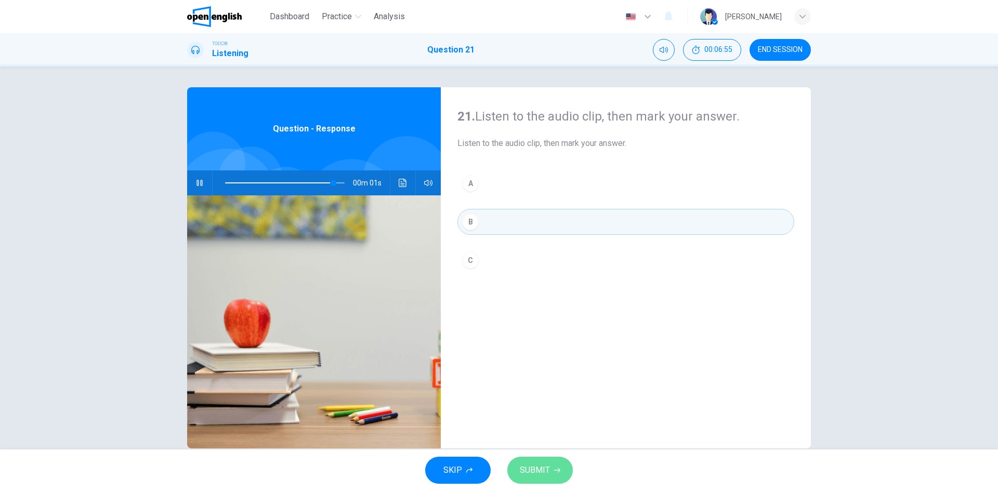
click at [553, 466] on button "SUBMIT" at bounding box center [540, 470] width 66 height 27
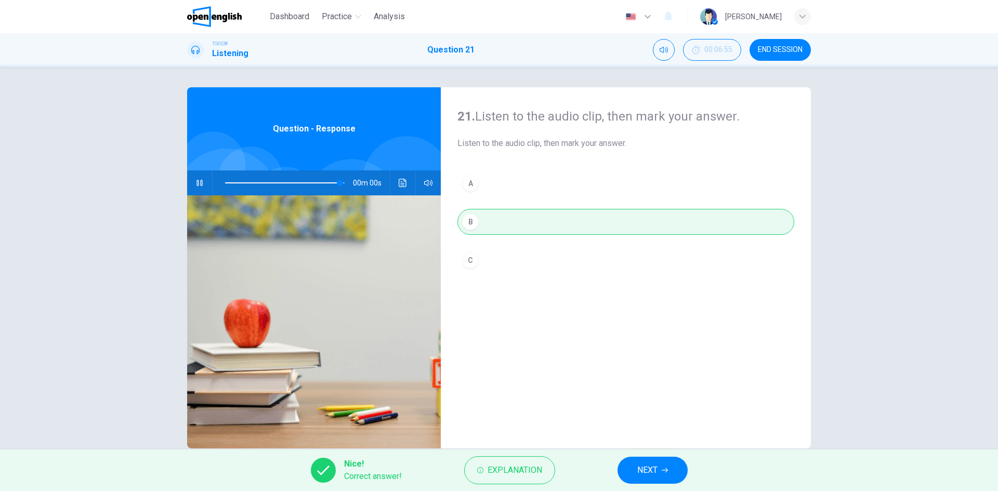
type input "*"
click at [663, 473] on icon "button" at bounding box center [665, 470] width 6 height 6
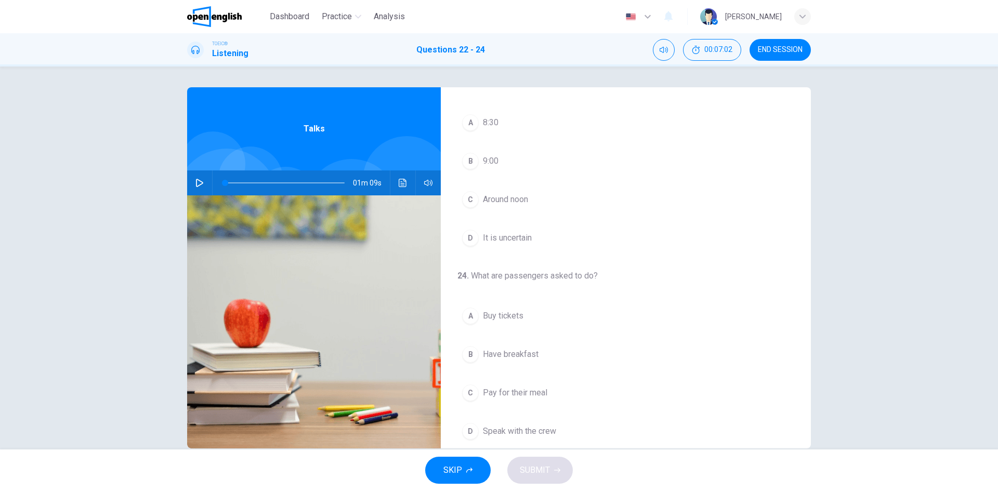
scroll to position [238, 0]
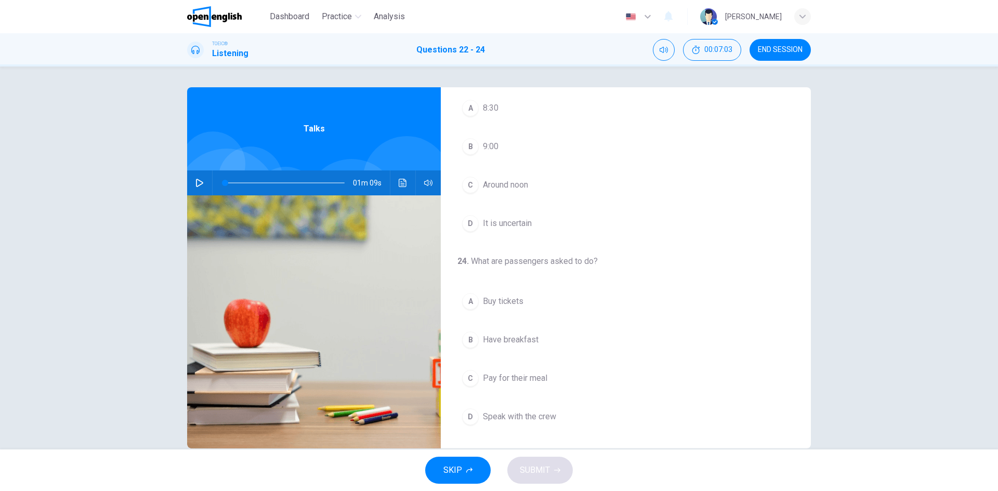
click at [195, 185] on icon "button" at bounding box center [199, 183] width 8 height 8
click at [467, 189] on div "B" at bounding box center [470, 190] width 17 height 17
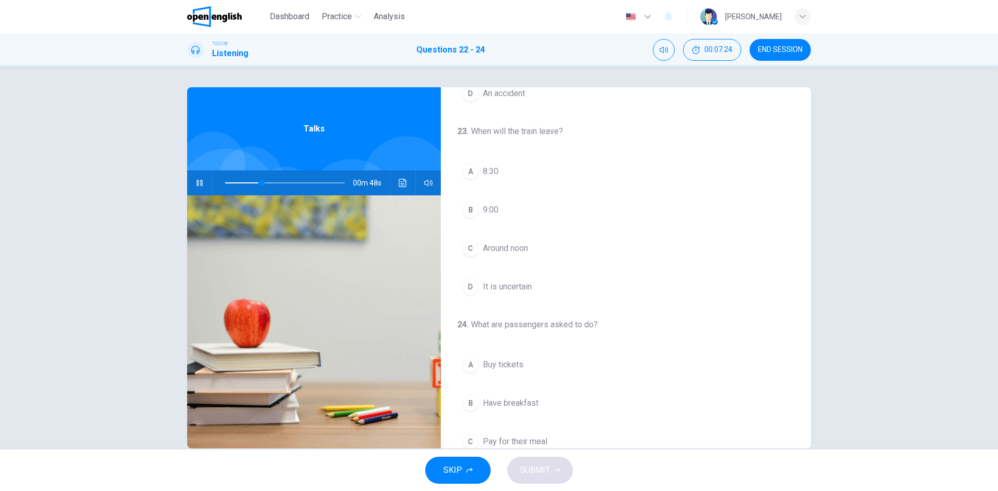
scroll to position [156, 0]
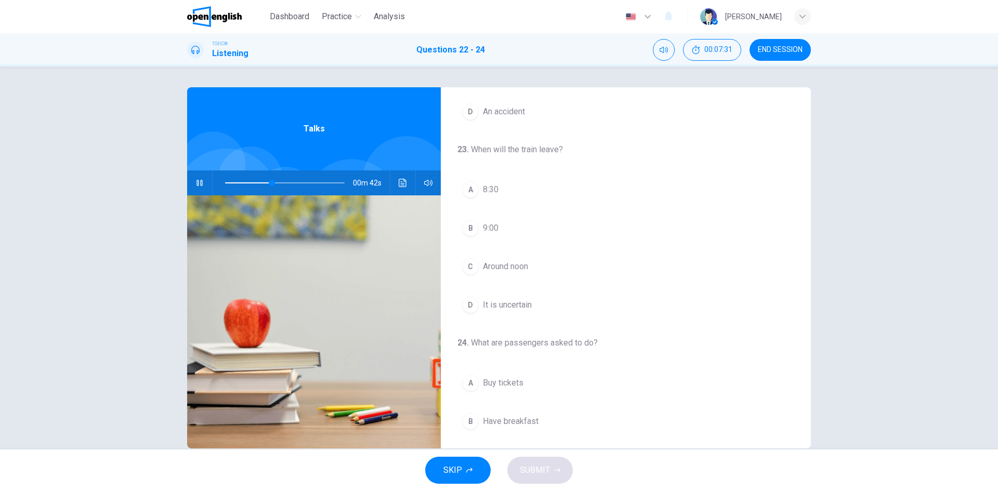
click at [463, 307] on div "D" at bounding box center [470, 305] width 17 height 17
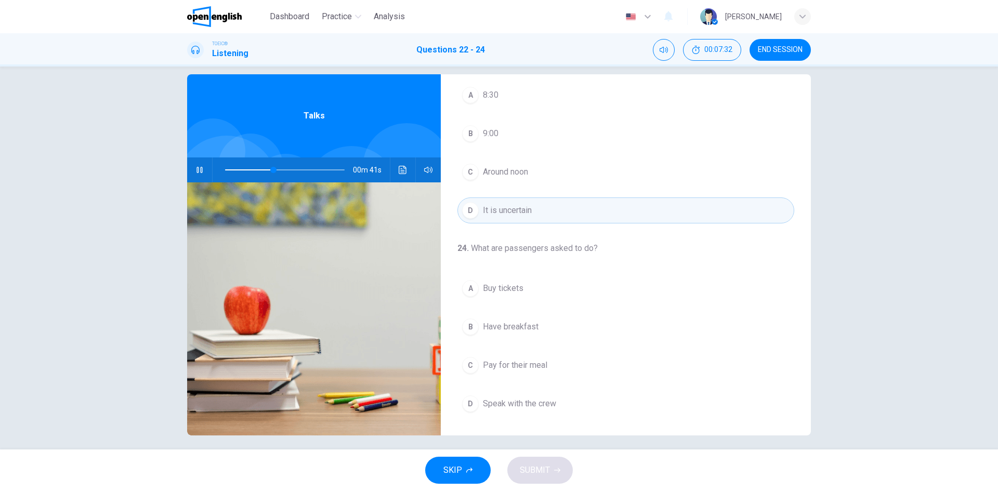
scroll to position [20, 0]
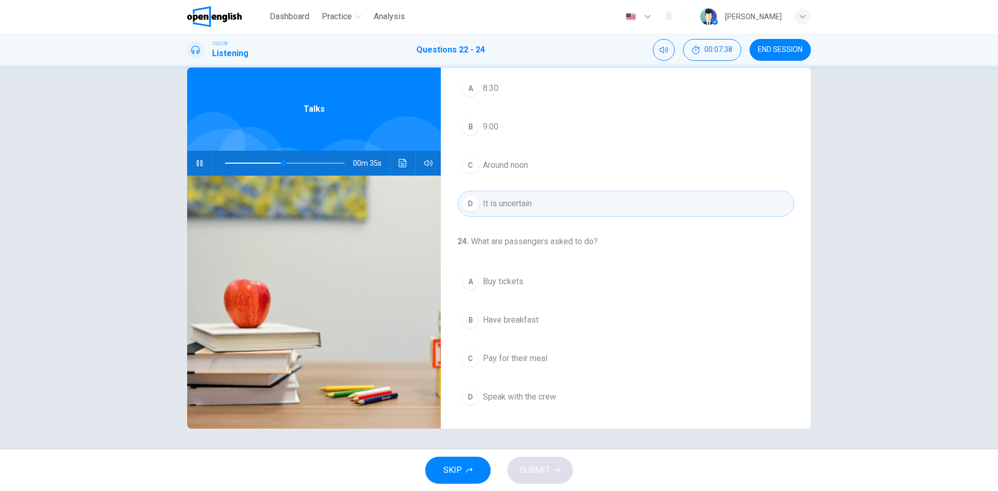
click at [466, 168] on div "C" at bounding box center [470, 165] width 17 height 17
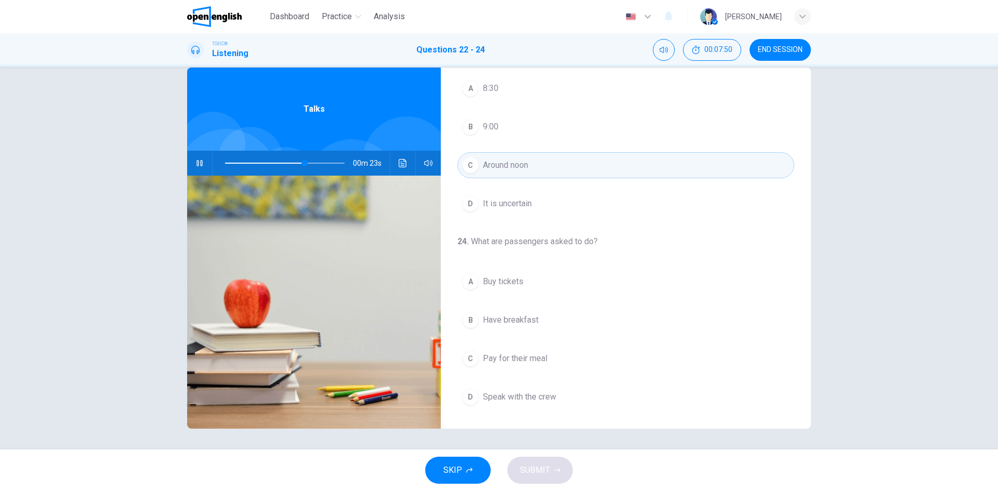
click at [498, 284] on span "Buy tickets" at bounding box center [503, 282] width 41 height 12
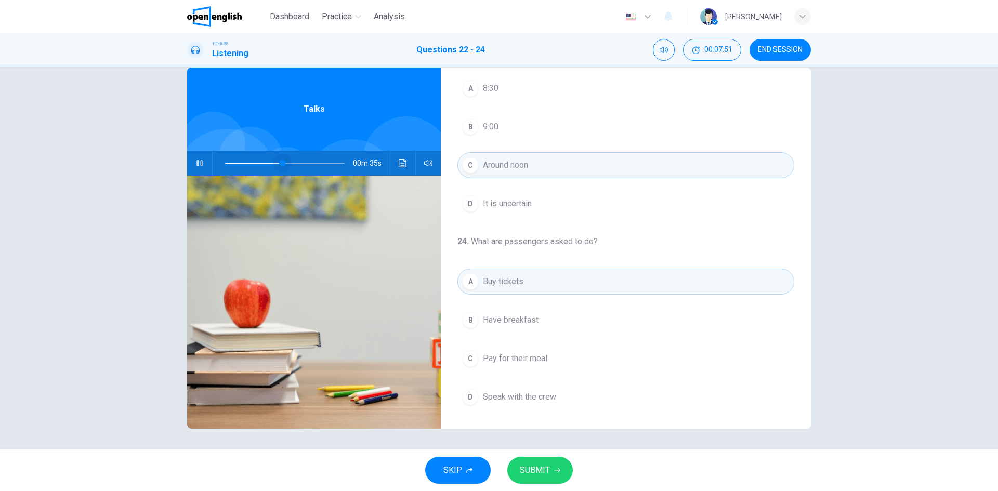
click at [280, 161] on span at bounding box center [285, 163] width 120 height 15
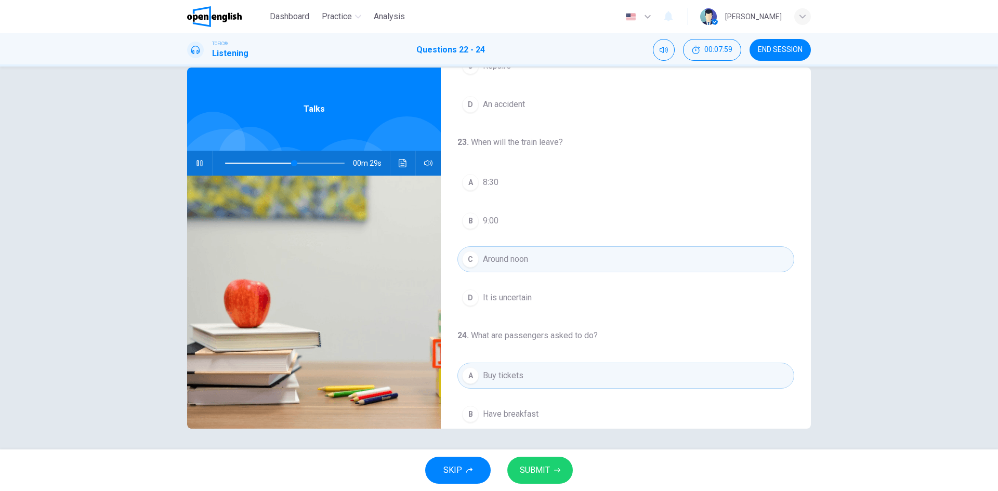
scroll to position [134, 0]
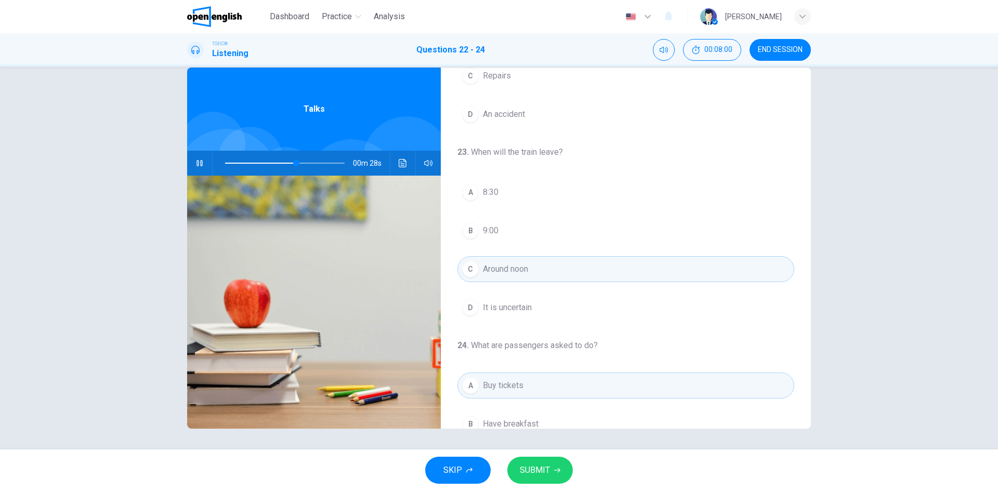
click at [552, 467] on button "SUBMIT" at bounding box center [540, 470] width 66 height 27
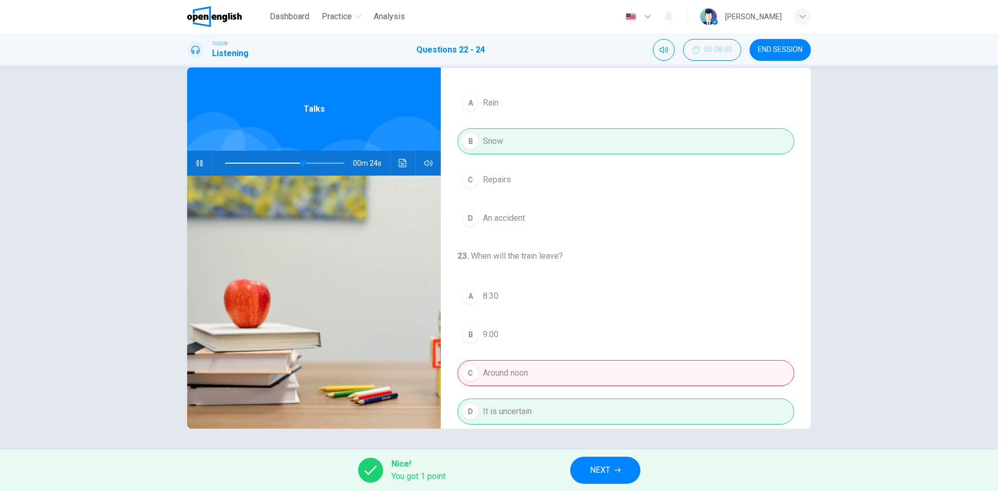
scroll to position [238, 0]
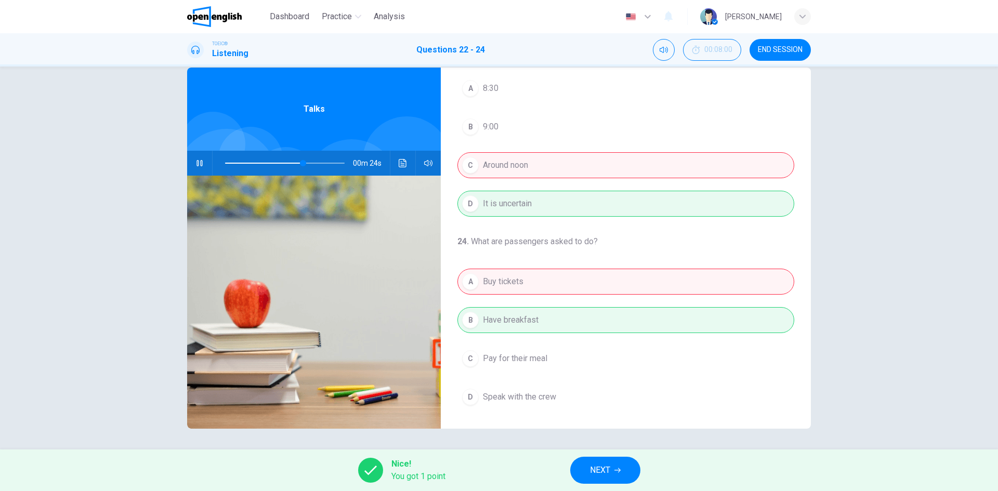
type input "**"
click at [597, 476] on span "NEXT" at bounding box center [600, 470] width 20 height 15
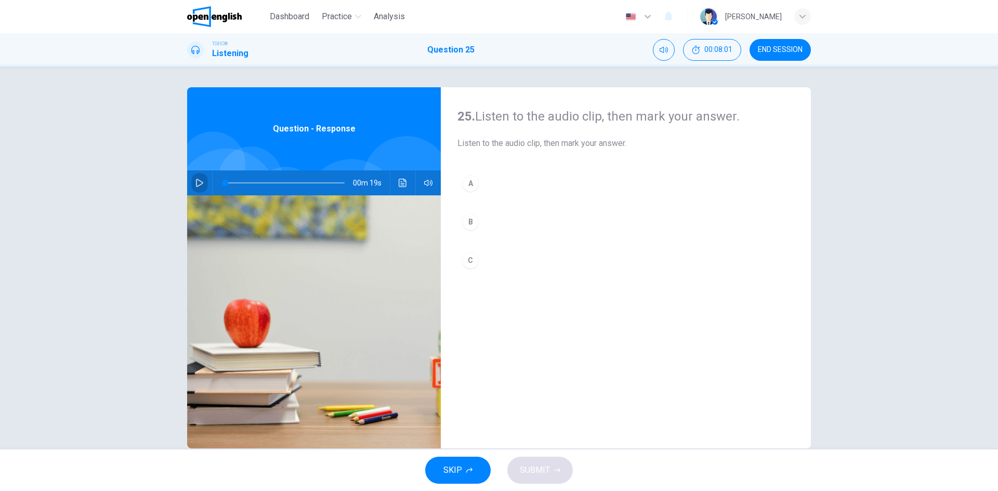
click at [199, 185] on icon "button" at bounding box center [199, 183] width 8 height 8
click at [470, 229] on div "B" at bounding box center [470, 222] width 17 height 17
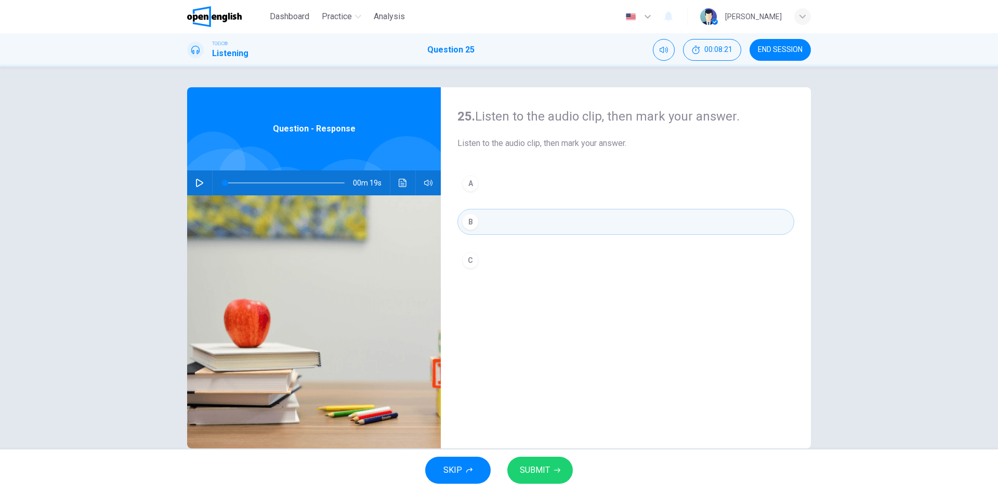
click at [546, 477] on span "SUBMIT" at bounding box center [535, 470] width 30 height 15
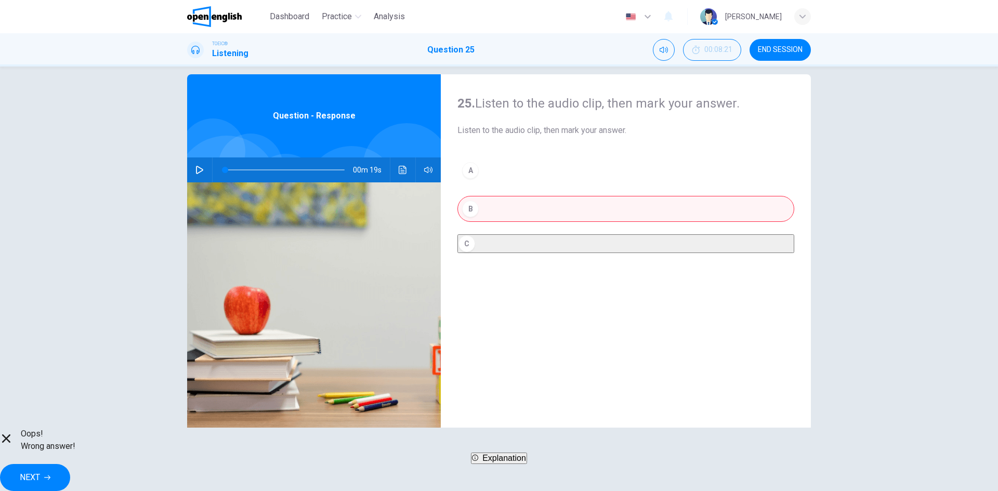
scroll to position [20, 0]
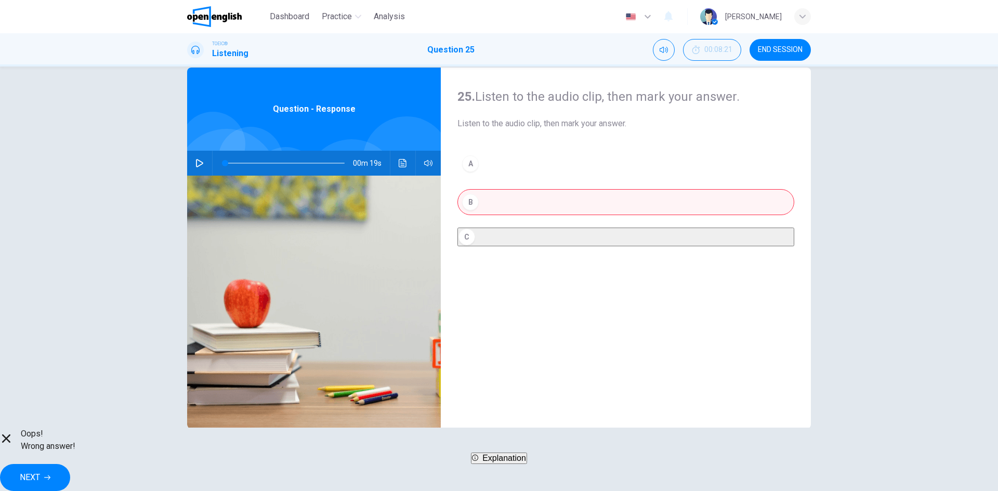
click at [487, 464] on button "Explanation" at bounding box center [499, 458] width 56 height 11
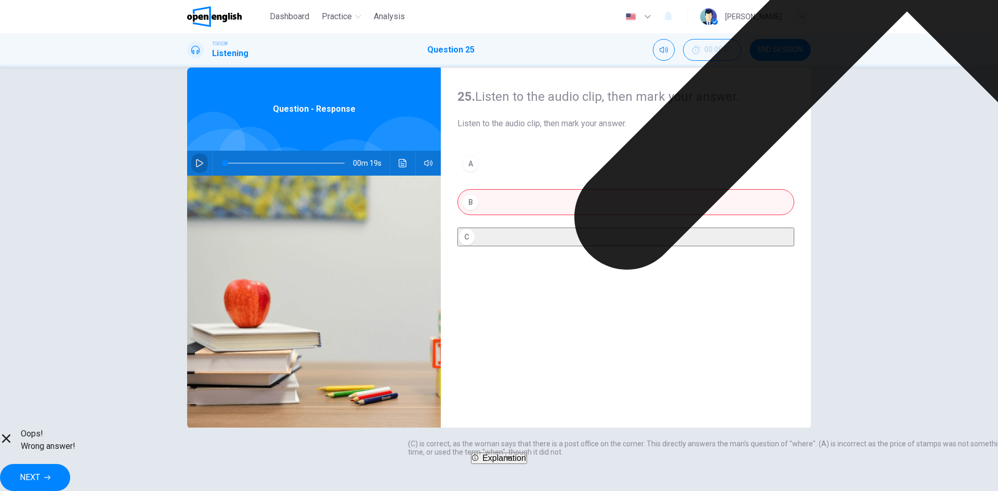
click at [196, 163] on icon "button" at bounding box center [199, 163] width 7 height 8
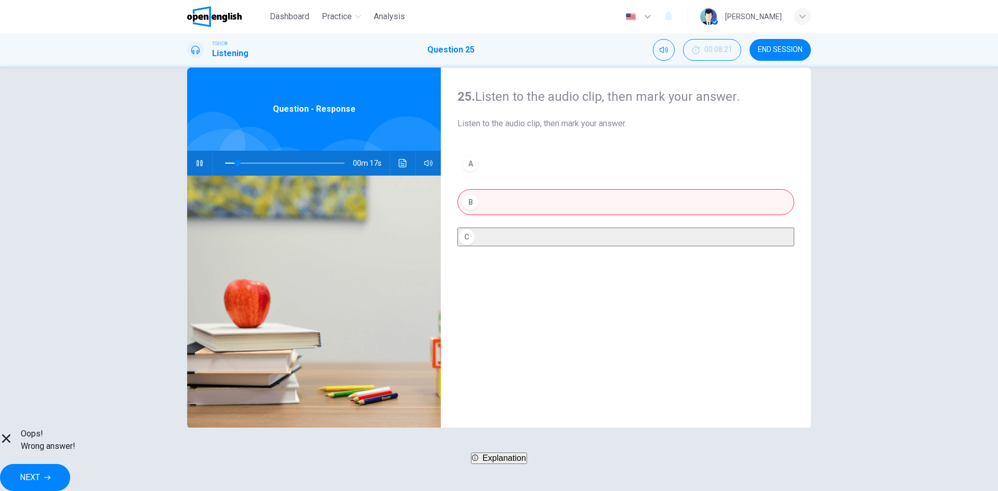
click at [195, 163] on icon "button" at bounding box center [199, 163] width 8 height 8
type input "**"
click at [70, 468] on button "NEXT" at bounding box center [35, 477] width 70 height 27
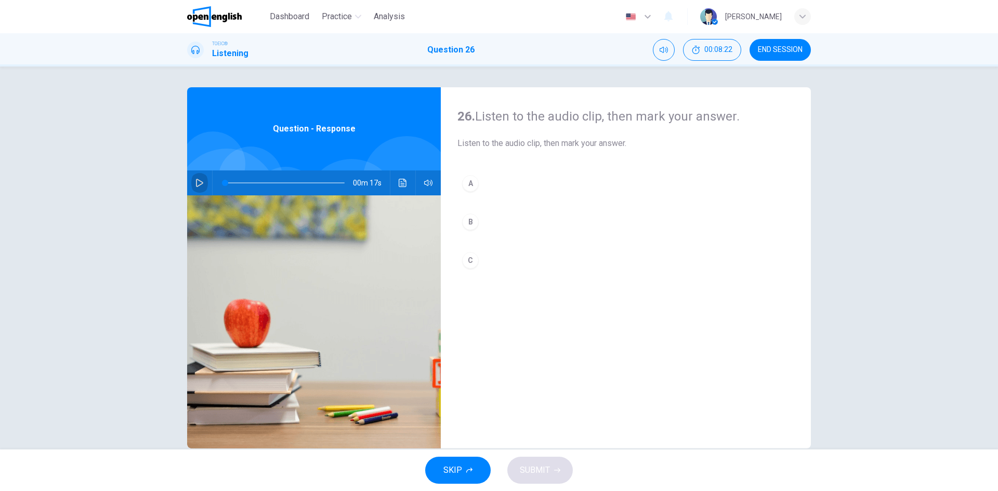
click at [195, 180] on icon "button" at bounding box center [199, 183] width 8 height 8
click at [197, 181] on icon "button" at bounding box center [200, 183] width 6 height 6
click at [195, 181] on icon "button" at bounding box center [199, 183] width 8 height 8
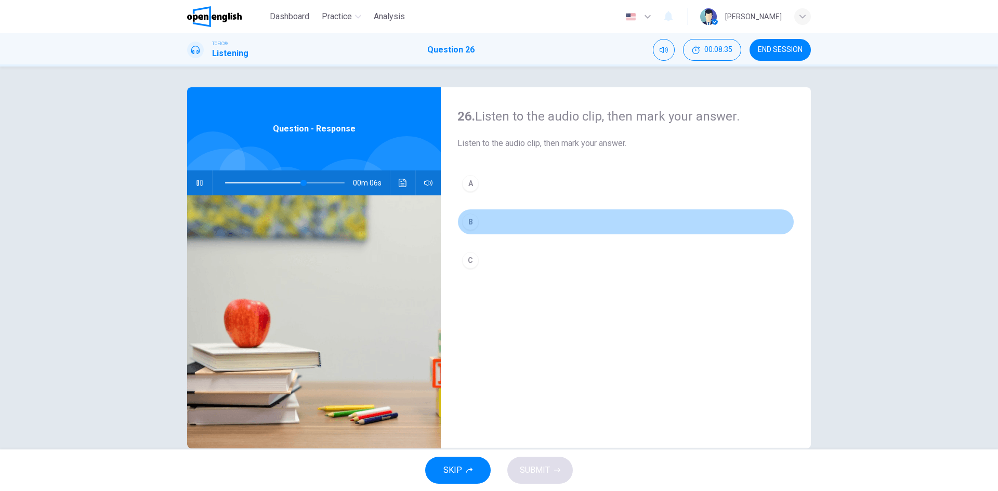
click at [484, 216] on button "B" at bounding box center [625, 222] width 337 height 26
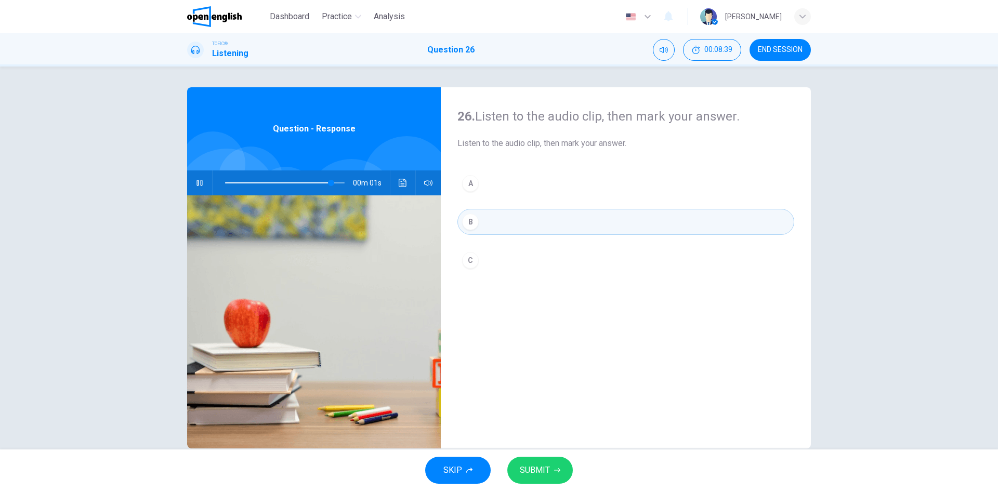
click at [552, 470] on button "SUBMIT" at bounding box center [540, 470] width 66 height 27
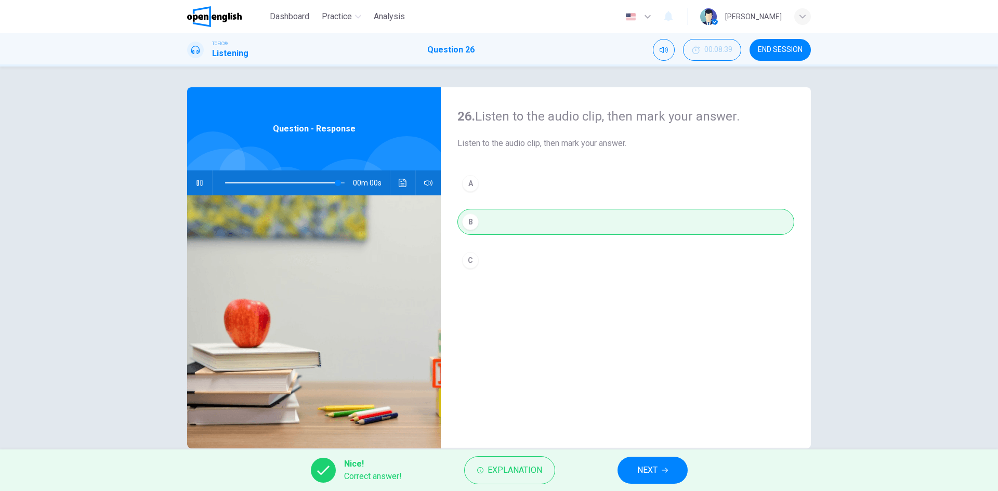
type input "*"
click at [650, 468] on span "NEXT" at bounding box center [647, 470] width 20 height 15
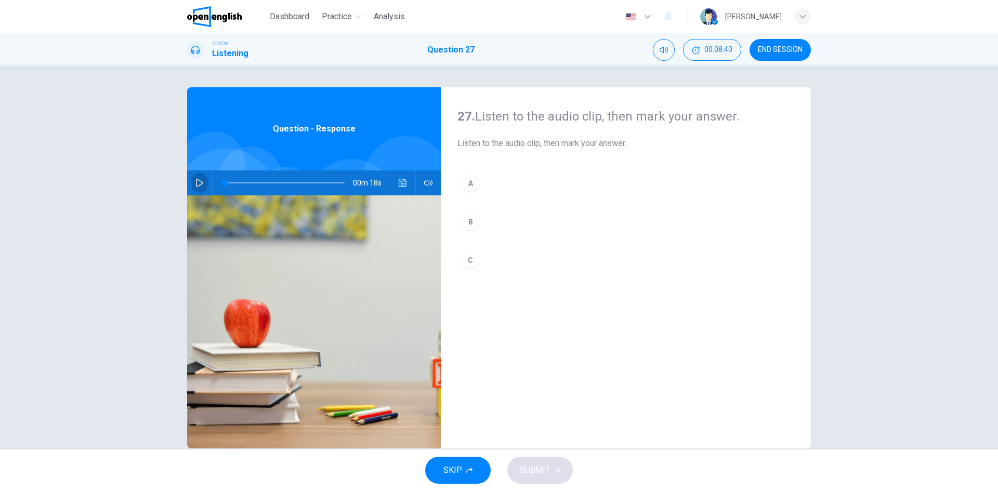
click at [200, 181] on icon "button" at bounding box center [199, 183] width 8 height 8
click at [469, 186] on div "A" at bounding box center [470, 183] width 17 height 17
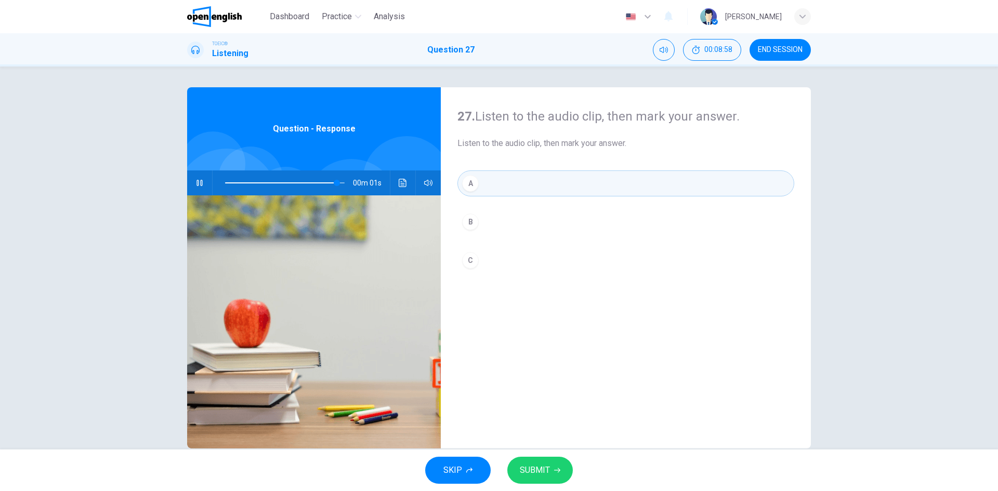
type input "*"
click at [548, 478] on button "SUBMIT" at bounding box center [540, 470] width 66 height 27
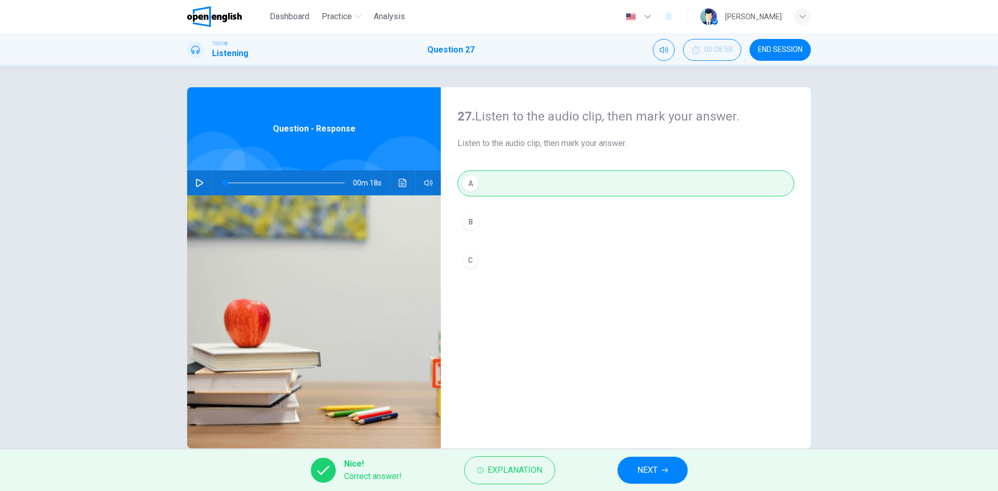
click at [658, 469] on span "NEXT" at bounding box center [647, 470] width 20 height 15
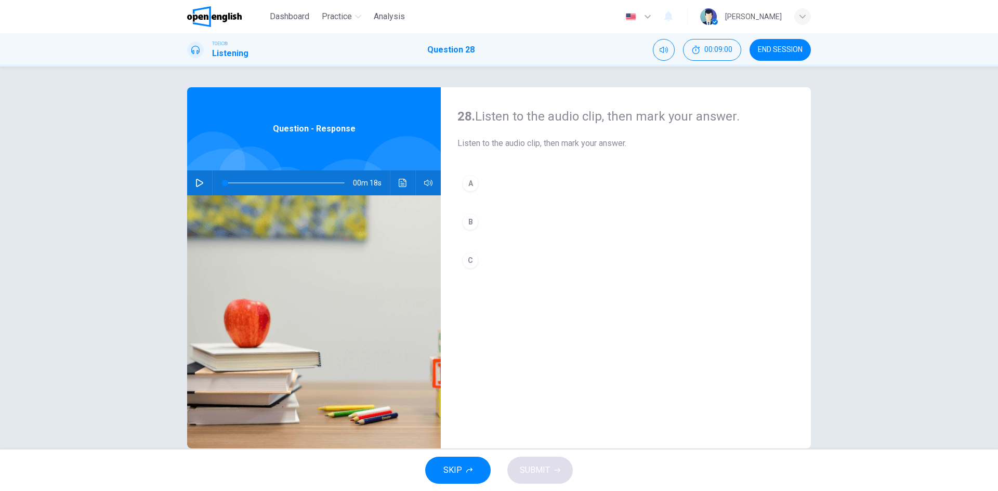
click at [184, 190] on div "28. Listen to the audio clip, then [PERSON_NAME] your answer. Listen to the aud…" at bounding box center [499, 267] width 657 height 361
click at [201, 184] on icon "button" at bounding box center [199, 183] width 8 height 8
click at [470, 223] on div "B" at bounding box center [470, 222] width 17 height 17
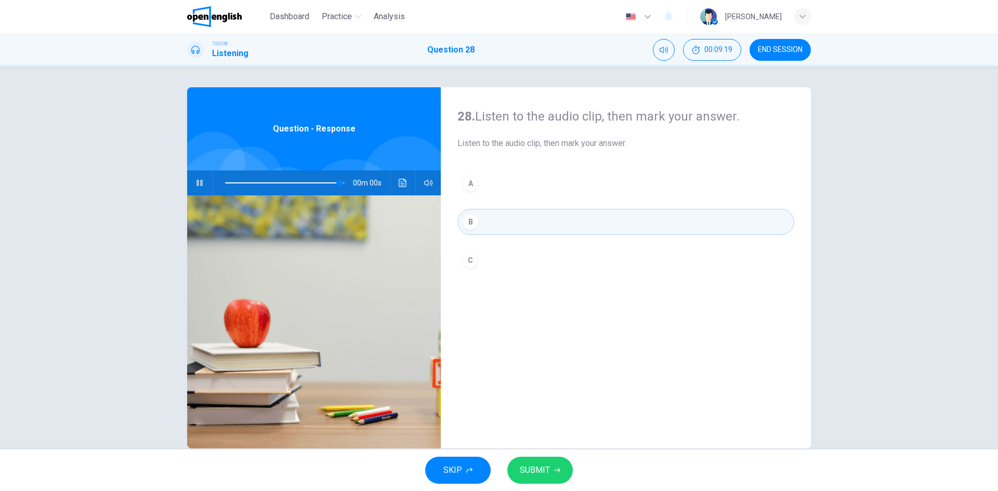
click at [552, 475] on button "SUBMIT" at bounding box center [540, 470] width 66 height 27
type input "*"
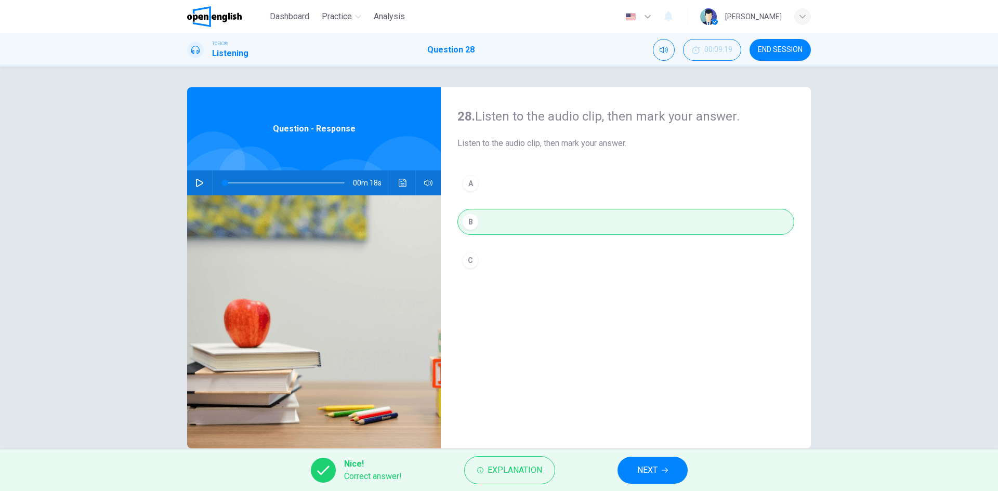
click at [642, 464] on span "NEXT" at bounding box center [647, 470] width 20 height 15
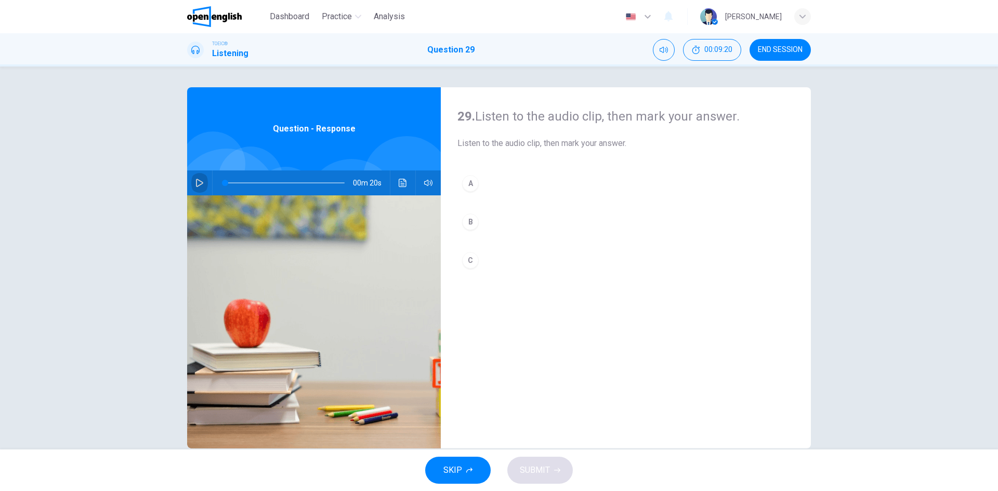
click at [196, 186] on icon "button" at bounding box center [199, 183] width 7 height 8
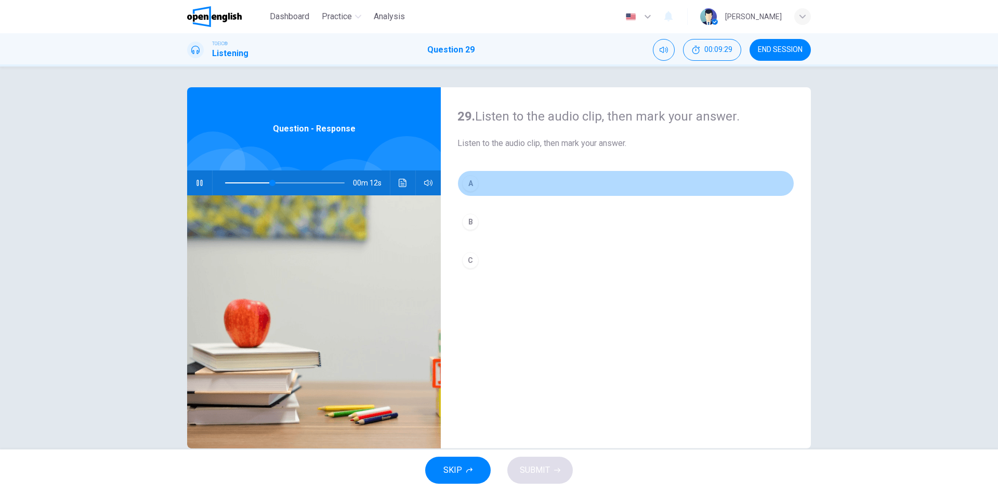
click at [468, 184] on div "A" at bounding box center [470, 183] width 17 height 17
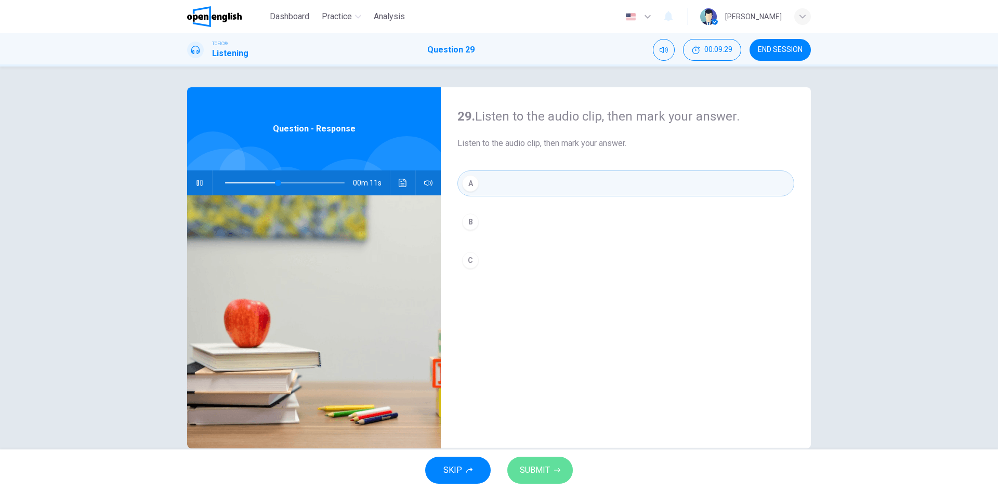
click at [556, 468] on icon "button" at bounding box center [557, 470] width 6 height 6
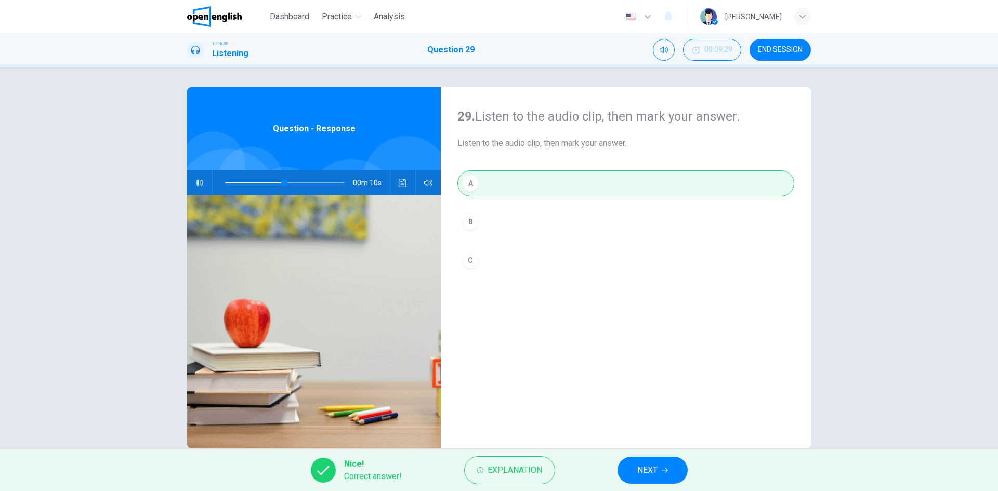
type input "**"
click at [651, 470] on span "NEXT" at bounding box center [647, 470] width 20 height 15
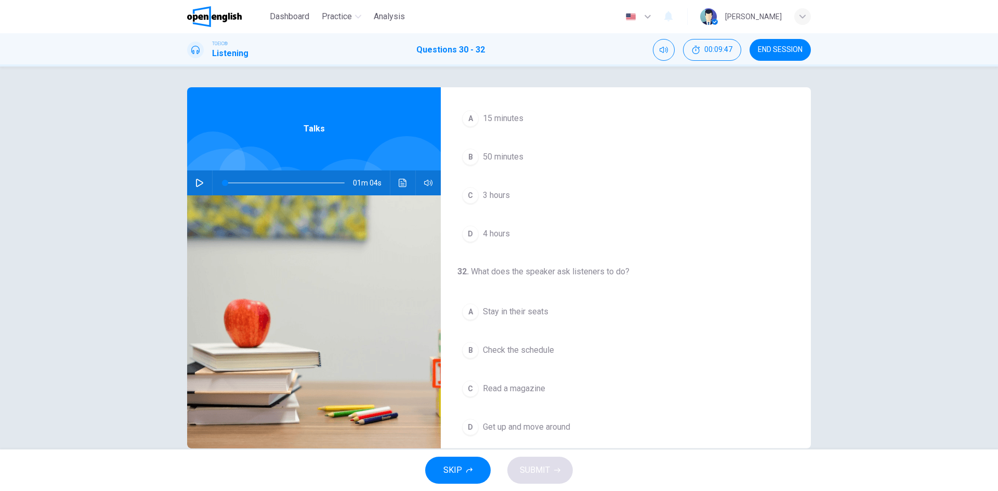
scroll to position [238, 0]
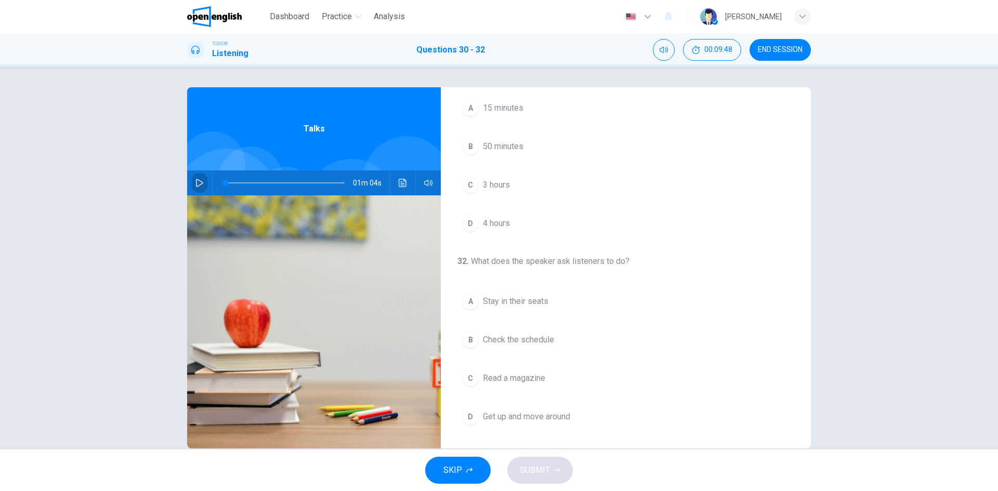
click at [195, 182] on icon "button" at bounding box center [199, 183] width 8 height 8
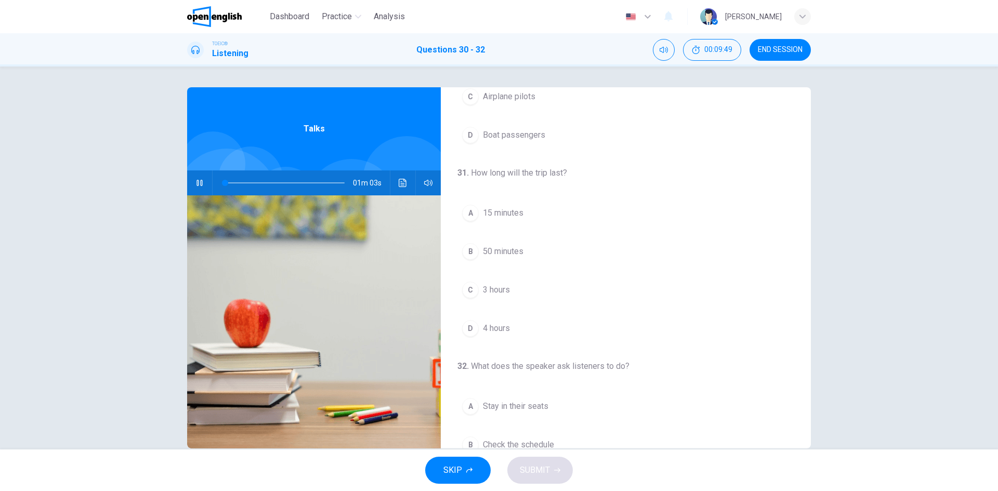
scroll to position [0, 0]
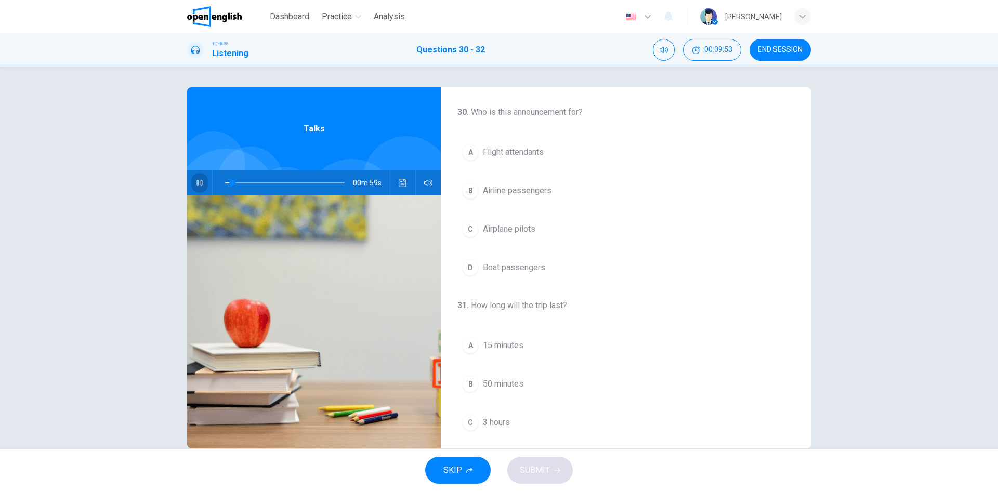
click at [191, 184] on button "button" at bounding box center [199, 183] width 17 height 25
click at [223, 184] on span at bounding box center [226, 183] width 6 height 6
click at [191, 182] on button "button" at bounding box center [199, 183] width 17 height 25
click at [195, 182] on icon "button" at bounding box center [199, 183] width 8 height 8
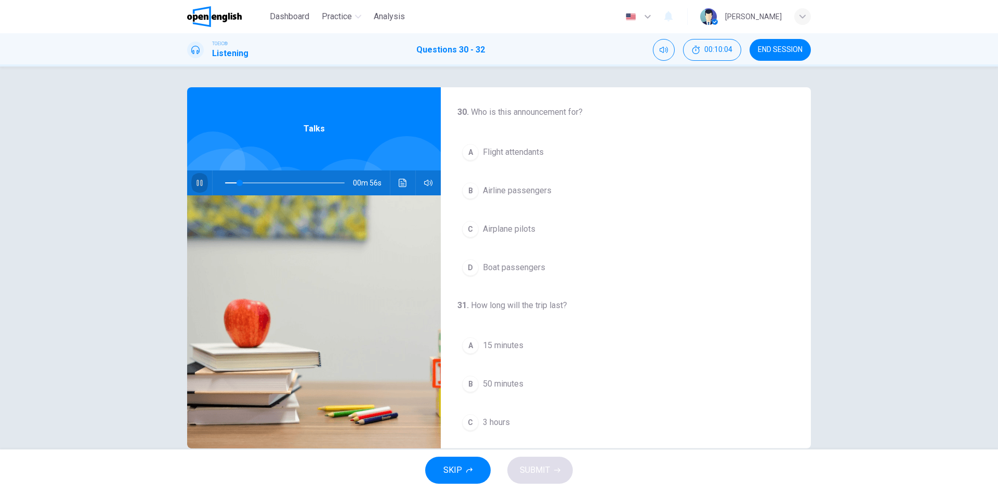
click at [195, 183] on icon "button" at bounding box center [199, 183] width 8 height 8
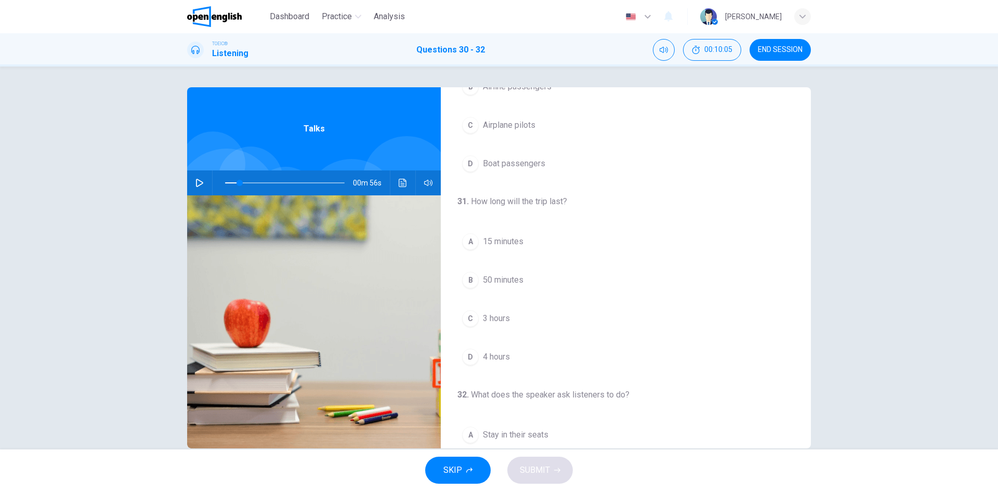
click at [481, 309] on button "C 3 hours" at bounding box center [625, 319] width 337 height 26
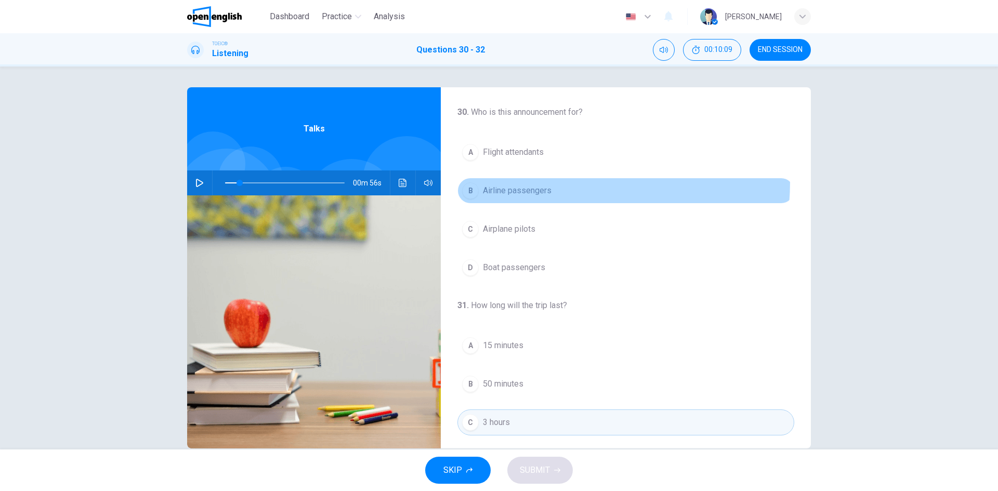
click at [525, 181] on button "B Airline passengers" at bounding box center [625, 191] width 337 height 26
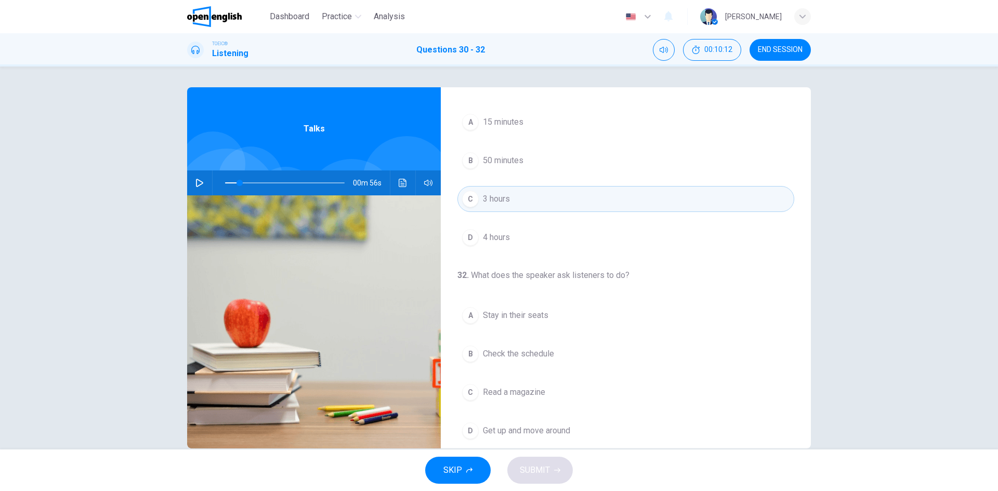
scroll to position [238, 0]
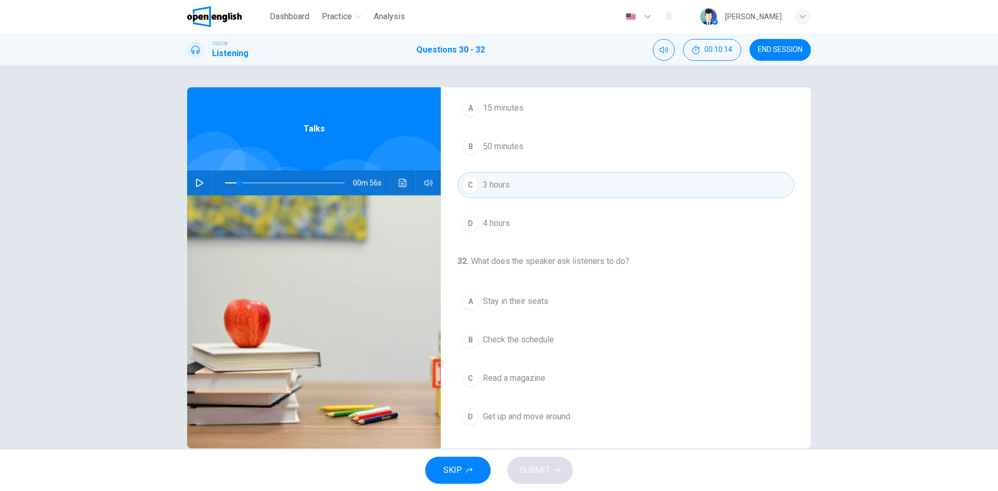
click at [195, 185] on icon "button" at bounding box center [199, 183] width 8 height 8
click at [197, 185] on icon "button" at bounding box center [200, 183] width 6 height 6
click at [195, 185] on icon "button" at bounding box center [199, 183] width 8 height 8
click at [197, 184] on icon "button" at bounding box center [200, 183] width 6 height 6
click at [195, 184] on icon "button" at bounding box center [199, 183] width 8 height 8
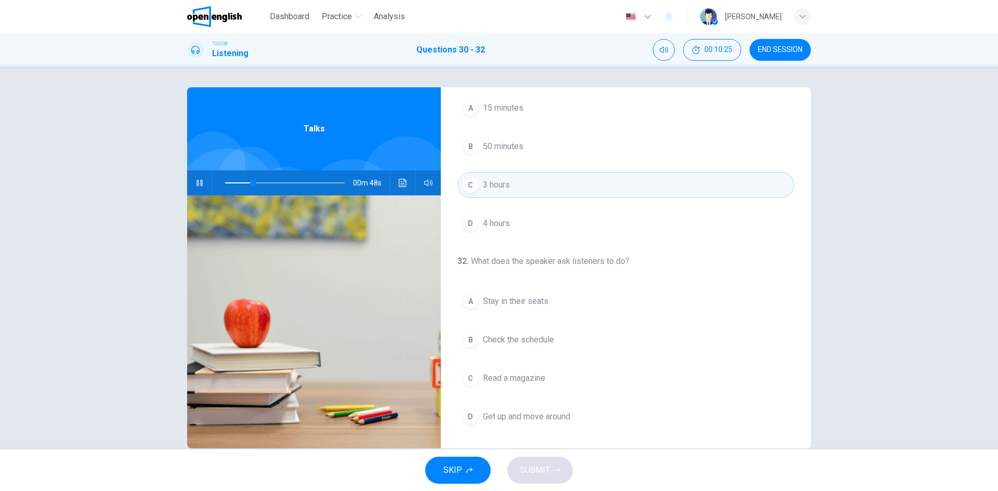
click at [197, 184] on icon "button" at bounding box center [200, 183] width 6 height 6
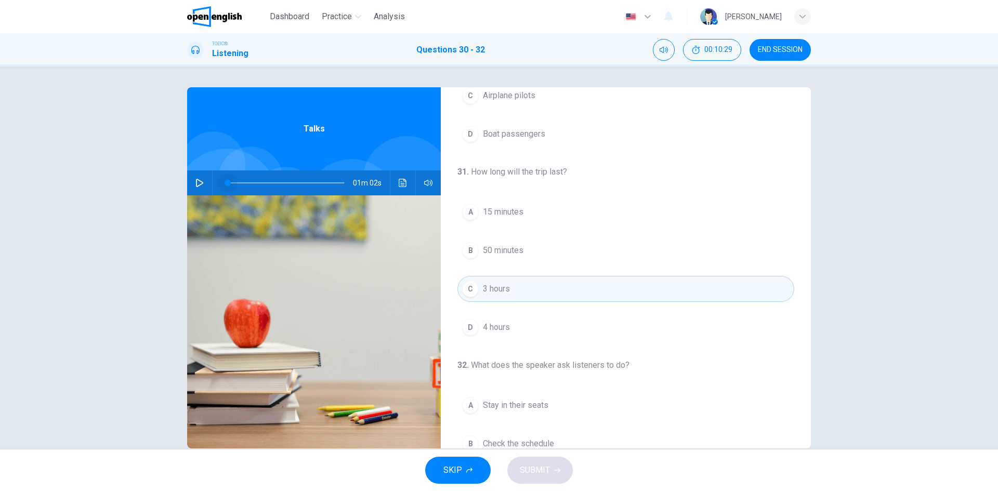
drag, startPoint x: 232, startPoint y: 182, endPoint x: 206, endPoint y: 181, distance: 26.5
click at [225, 182] on span at bounding box center [285, 183] width 120 height 15
click at [199, 180] on icon "button" at bounding box center [199, 183] width 8 height 8
click at [195, 184] on icon "button" at bounding box center [199, 183] width 8 height 8
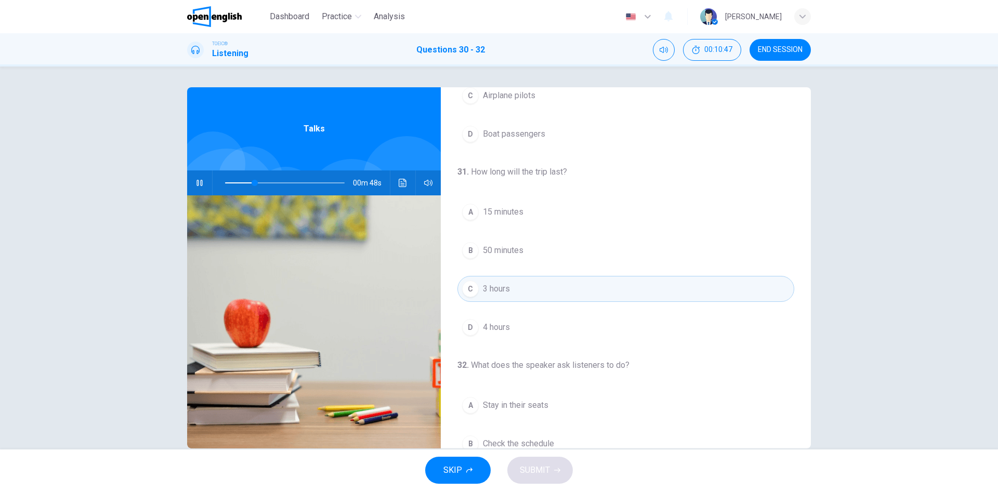
click at [195, 184] on icon "button" at bounding box center [199, 183] width 8 height 8
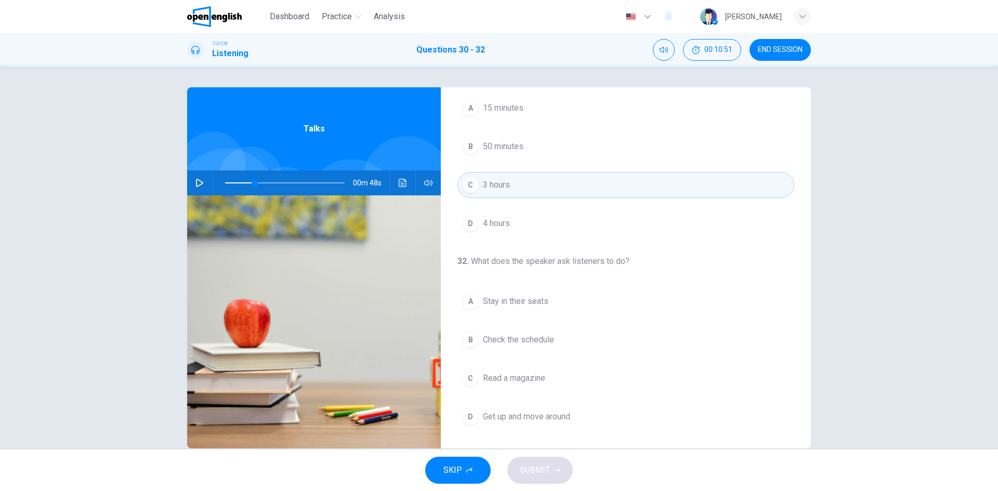
click at [529, 345] on span "Check the schedule" at bounding box center [518, 340] width 71 height 12
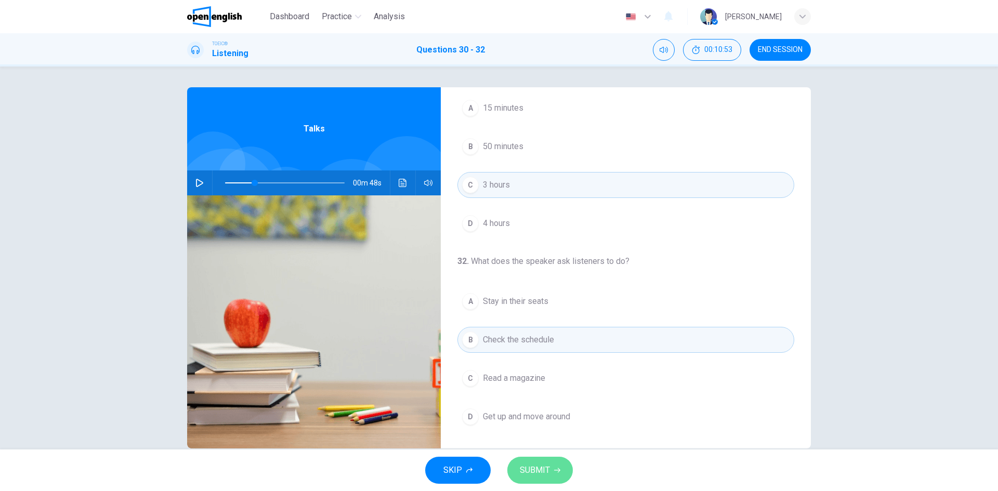
click at [546, 472] on span "SUBMIT" at bounding box center [535, 470] width 30 height 15
type input "**"
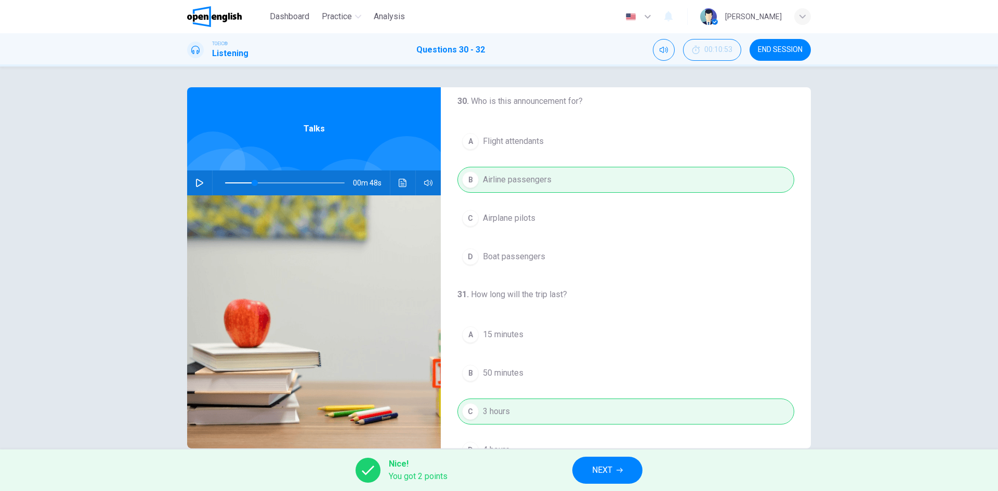
scroll to position [0, 0]
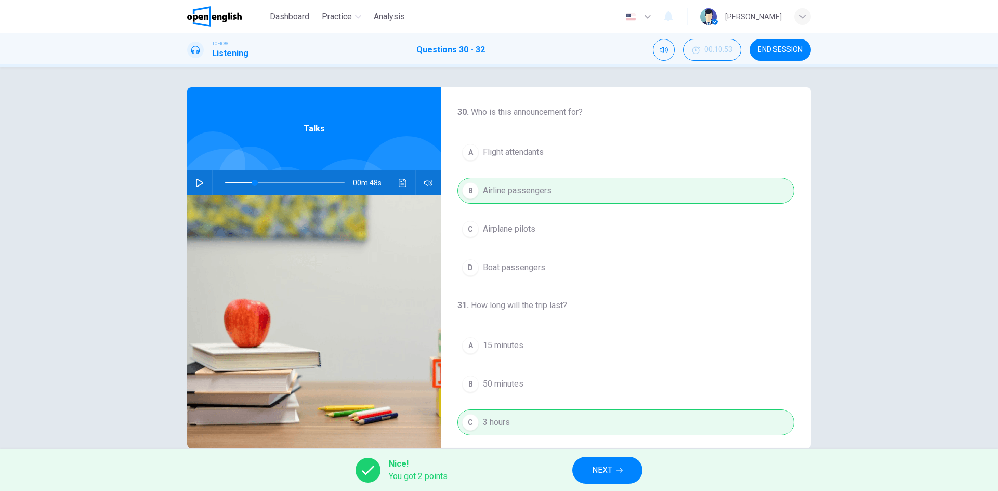
click at [613, 481] on button "NEXT" at bounding box center [607, 470] width 70 height 27
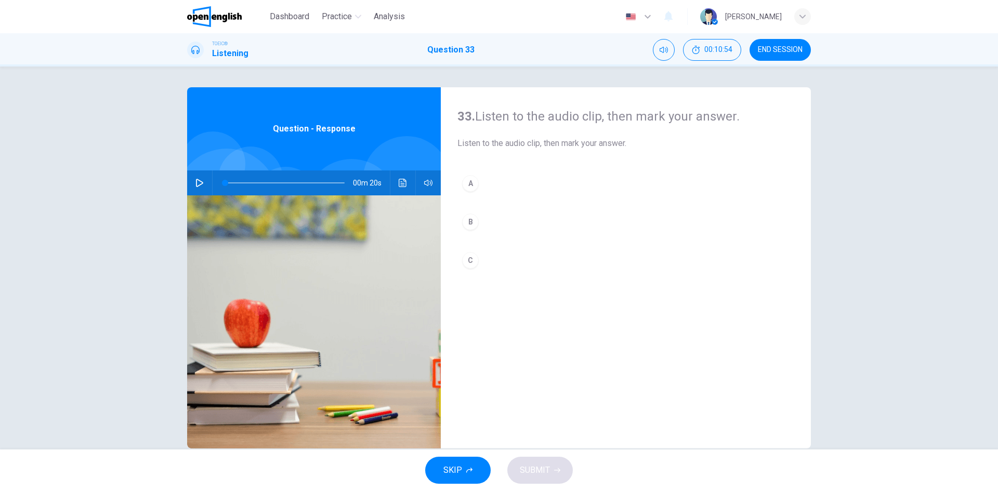
click at [197, 181] on icon "button" at bounding box center [199, 183] width 8 height 8
drag, startPoint x: 232, startPoint y: 179, endPoint x: 227, endPoint y: 179, distance: 5.2
click at [240, 180] on span at bounding box center [243, 183] width 6 height 6
click at [195, 178] on button "button" at bounding box center [199, 183] width 17 height 25
type input "**"
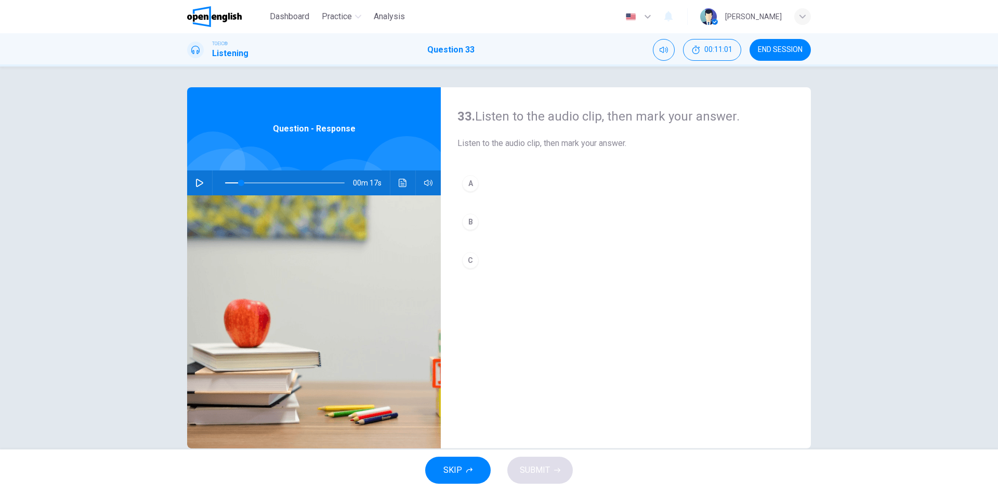
click at [787, 55] on button "END SESSION" at bounding box center [780, 50] width 61 height 22
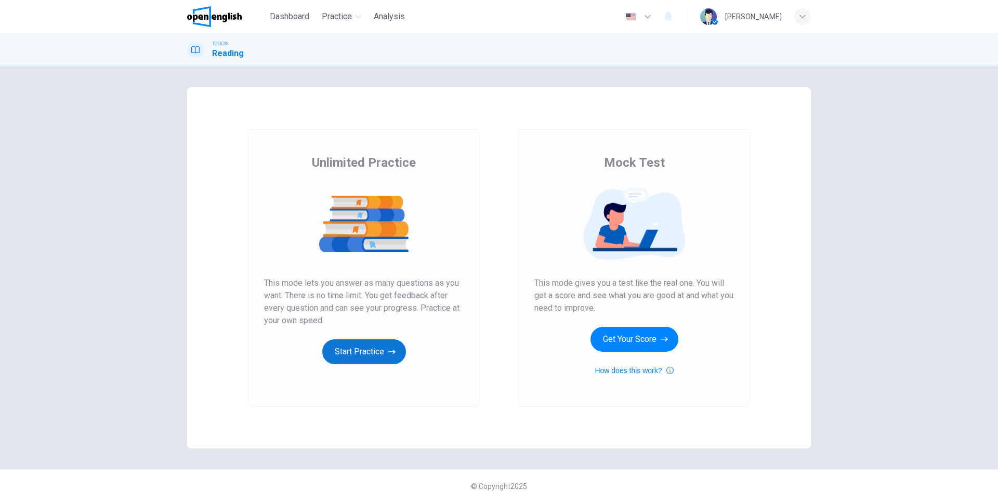
click at [356, 357] on button "Start Practice" at bounding box center [364, 351] width 84 height 25
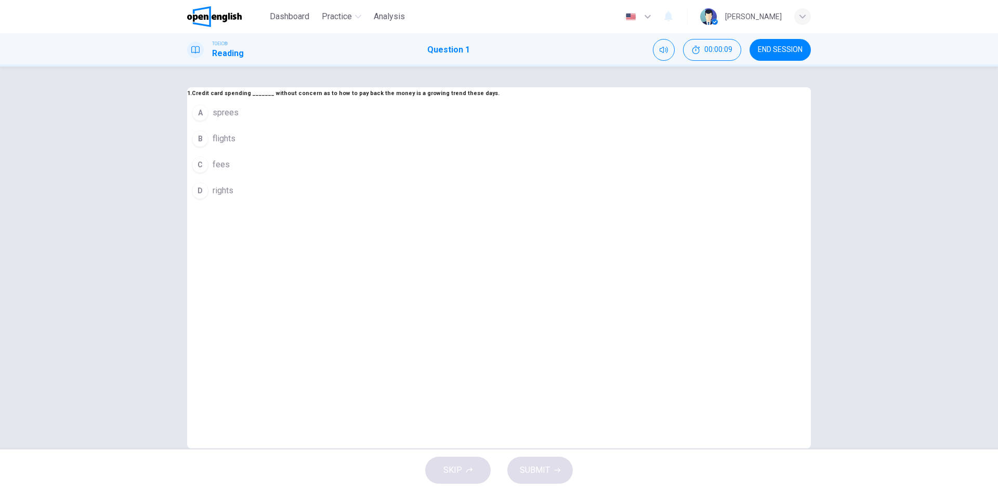
click at [235, 145] on span "flights" at bounding box center [224, 139] width 23 height 12
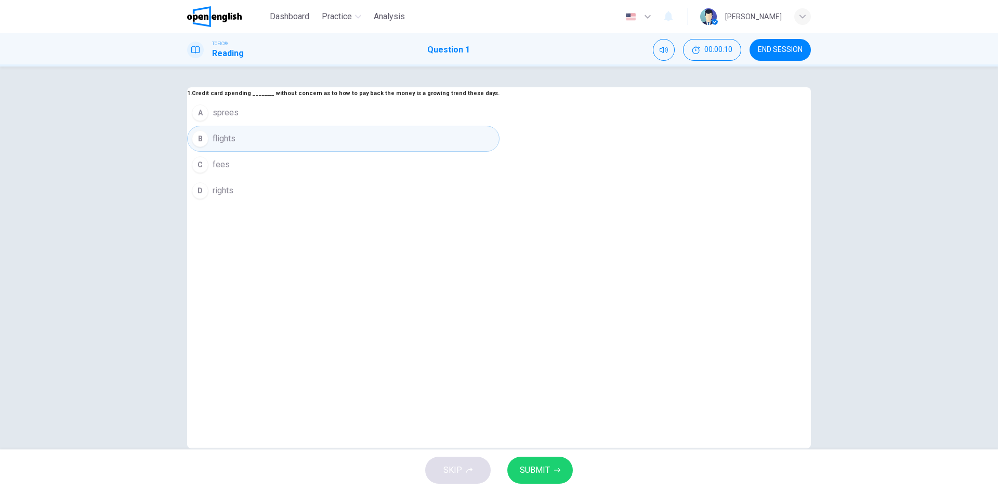
click at [548, 466] on span "SUBMIT" at bounding box center [535, 470] width 30 height 15
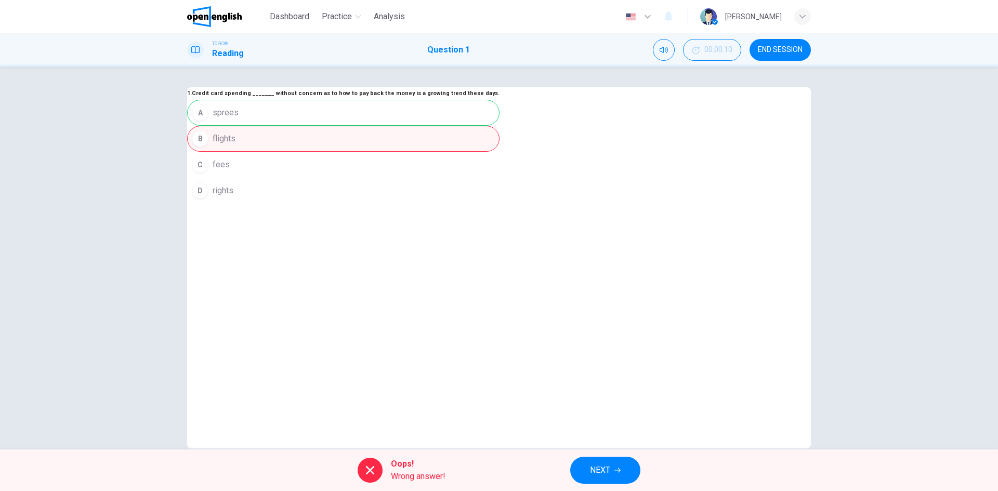
click at [604, 469] on span "NEXT" at bounding box center [600, 470] width 20 height 15
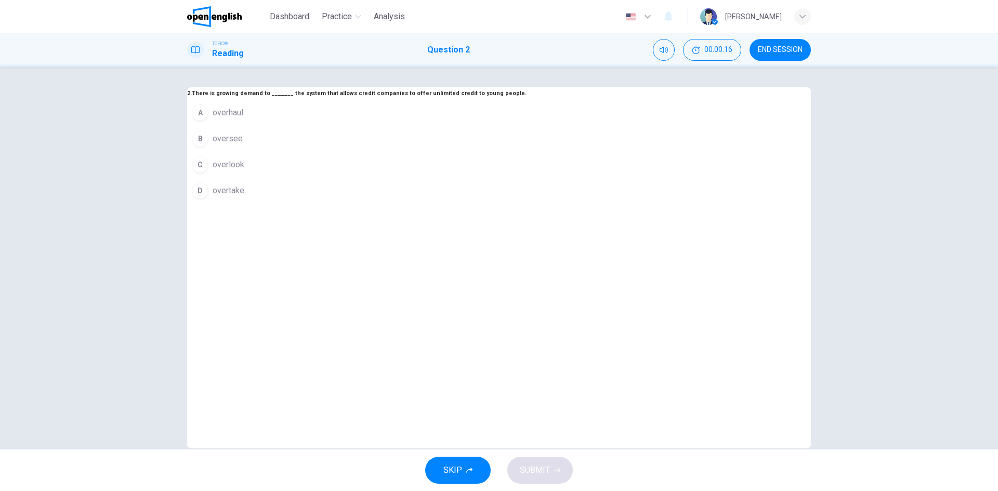
click at [462, 126] on button "A overhaul" at bounding box center [356, 113] width 339 height 26
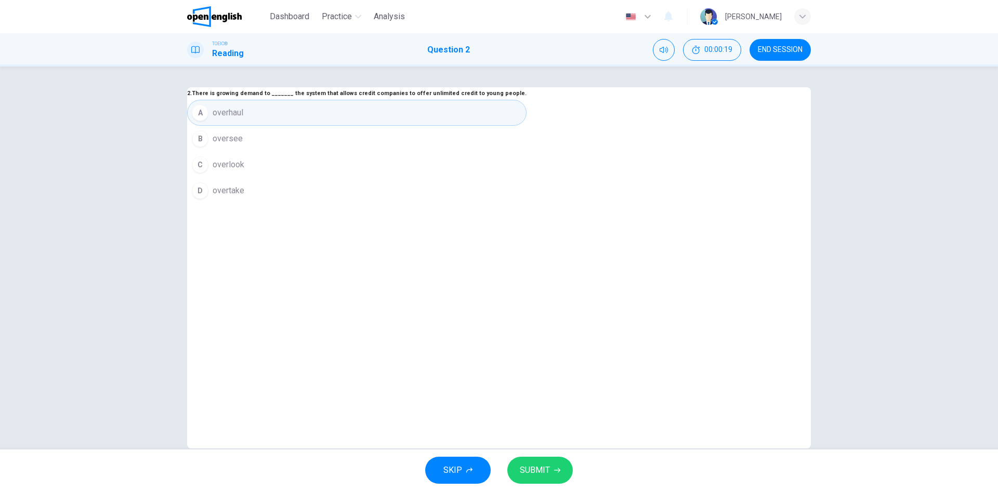
click at [561, 475] on button "SUBMIT" at bounding box center [540, 470] width 66 height 27
